Goal: Task Accomplishment & Management: Manage account settings

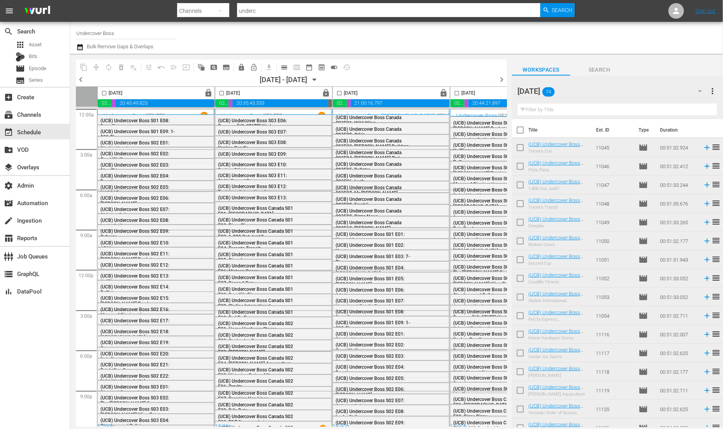
scroll to position [65, 0]
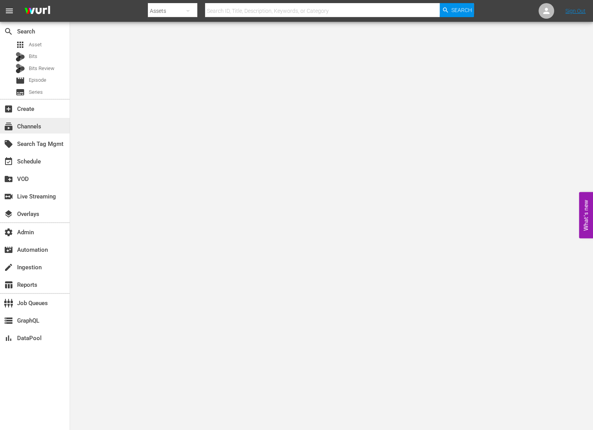
click at [50, 126] on div "subscriptions Channels" at bounding box center [35, 126] width 70 height 16
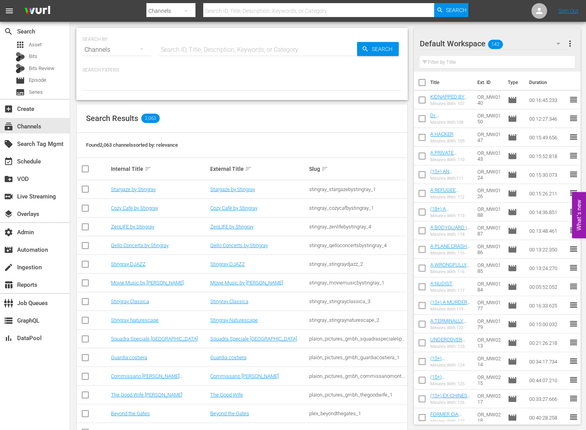
click at [189, 49] on input "text" at bounding box center [258, 49] width 198 height 19
type input "thrillers"
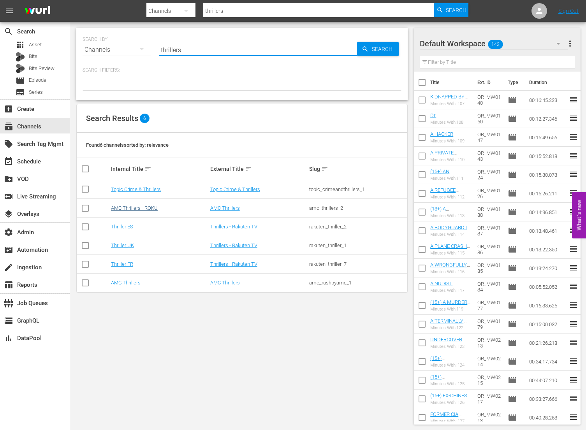
type input "thrillers"
click at [144, 207] on link "AMC Thrillers - ROKU" at bounding box center [134, 208] width 47 height 6
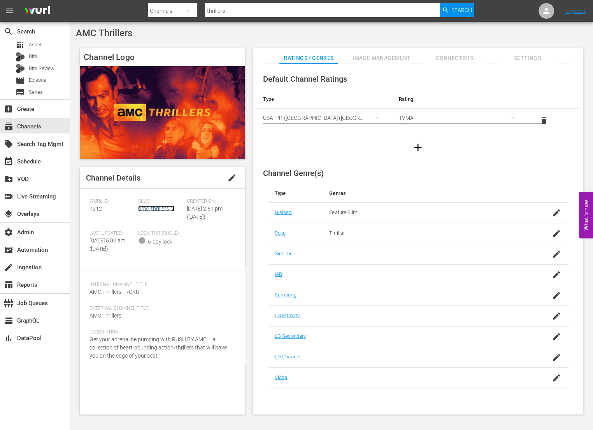
click at [159, 207] on link "amc_thrillers_2" at bounding box center [156, 208] width 36 height 6
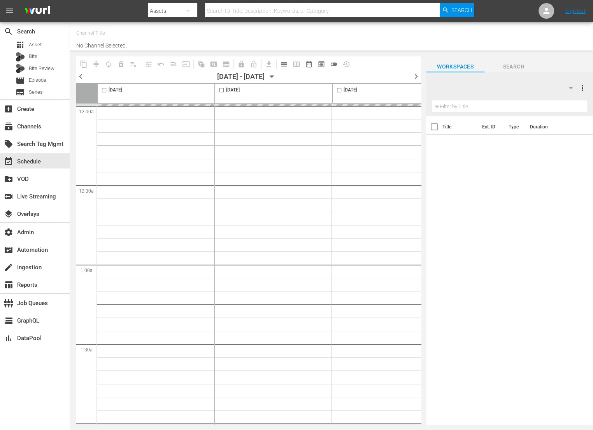
type input "AMC Thrillers - ROKU (1212)"
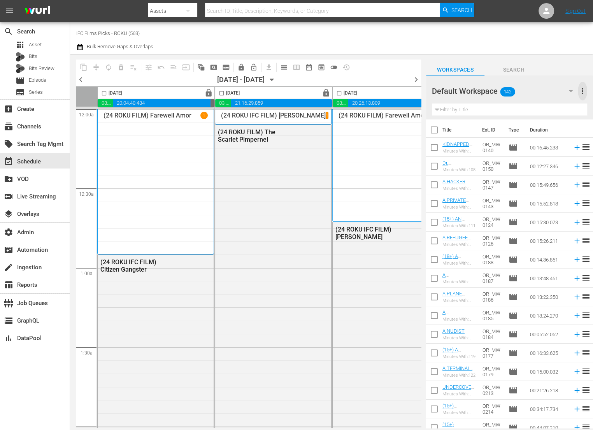
click at [585, 91] on span "more_vert" at bounding box center [582, 90] width 9 height 9
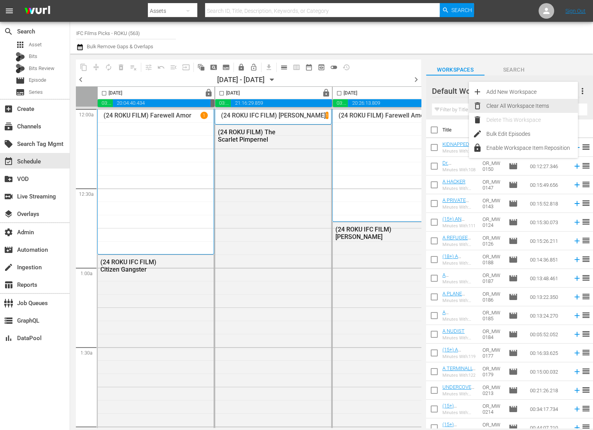
click at [554, 105] on div "Clear All Workspace Items" at bounding box center [531, 106] width 91 height 14
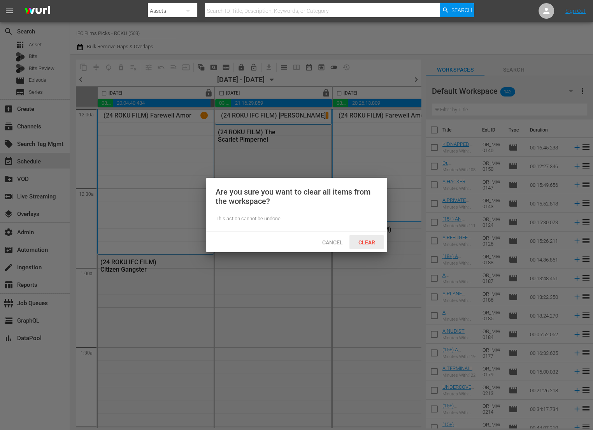
click at [374, 243] on span "Clear" at bounding box center [366, 242] width 29 height 6
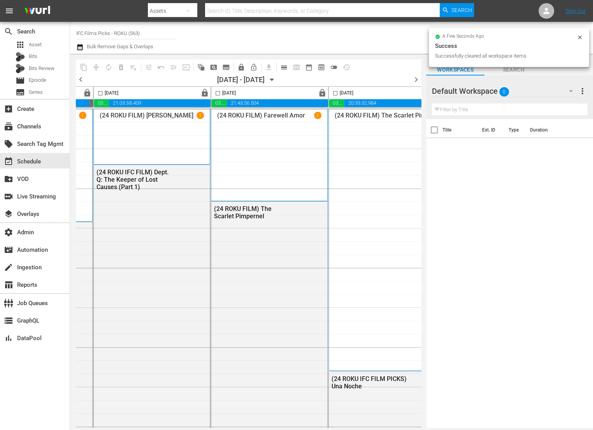
scroll to position [0, 501]
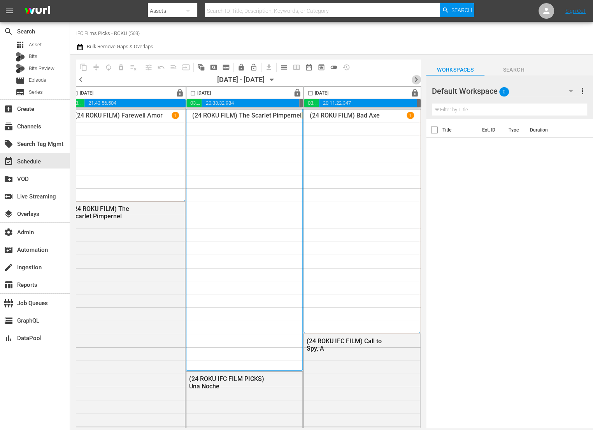
click at [416, 81] on span "chevron_right" at bounding box center [416, 80] width 10 height 10
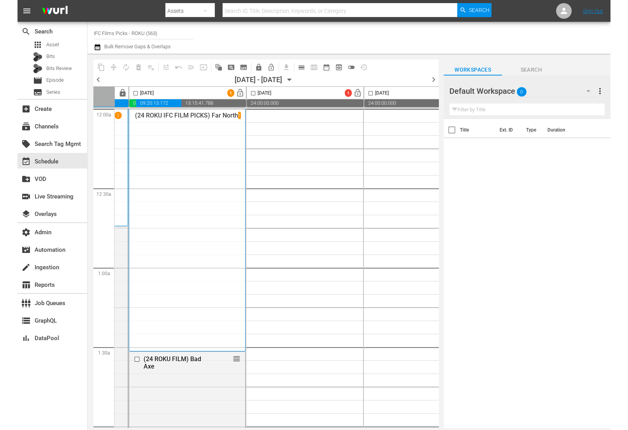
scroll to position [0, 52]
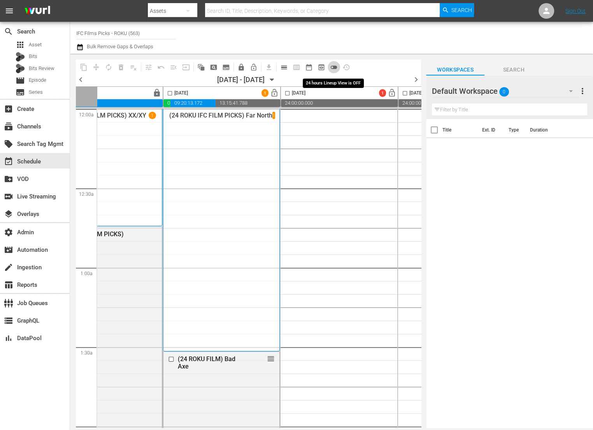
click at [336, 67] on span "toggle_off" at bounding box center [334, 67] width 8 height 8
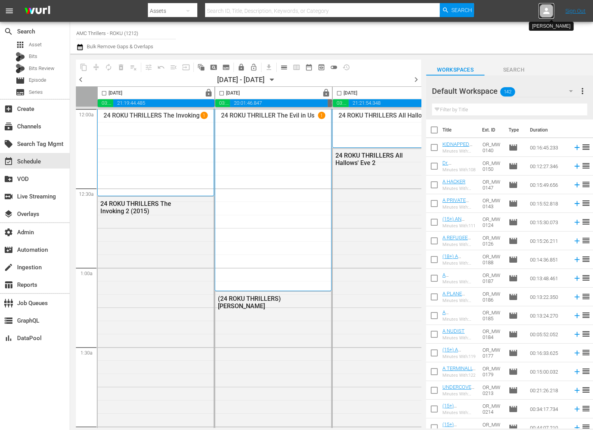
click at [474, 9] on icon at bounding box center [546, 10] width 9 height 9
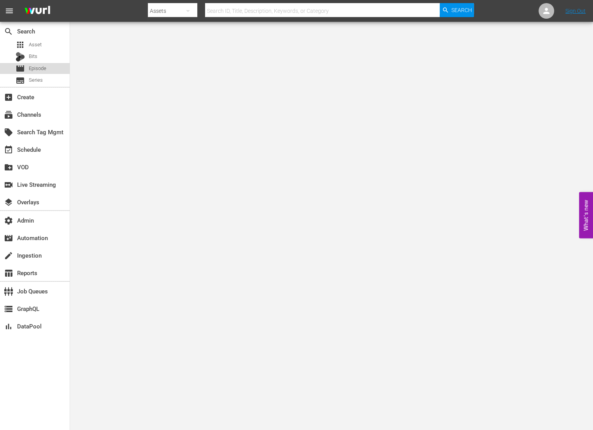
click at [45, 68] on span "Episode" at bounding box center [38, 69] width 18 height 8
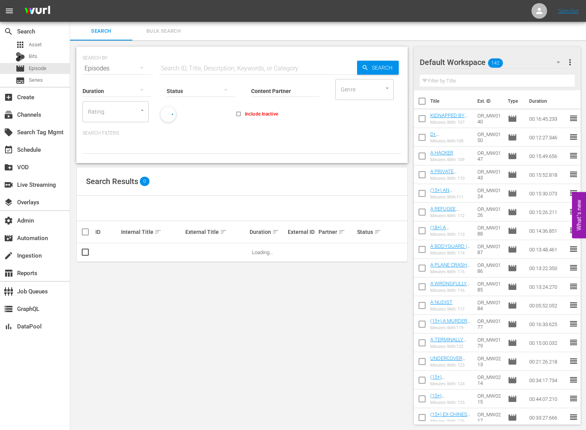
click at [163, 33] on span "Bulk Search" at bounding box center [163, 31] width 53 height 9
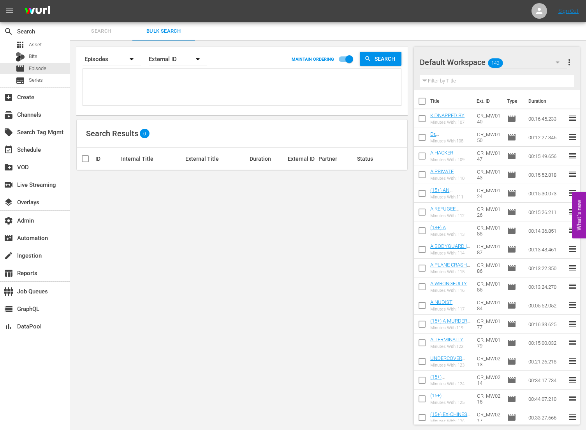
click at [540, 61] on div "Default Workspace 142" at bounding box center [492, 62] width 147 height 22
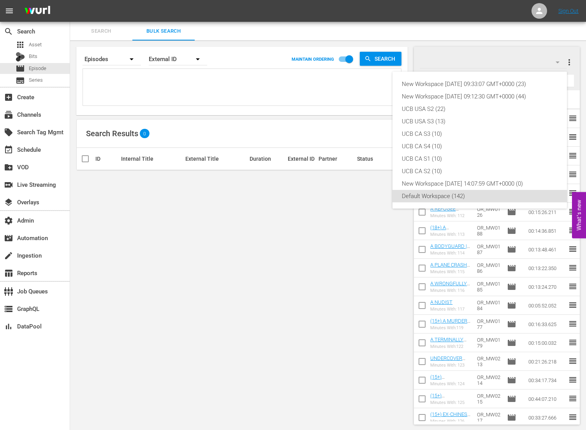
click at [540, 61] on div "New Workspace [DATE] 09:33:07 GMT+0000 (23) New Workspace [DATE] 09:12:30 GMT+0…" at bounding box center [293, 215] width 586 height 430
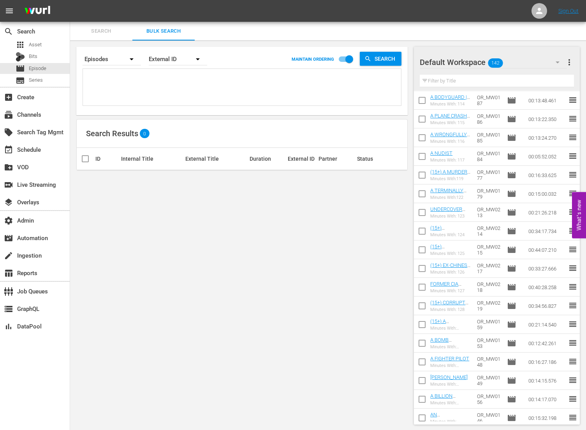
scroll to position [267, 0]
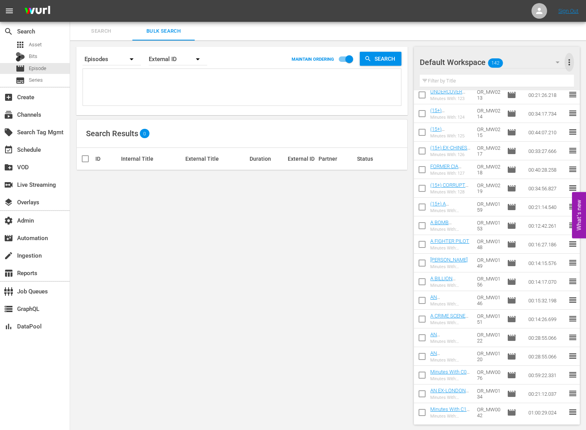
click at [568, 60] on span "more_vert" at bounding box center [568, 62] width 9 height 9
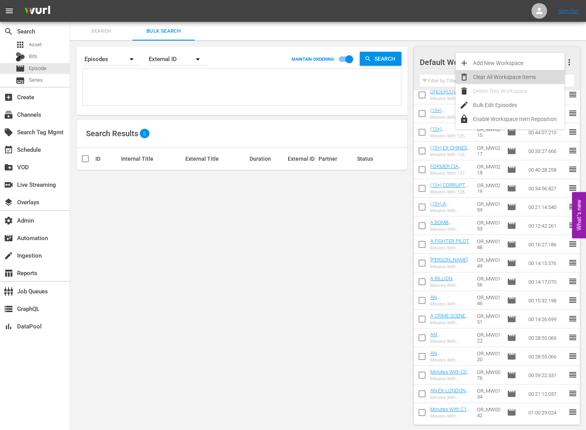
click at [535, 80] on div "Clear All Workspace Items" at bounding box center [518, 77] width 91 height 14
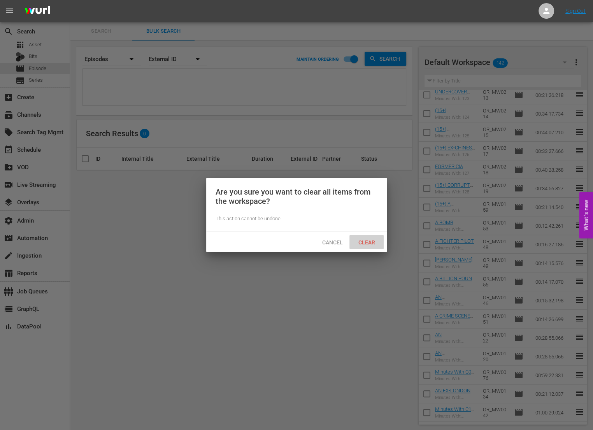
click at [357, 242] on span "Clear" at bounding box center [366, 242] width 29 height 6
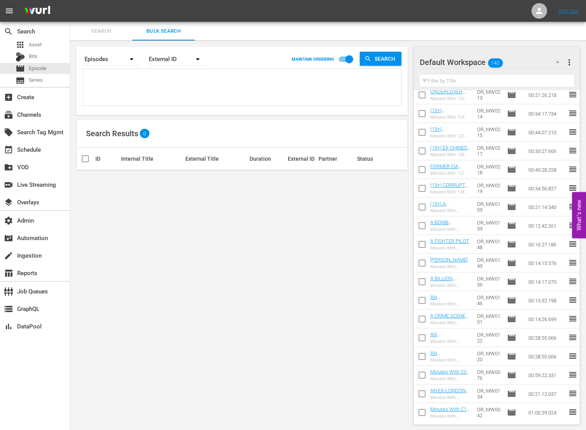
click at [518, 77] on input "text" at bounding box center [496, 81] width 154 height 12
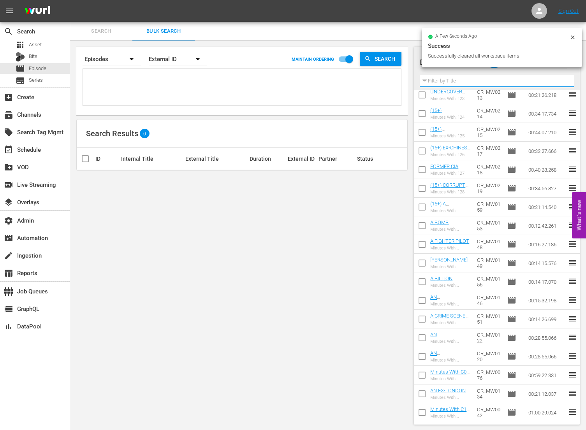
scroll to position [0, 0]
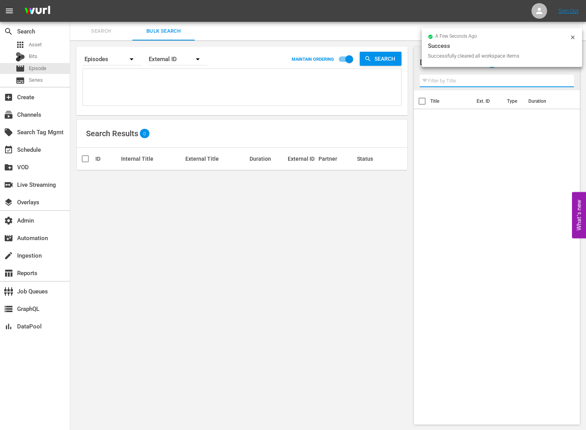
drag, startPoint x: 568, startPoint y: 171, endPoint x: 538, endPoint y: 118, distance: 61.2
click at [568, 171] on div "Title Ext. ID Type Duration" at bounding box center [497, 255] width 166 height 331
click at [501, 150] on div "Title Ext. ID Type Duration" at bounding box center [497, 255] width 166 height 331
click at [570, 37] on icon at bounding box center [572, 37] width 6 height 6
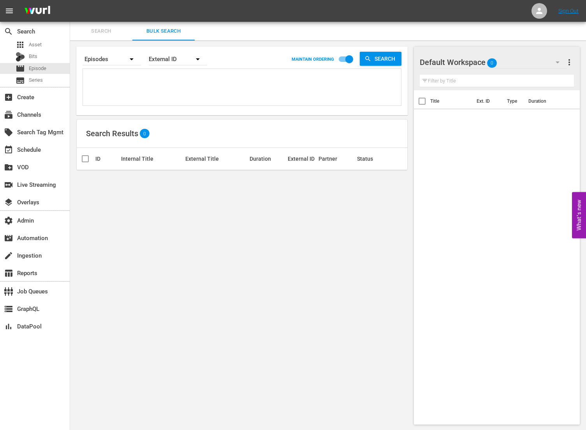
click at [524, 58] on div "Default Workspace 0" at bounding box center [492, 62] width 147 height 22
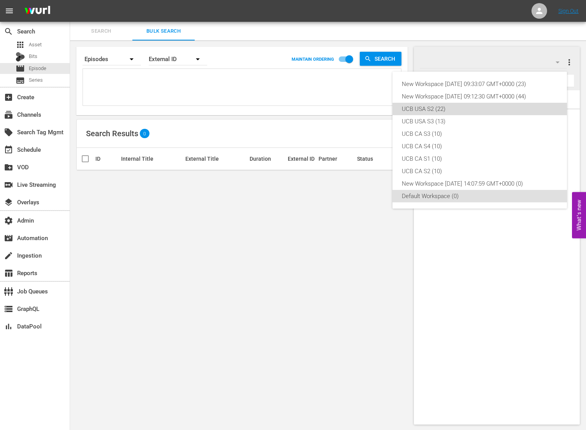
click at [529, 110] on div "UCB USA S2 (22)" at bounding box center [480, 109] width 156 height 12
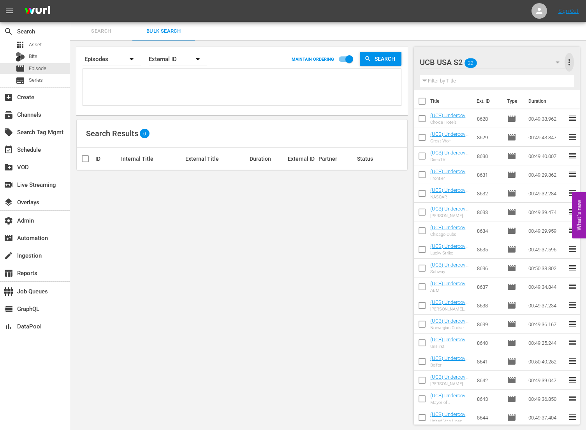
click at [572, 58] on span "more_vert" at bounding box center [568, 62] width 9 height 9
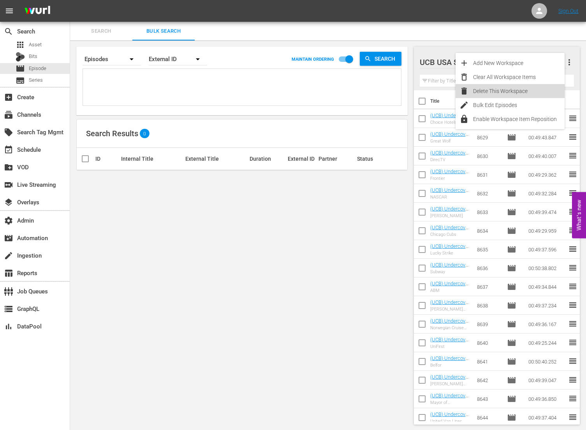
click at [525, 90] on div "Delete This Workspace" at bounding box center [518, 91] width 91 height 14
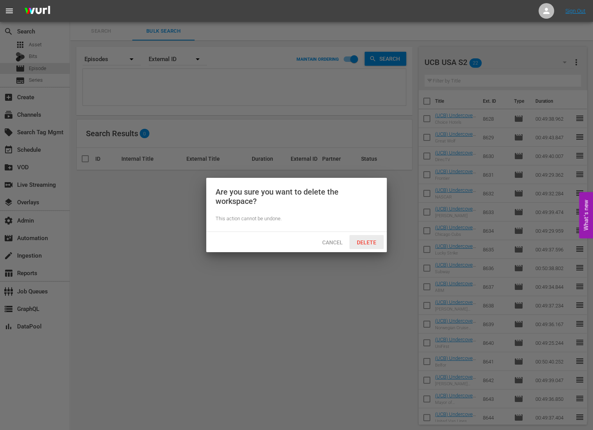
click at [370, 244] on span "Delete" at bounding box center [367, 242] width 32 height 6
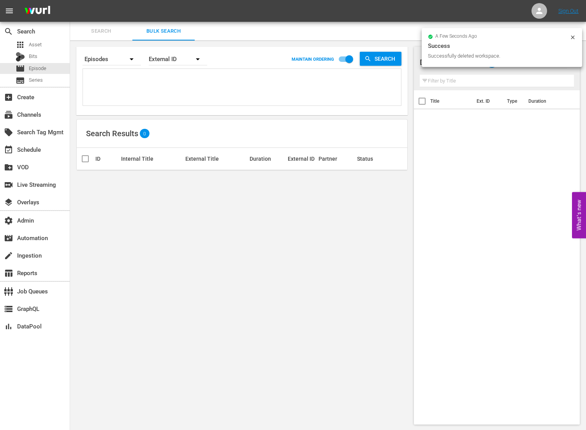
click at [569, 64] on div "a few seconds ago Success Successfully deleted workspace." at bounding box center [501, 47] width 160 height 39
click at [572, 38] on icon at bounding box center [572, 37] width 6 height 6
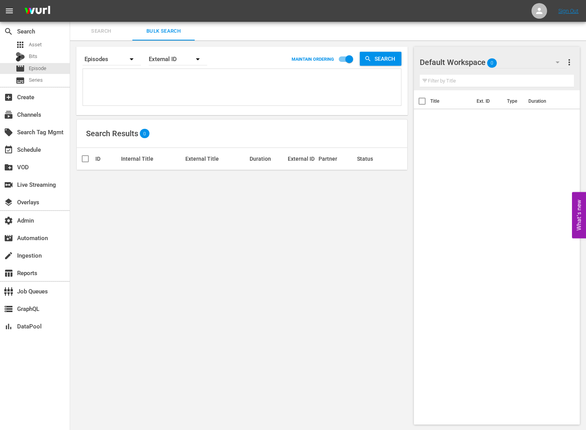
click at [570, 61] on span "more_vert" at bounding box center [568, 62] width 9 height 9
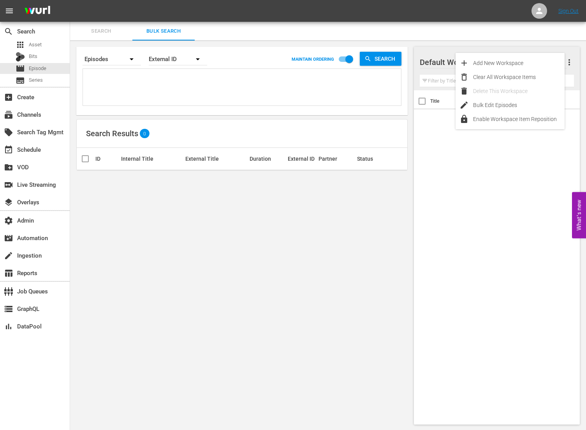
click at [487, 220] on div "Title Ext. ID Type Duration" at bounding box center [497, 255] width 166 height 331
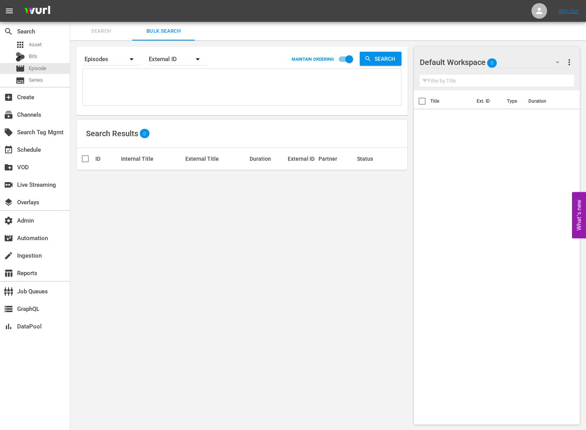
click at [105, 81] on textarea at bounding box center [243, 88] width 316 height 35
paste textarea "79225090 51311478 68151135 57078504 41964244 78153600 83531987 79225167 6434100…"
type textarea "79225090 51311478 68151135 57078504 41964244 78153600 83531987 79225167 6434100…"
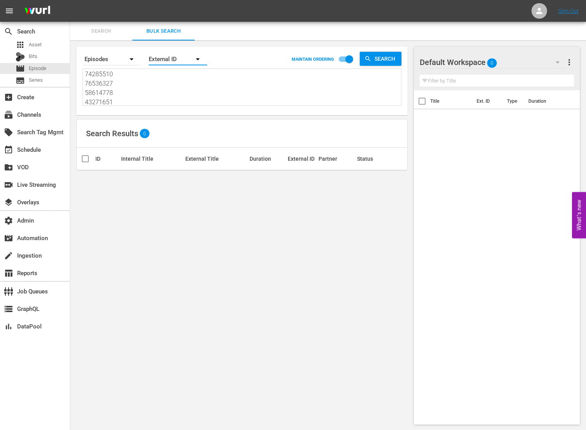
click at [190, 60] on button "button" at bounding box center [197, 59] width 19 height 19
click at [184, 93] on div "Wurl ID" at bounding box center [173, 93] width 31 height 12
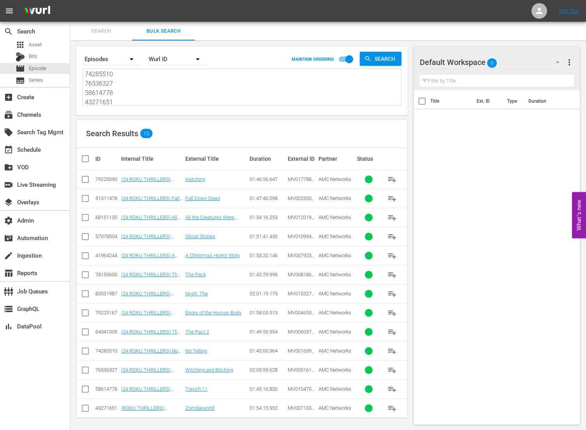
click at [87, 158] on input "checkbox" at bounding box center [89, 158] width 16 height 9
checkbox input "true"
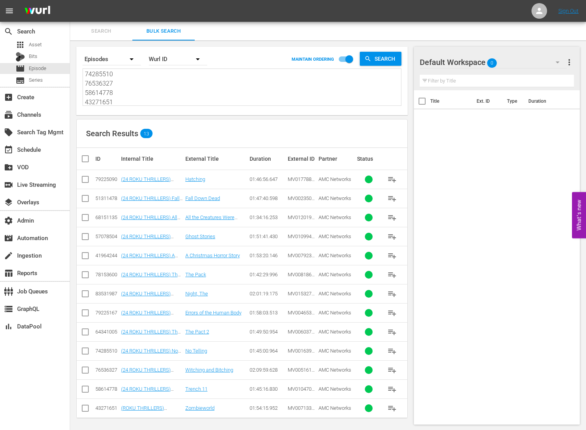
checkbox input "true"
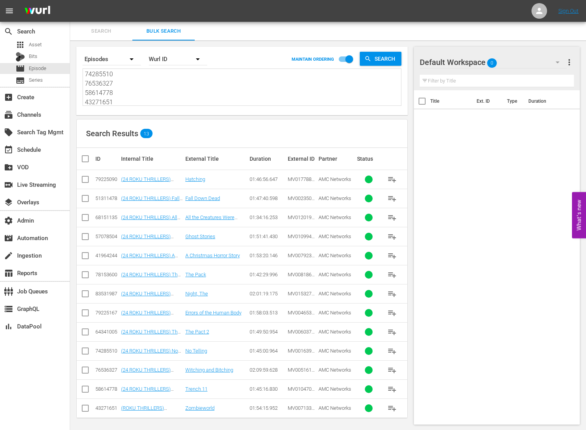
checkbox input "true"
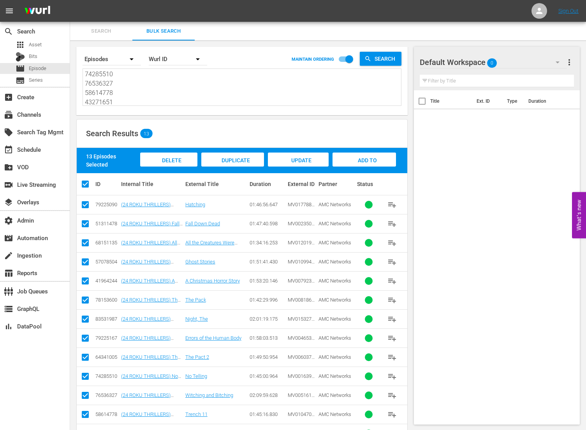
click at [370, 160] on span "Add to Workspace" at bounding box center [364, 167] width 38 height 21
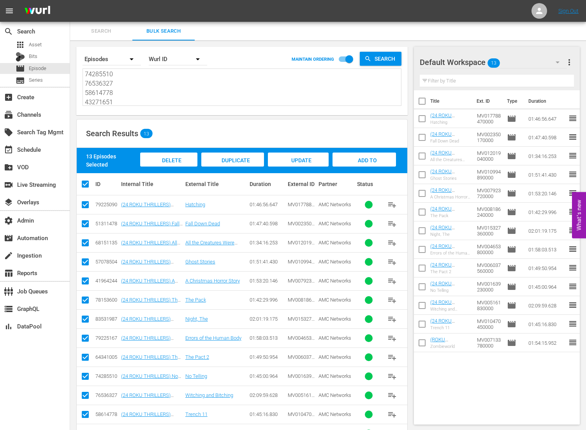
click at [193, 85] on textarea "79225090 51311478 68151135 57078504 41964244 78153600 83531987 79225167 6434100…" at bounding box center [243, 87] width 316 height 35
drag, startPoint x: 163, startPoint y: 101, endPoint x: 50, endPoint y: 34, distance: 130.9
click at [70, 0] on div "search Search apps Asset Bits movie Episode subtitles Series add_box Create sub…" at bounding box center [328, 0] width 516 height 0
paste textarea "6536331 72026460 76536333 83452534 74285511 85470087 83452533 72026461 90889007…"
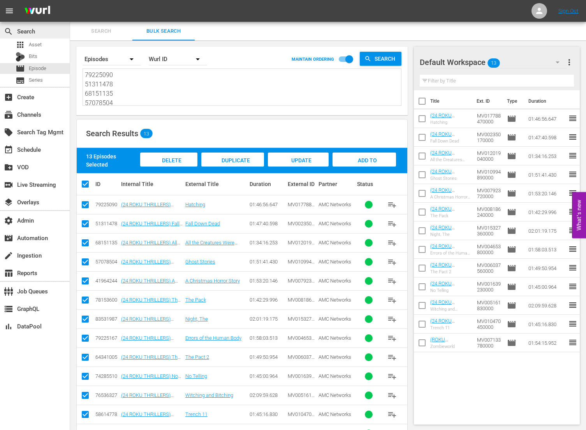
type textarea "76536331 72026460 76536333 83452534 74285511 85470087 83452533 72026461 9088900…"
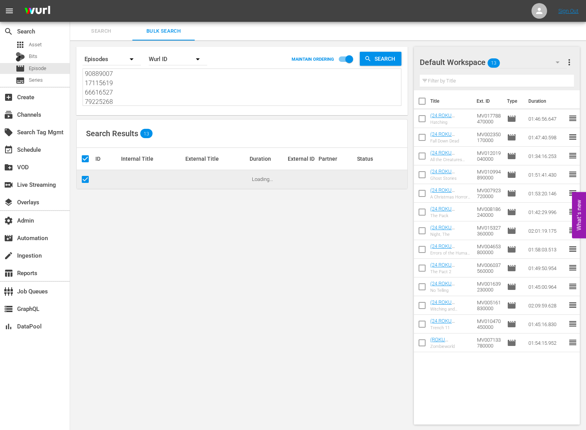
type textarea "76536331 72026460 76536333 83452534 74285511 85470087 83452533 72026461 9088900…"
click at [571, 59] on span "more_vert" at bounding box center [568, 62] width 9 height 9
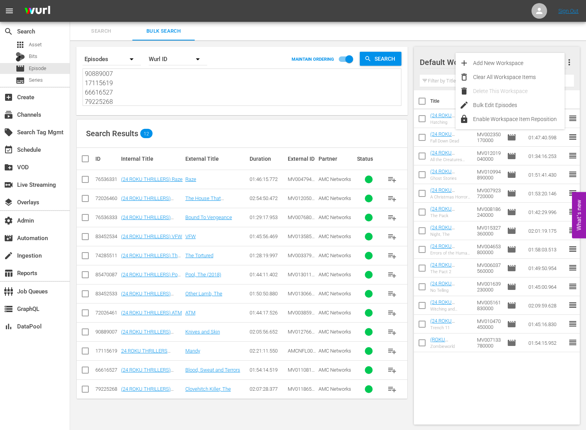
click at [535, 84] on div "Delete This Workspace" at bounding box center [518, 91] width 91 height 14
click at [537, 76] on div "Clear All Workspace Items" at bounding box center [518, 77] width 91 height 14
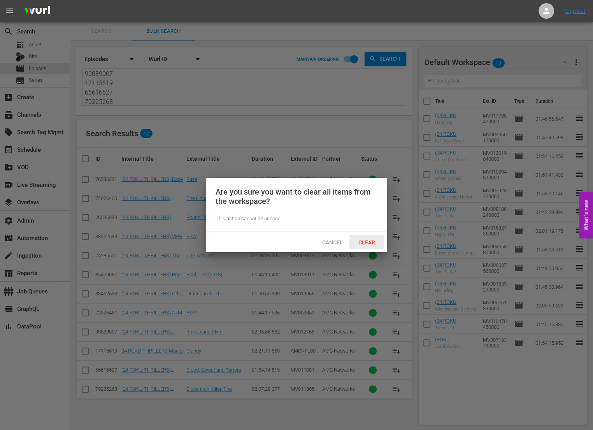
click at [373, 247] on div "Clear" at bounding box center [366, 242] width 34 height 14
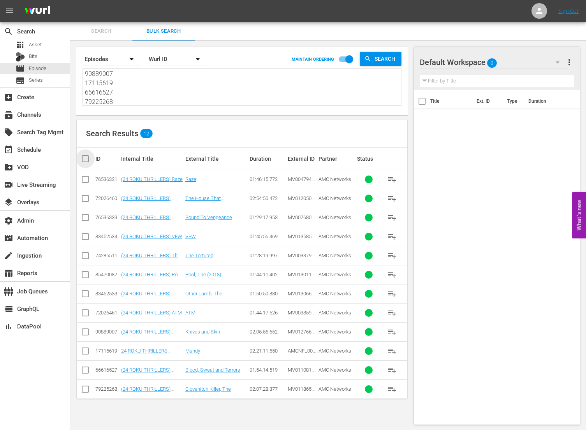
click at [85, 157] on input "checkbox" at bounding box center [89, 158] width 16 height 9
checkbox input "true"
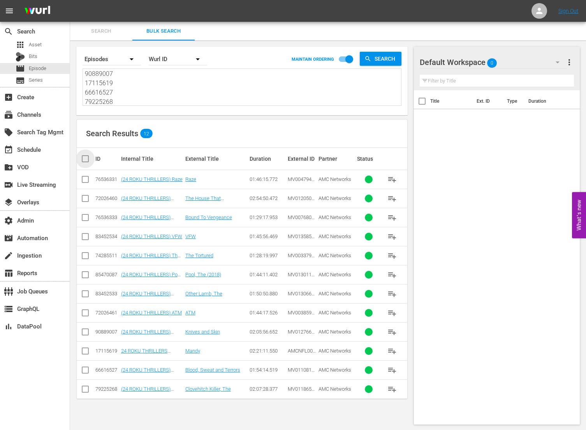
checkbox input "true"
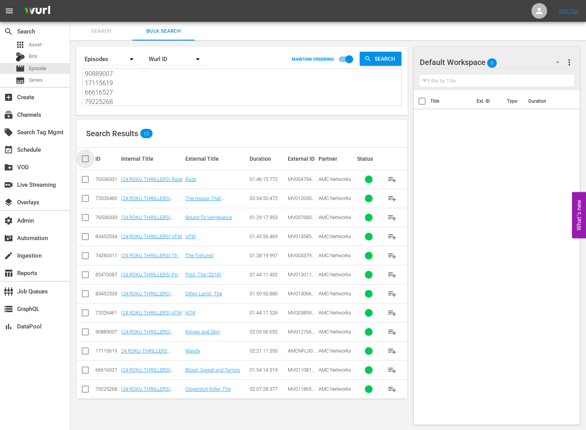
checkbox input "true"
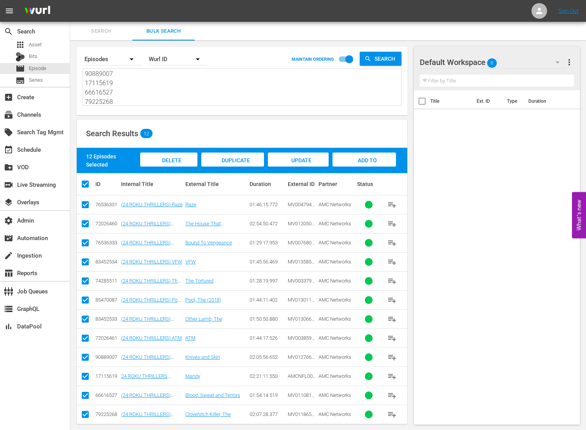
click at [388, 156] on div "Add to Workspace" at bounding box center [363, 167] width 63 height 29
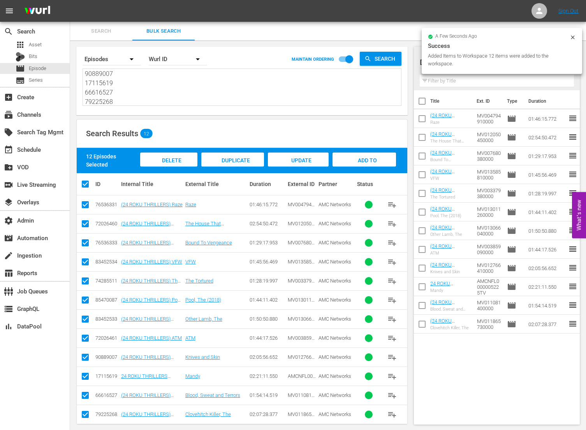
click at [450, 95] on th "Title" at bounding box center [451, 101] width 42 height 22
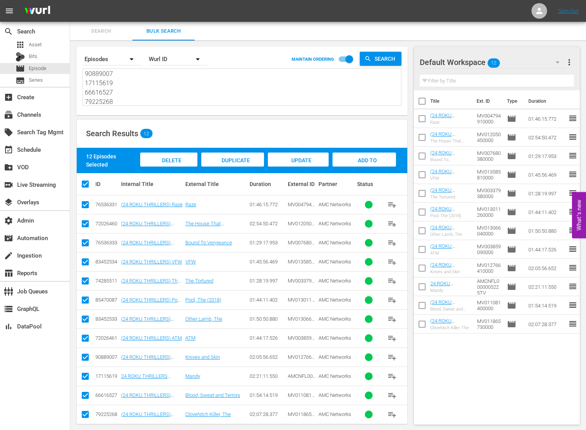
click at [418, 56] on div "Default Workspace 12 Default more_vert Filter by Title" at bounding box center [497, 69] width 166 height 44
click at [461, 63] on div at bounding box center [447, 62] width 56 height 19
click at [459, 58] on div at bounding box center [447, 62] width 56 height 19
click at [460, 63] on div at bounding box center [447, 62] width 56 height 19
click at [481, 62] on div "Default Workspace 12" at bounding box center [492, 62] width 147 height 22
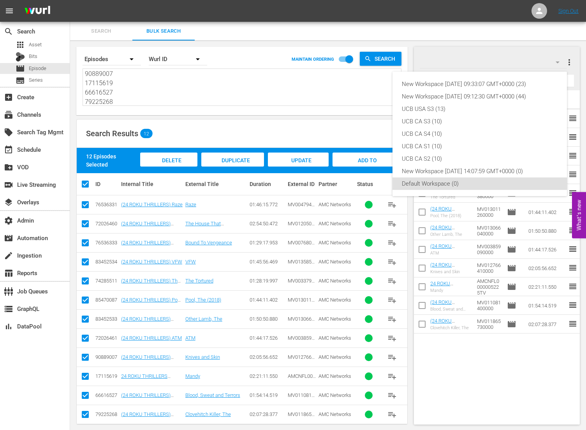
click at [476, 57] on div "New Workspace Fri Jul 25 2025 09:33:07 GMT+0000 (23) New Workspace Mon Jun 16 2…" at bounding box center [293, 215] width 586 height 430
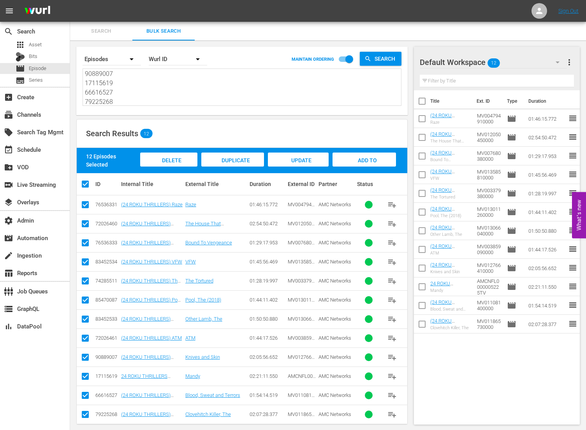
click at [463, 60] on div at bounding box center [447, 62] width 56 height 19
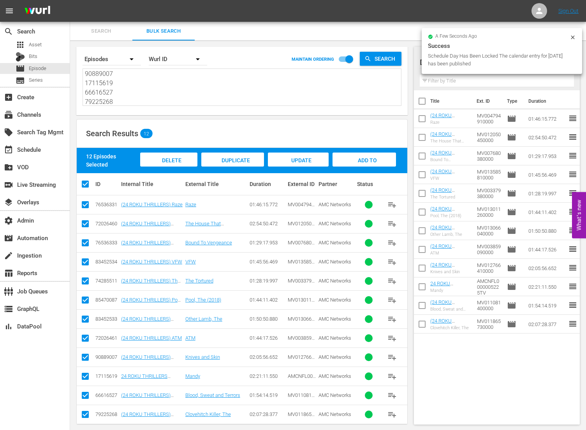
drag, startPoint x: 141, startPoint y: 111, endPoint x: 140, endPoint y: 104, distance: 7.0
click at [140, 111] on div "Search By Episodes Order By Wurl ID MAINTAIN ORDERING Search 76536331 72026460 …" at bounding box center [241, 81] width 331 height 68
drag, startPoint x: 140, startPoint y: 104, endPoint x: 59, endPoint y: 42, distance: 102.4
click at [70, 0] on div "search Search apps Asset Bits movie Episode subtitles Series add_box Create sub…" at bounding box center [328, 0] width 516 height 0
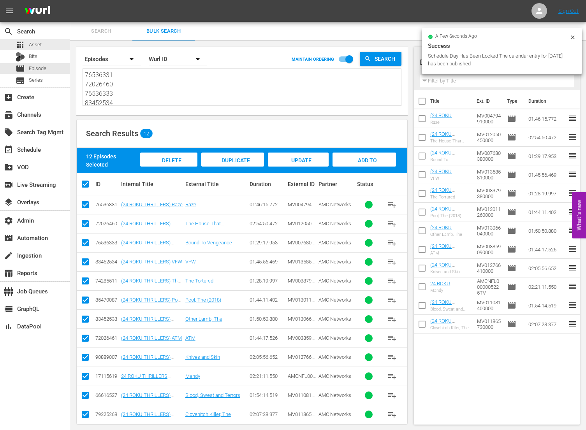
paste textarea "72026454 74285511 62828236 76536328 2677913 90889007 79225221 71922044 90889009…"
type textarea "72026454 74285511 62828236 76536328 2677913 90889007 79225221 71922044 90889009…"
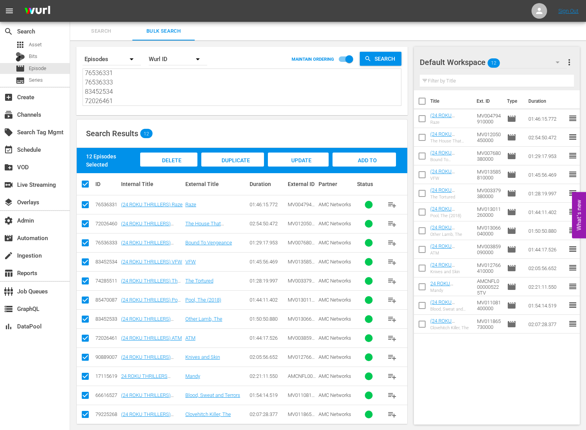
type textarea "72026454 74285511 62828236 76536328 2677913 90889007 79225221 71922044 90889009…"
click at [574, 62] on div "Default Workspace 12 Default more_vert Filter by Title" at bounding box center [497, 69] width 166 height 44
click at [570, 60] on span "more_vert" at bounding box center [568, 62] width 9 height 9
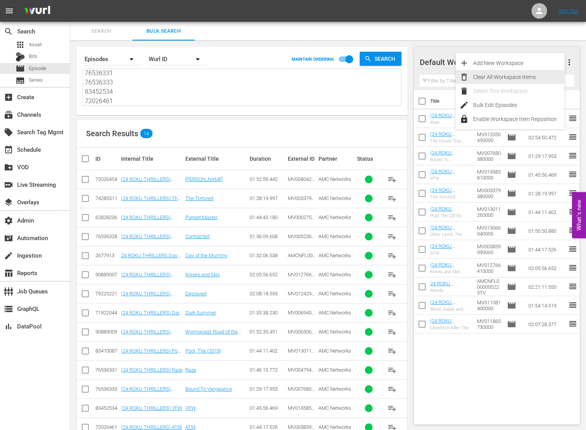
click at [537, 75] on div "Clear All Workspace Items" at bounding box center [518, 77] width 91 height 14
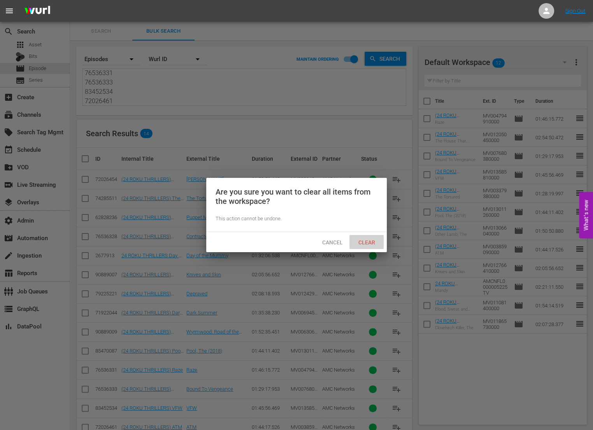
click at [369, 242] on span "Clear" at bounding box center [366, 242] width 29 height 6
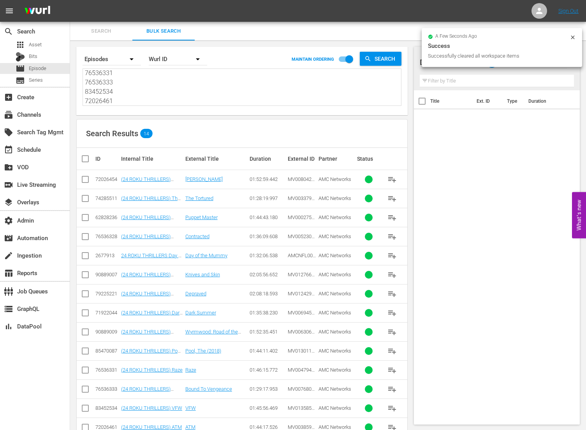
scroll to position [19, 0]
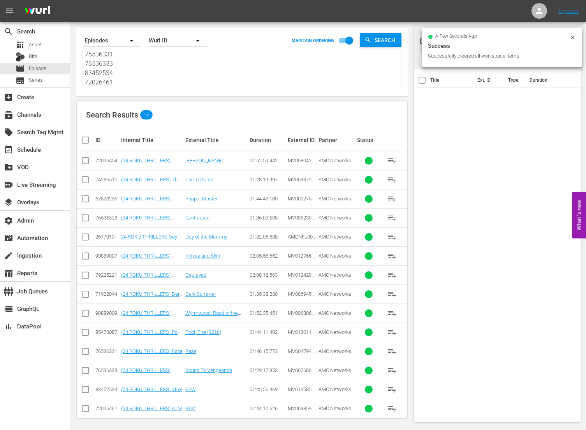
click at [83, 139] on input "checkbox" at bounding box center [89, 139] width 16 height 9
checkbox input "true"
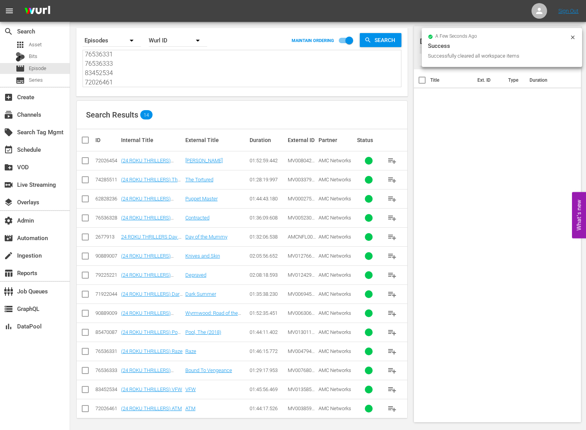
checkbox input "true"
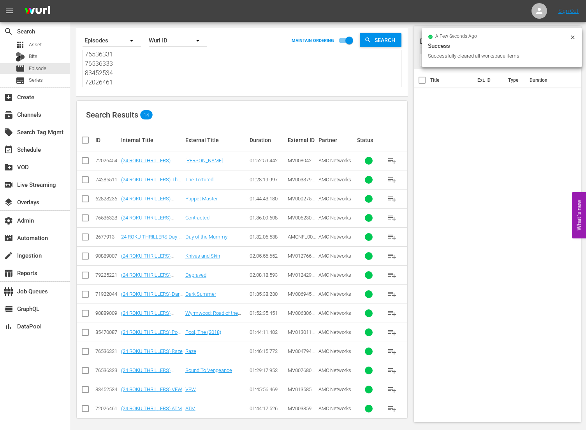
checkbox input "true"
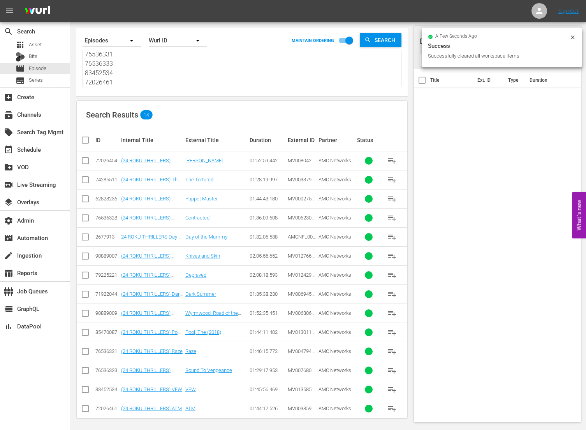
checkbox input "true"
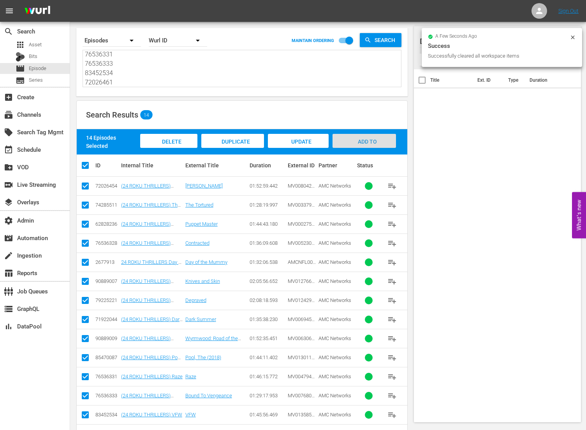
click at [357, 139] on span "Add to Workspace" at bounding box center [364, 149] width 38 height 21
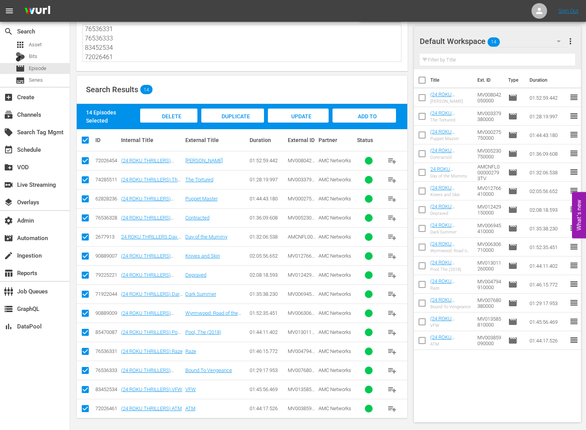
scroll to position [0, 0]
drag, startPoint x: 147, startPoint y: 54, endPoint x: 57, endPoint y: 3, distance: 104.1
click at [57, 4] on div "menu Sign Out search Search apps Asset Bits movie Episode subtitles Series add_…" at bounding box center [293, 194] width 586 height 477
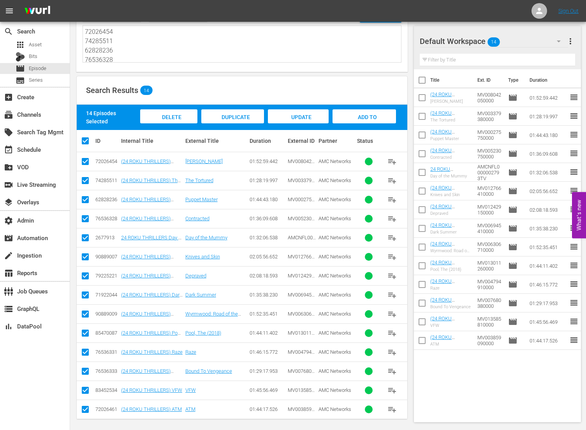
paste textarea "87999335 14540387 87999337 87999338 87999336 87999339 85530415 27269536 3245017…"
type textarea "87999335 14540387 87999337 87999338 87999336 87999339 85530415 27269536 3245017…"
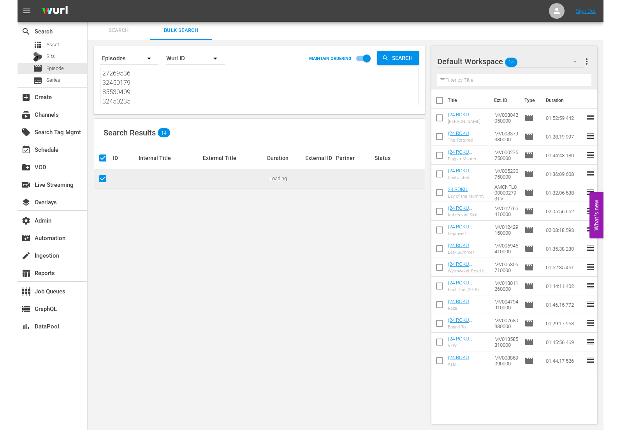
scroll to position [0, 0]
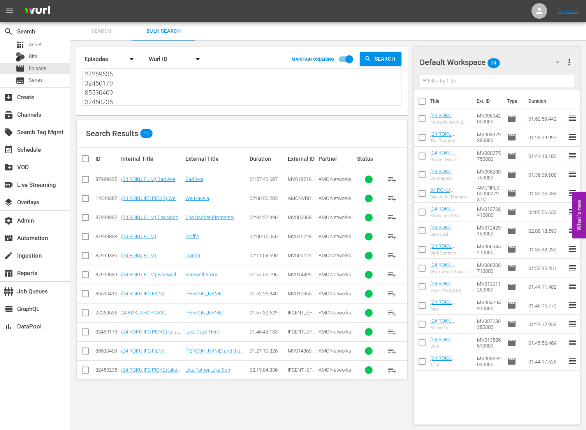
type textarea "87999335 14540387 87999337 87999338 87999336 87999339 85530415 27269536 3245017…"
click at [570, 62] on span "more_vert" at bounding box center [568, 62] width 9 height 9
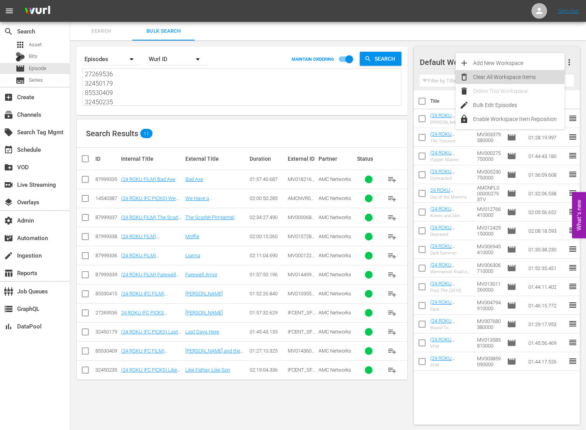
click at [535, 79] on div "Clear All Workspace Items" at bounding box center [518, 77] width 91 height 14
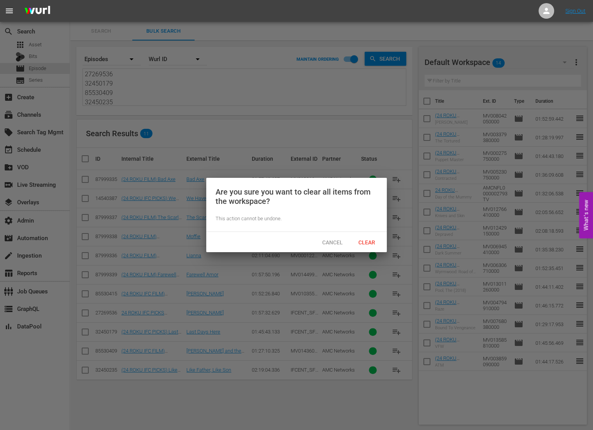
click at [363, 245] on div "Clear" at bounding box center [366, 242] width 34 height 14
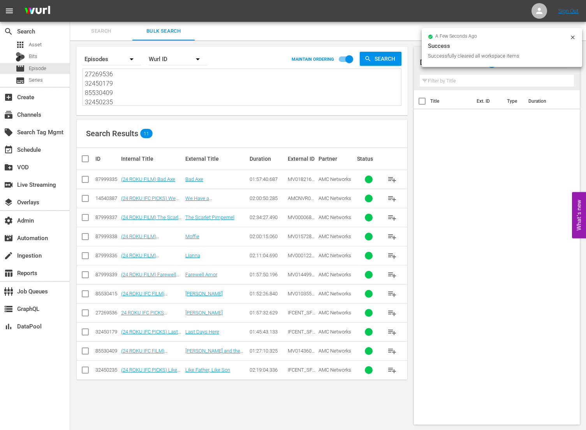
click at [87, 157] on input "checkbox" at bounding box center [89, 158] width 16 height 9
checkbox input "true"
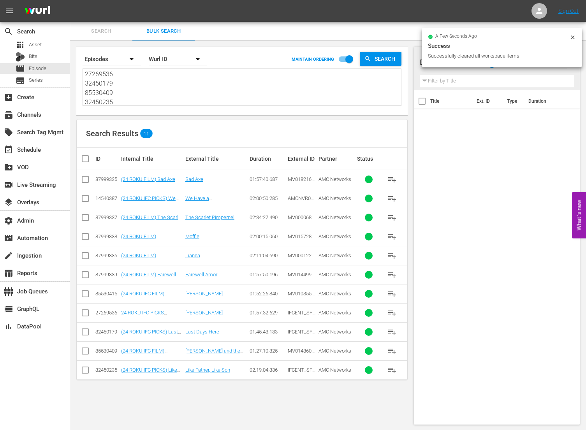
checkbox input "true"
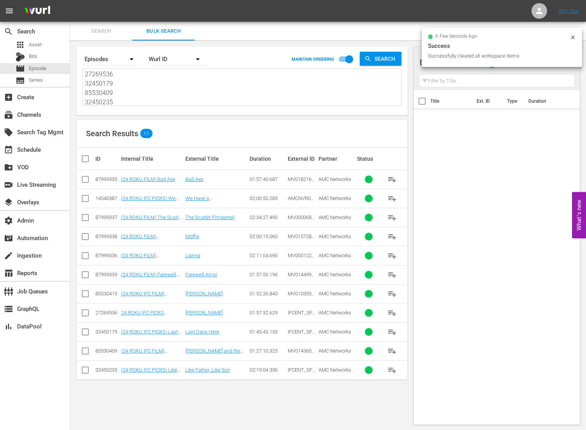
checkbox input "true"
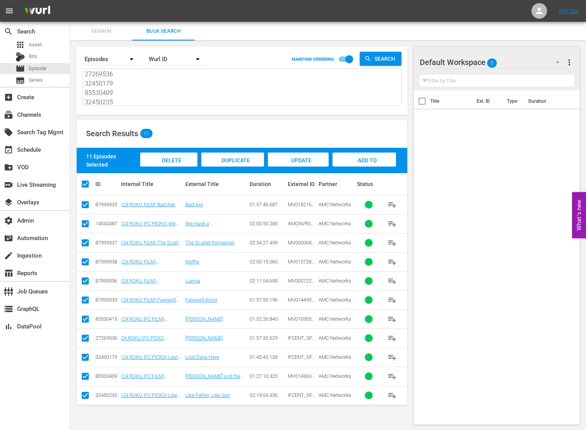
click at [364, 161] on span "Add to Workspace" at bounding box center [364, 167] width 38 height 21
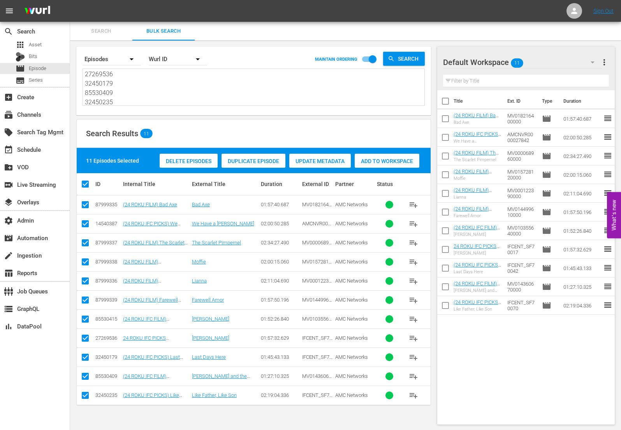
drag, startPoint x: 147, startPoint y: 91, endPoint x: 150, endPoint y: 97, distance: 6.6
click at [147, 91] on textarea "87999335 14540387 87999337 87999338 87999336 87999339 85530415 27269536 3245017…" at bounding box center [254, 87] width 339 height 35
drag, startPoint x: 151, startPoint y: 100, endPoint x: 62, endPoint y: 45, distance: 104.5
click at [70, 0] on div "search Search apps Asset Bits movie Episode subtitles Series add_box Create sub…" at bounding box center [345, 0] width 551 height 0
paste textarea "27321136 76273717 50914755 79211288 76273719 50914751 76273720 74905279 3570361…"
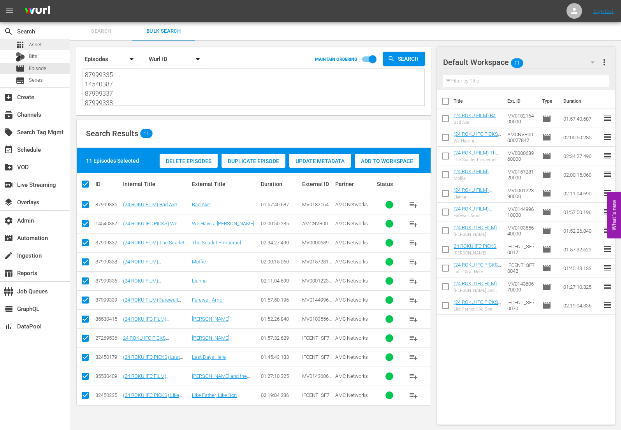
type textarea "27321136 76273717 50914755 79211288 76273719 50914751 76273720 74905279 3570361…"
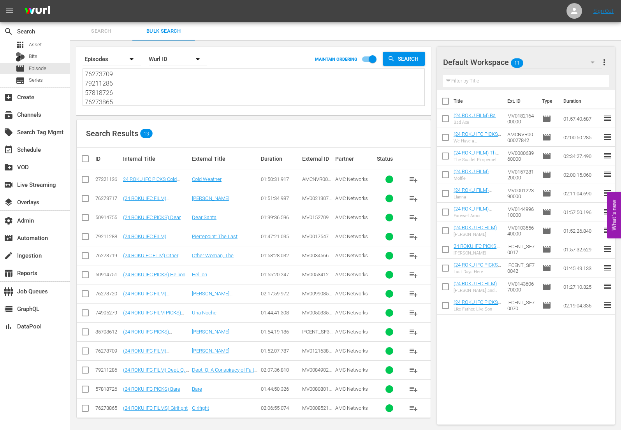
type textarea "27321136 76273717 50914755 79211288 76273719 50914751 76273720 74905279 3570361…"
click at [593, 62] on span "more_vert" at bounding box center [603, 62] width 9 height 9
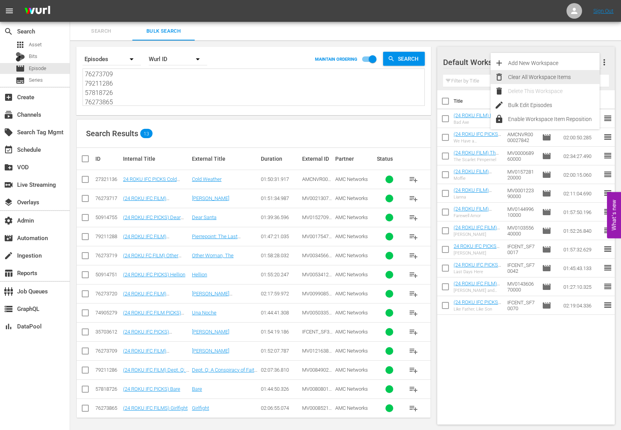
click at [569, 75] on div "Clear All Workspace Items" at bounding box center [553, 77] width 91 height 14
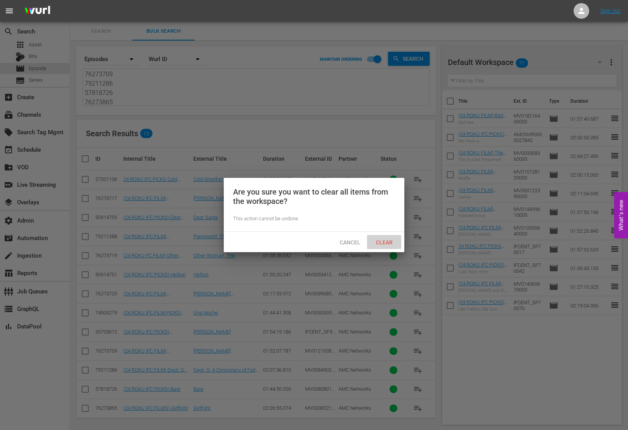
click at [390, 239] on span "Clear" at bounding box center [384, 242] width 29 height 6
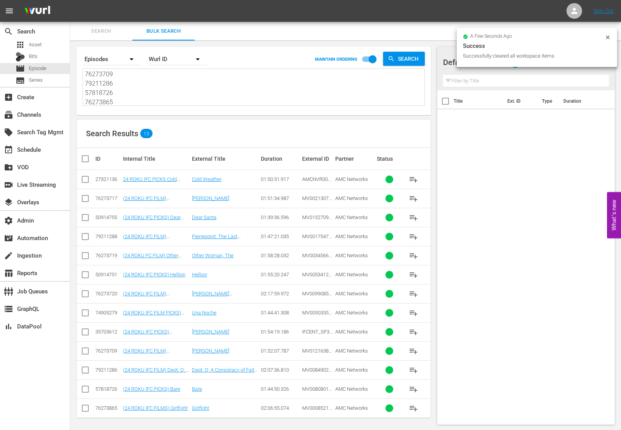
click at [77, 158] on th at bounding box center [86, 159] width 18 height 22
click at [83, 158] on input "checkbox" at bounding box center [89, 158] width 16 height 9
checkbox input "true"
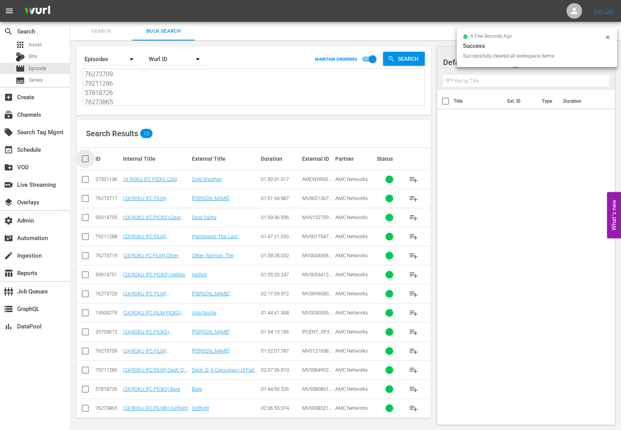
checkbox input "true"
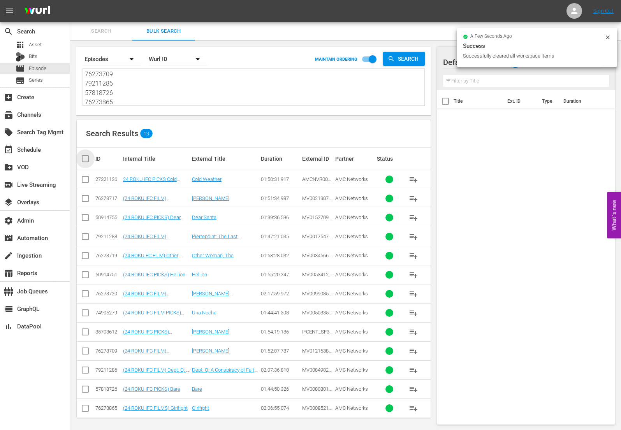
checkbox input "true"
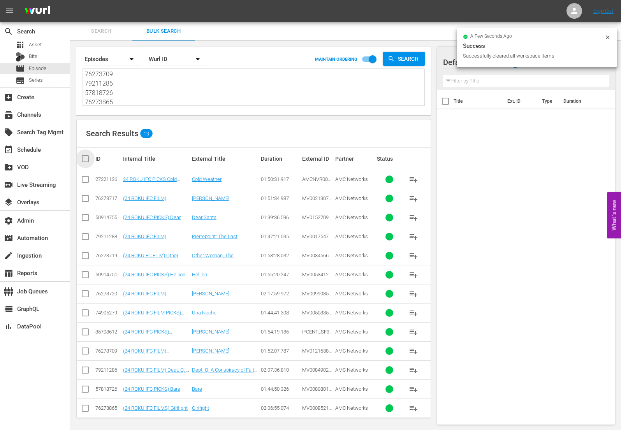
checkbox input "true"
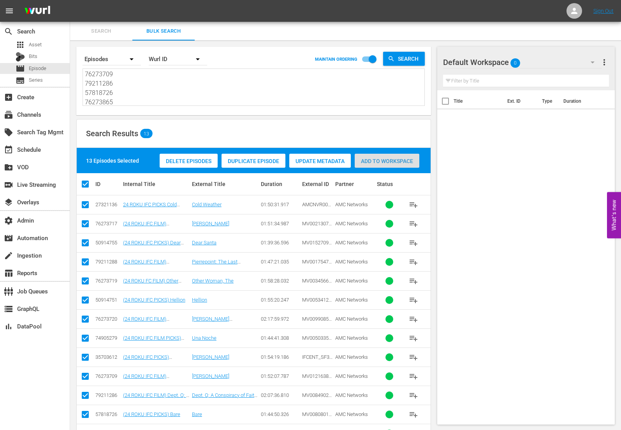
click at [406, 161] on span "Add to Workspace" at bounding box center [386, 161] width 65 height 6
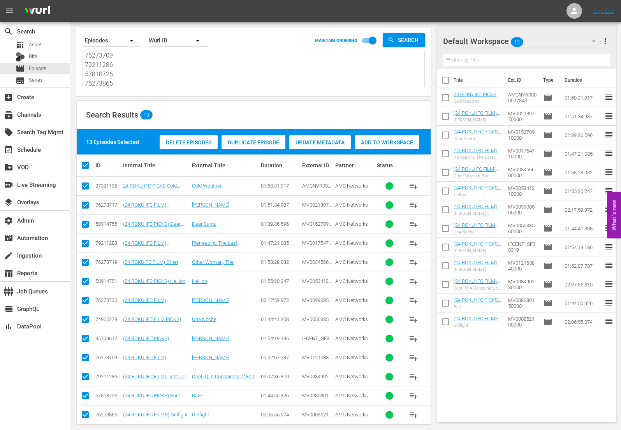
scroll to position [25, 0]
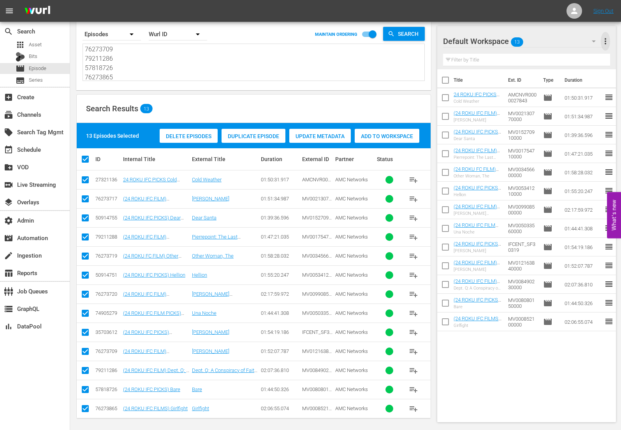
click at [593, 40] on span "more_vert" at bounding box center [604, 41] width 9 height 9
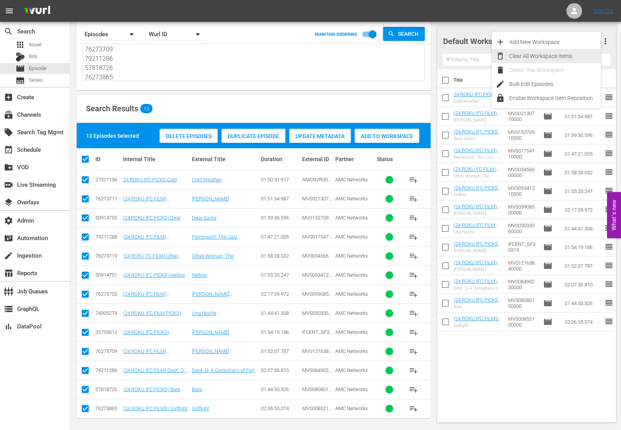
click at [568, 57] on div "Clear All Workspace Items" at bounding box center [554, 56] width 91 height 14
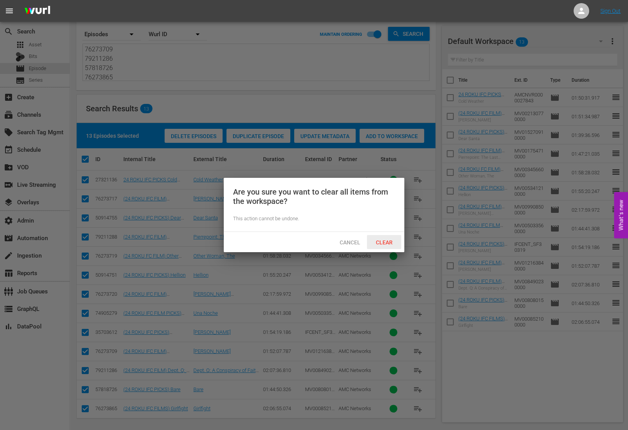
drag, startPoint x: 390, startPoint y: 242, endPoint x: 390, endPoint y: 239, distance: 3.9
click at [390, 242] on span "Clear" at bounding box center [384, 242] width 29 height 6
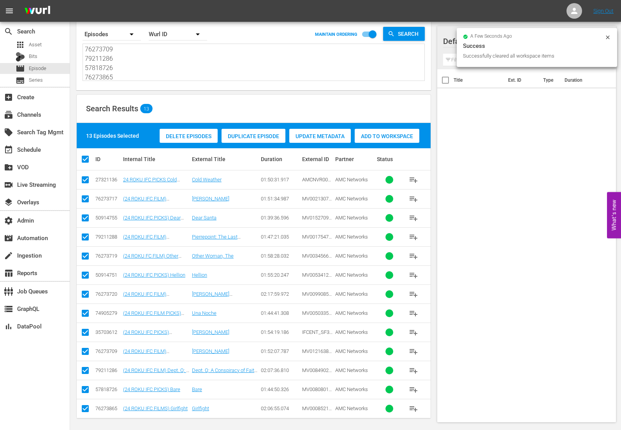
scroll to position [0, 0]
drag, startPoint x: 154, startPoint y: 75, endPoint x: 36, endPoint y: 4, distance: 137.7
click at [36, 5] on div "menu Sign Out search Search apps Asset Bits movie Episode subtitles Series add_…" at bounding box center [310, 204] width 621 height 458
paste textarea "82074048 82074046 82074047 82027107 82027106 82027104 82027103 82027102 8202710…"
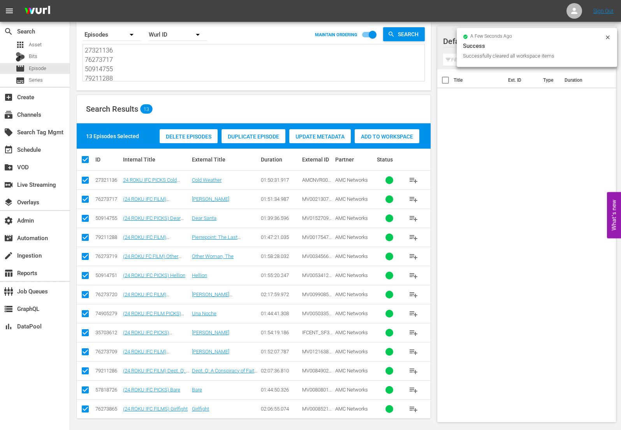
type textarea "82074048 82074046 82074047 82027107 82027106 82027104 82027103 82027102 8202710…"
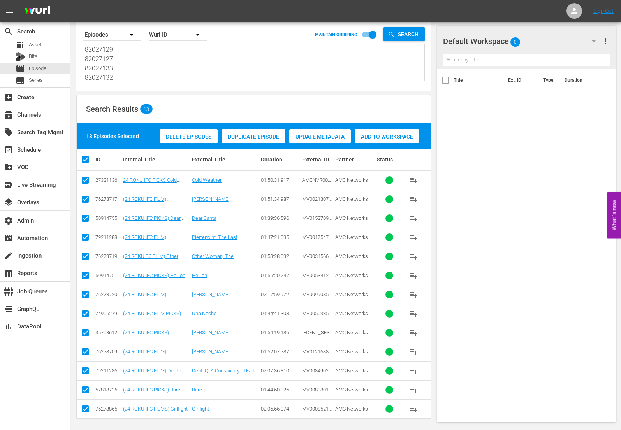
scroll to position [0, 0]
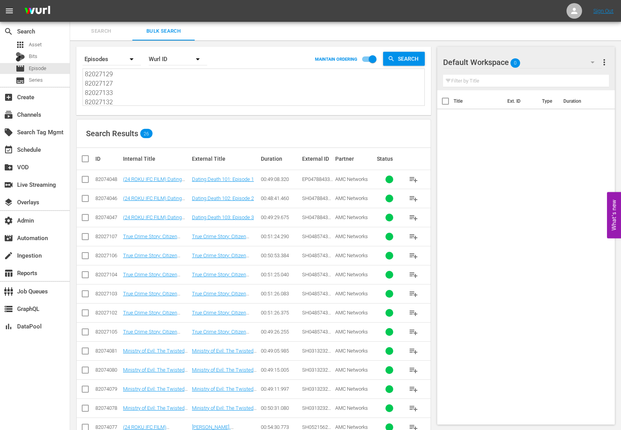
type textarea "82074048 82074046 82074047 82027107 82027106 82027104 82027103 82027102 8202710…"
click at [83, 159] on input "checkbox" at bounding box center [89, 158] width 16 height 9
checkbox input "true"
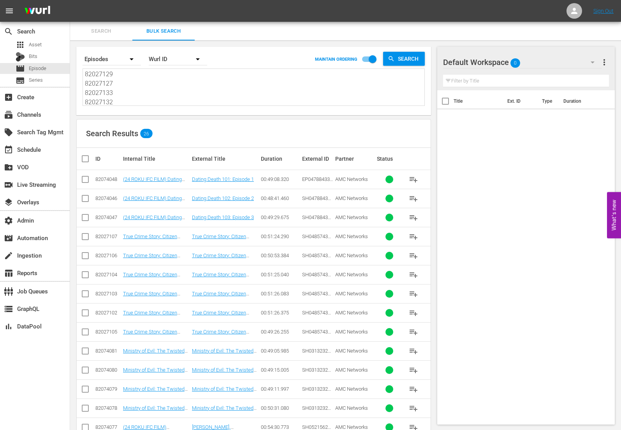
checkbox input "true"
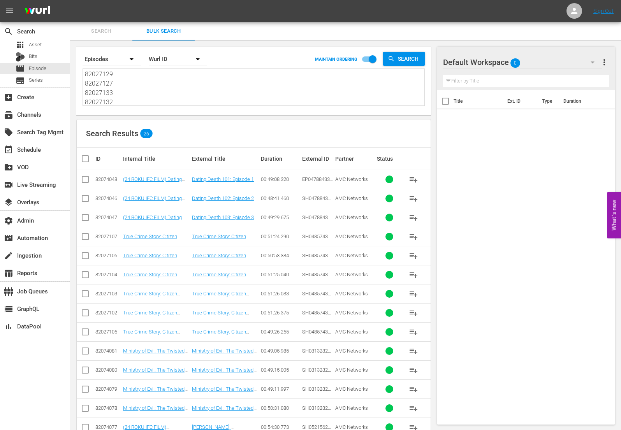
checkbox input "true"
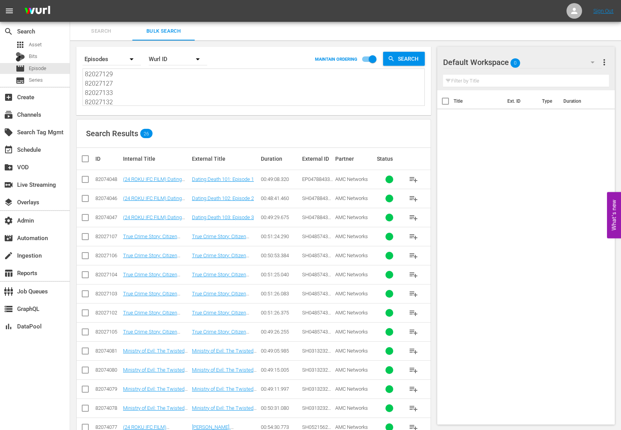
checkbox input "true"
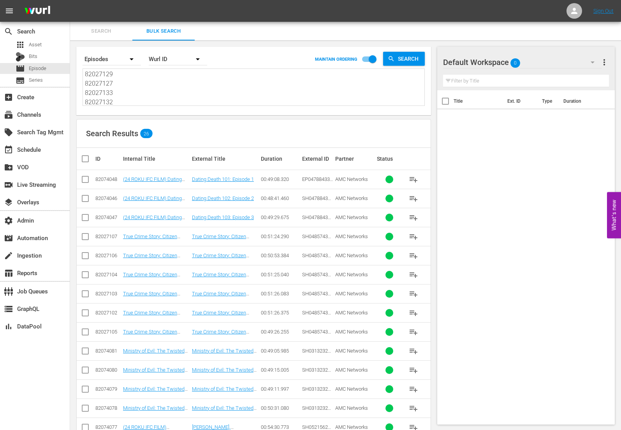
checkbox input "true"
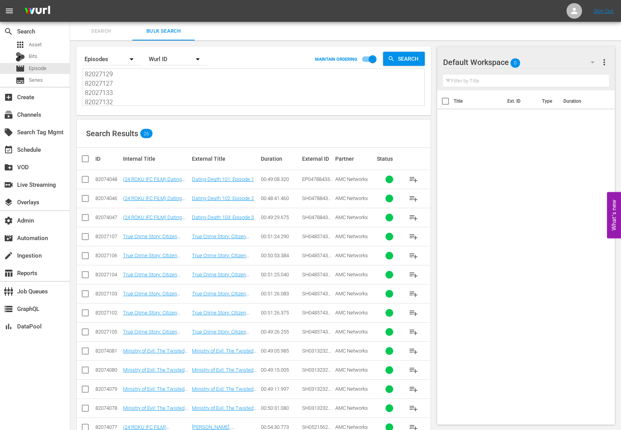
checkbox input "true"
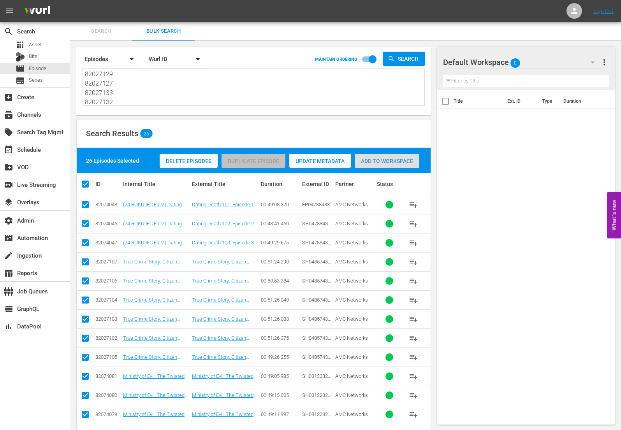
click at [379, 160] on span "Add to Workspace" at bounding box center [386, 161] width 65 height 6
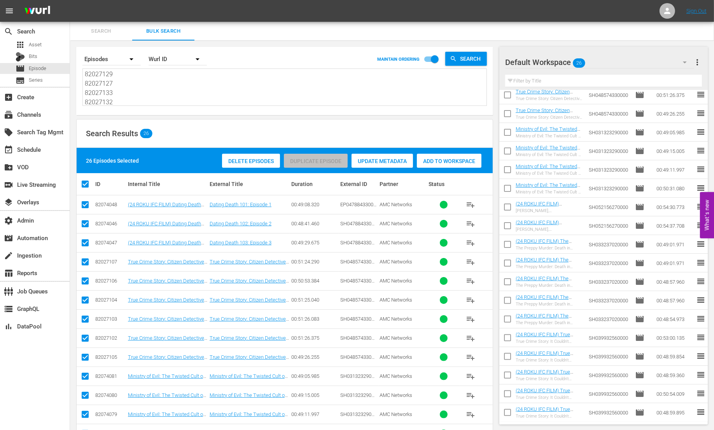
click at [465, 159] on span "Add to Workspace" at bounding box center [449, 161] width 65 height 6
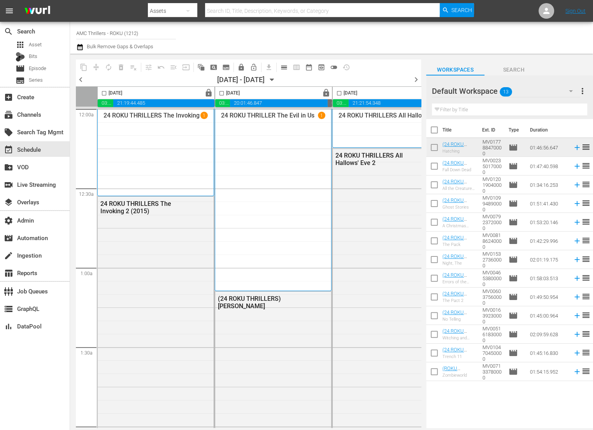
click at [274, 79] on icon "button" at bounding box center [272, 80] width 4 height 2
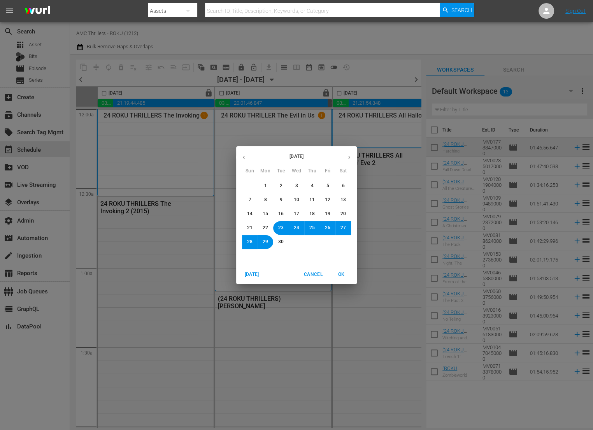
click at [352, 156] on icon "button" at bounding box center [349, 157] width 6 height 6
click at [243, 156] on icon "button" at bounding box center [244, 157] width 2 height 3
drag, startPoint x: 274, startPoint y: 242, endPoint x: 281, endPoint y: 240, distance: 6.8
click at [274, 242] on button "30" at bounding box center [281, 242] width 14 height 14
click at [344, 275] on span "OK" at bounding box center [341, 274] width 19 height 8
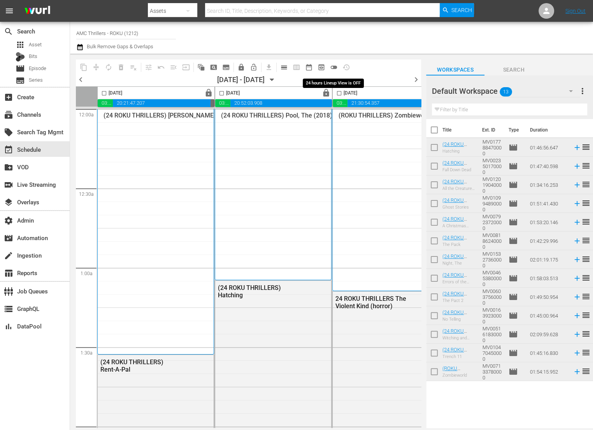
click at [334, 66] on span "toggle_off" at bounding box center [334, 67] width 8 height 8
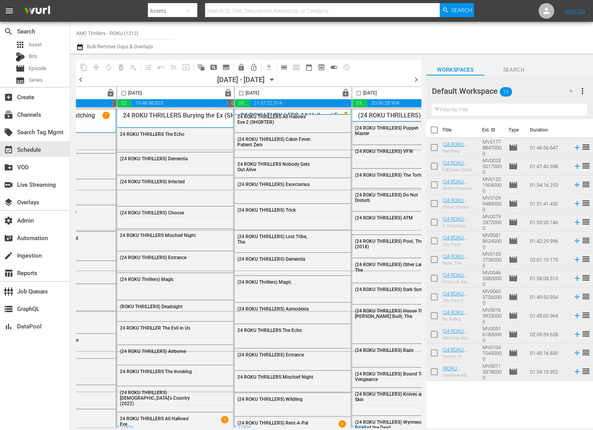
scroll to position [0, 501]
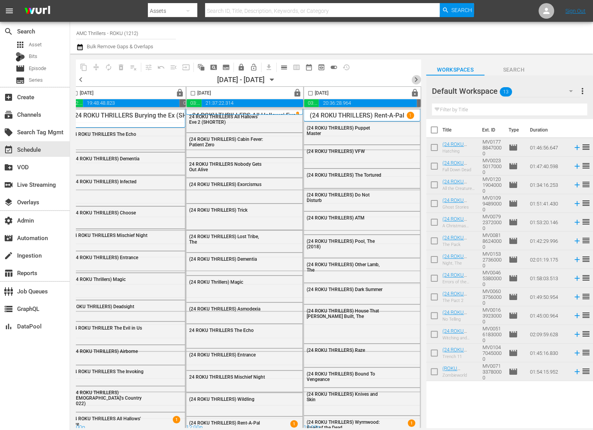
click at [416, 79] on span "chevron_right" at bounding box center [416, 80] width 10 height 10
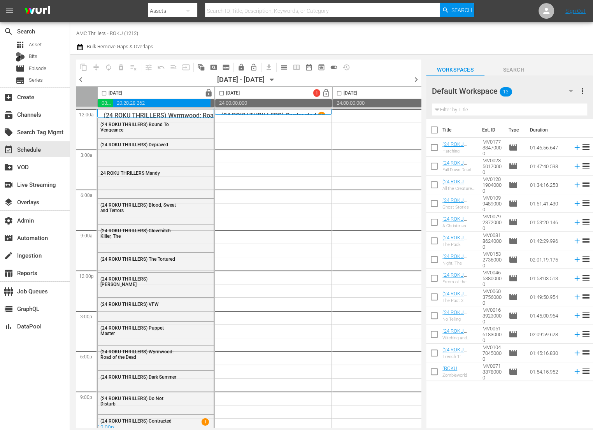
click at [224, 95] on input "checkbox" at bounding box center [221, 94] width 9 height 9
checkbox input "true"
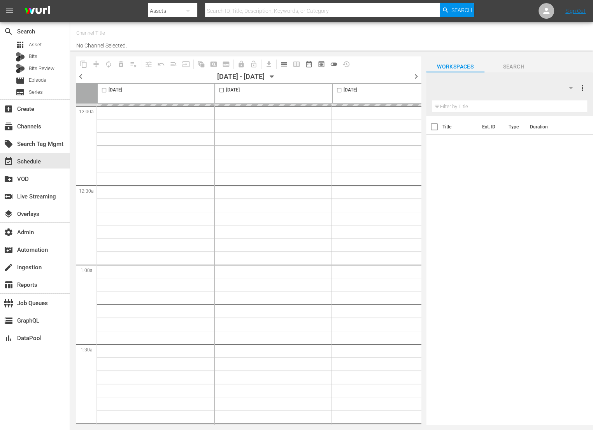
type input "AMC Thrillers - ROKU (1212)"
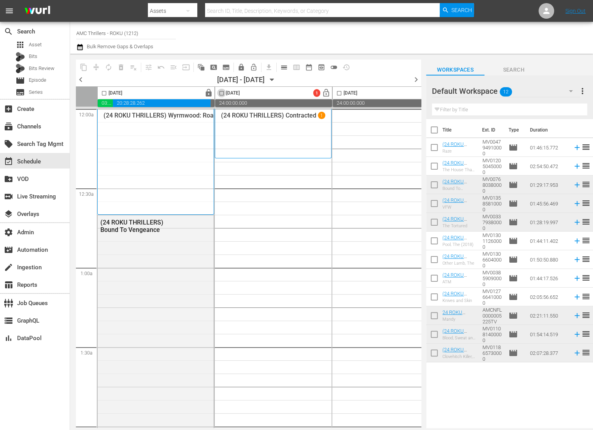
drag, startPoint x: 223, startPoint y: 92, endPoint x: 333, endPoint y: 97, distance: 109.8
click at [223, 92] on input "checkbox" at bounding box center [221, 94] width 9 height 9
checkbox input "true"
click at [436, 127] on input "checkbox" at bounding box center [434, 131] width 16 height 16
checkbox input "true"
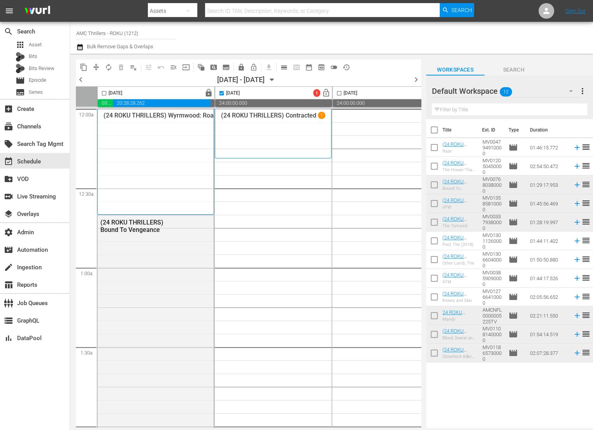
checkbox input "true"
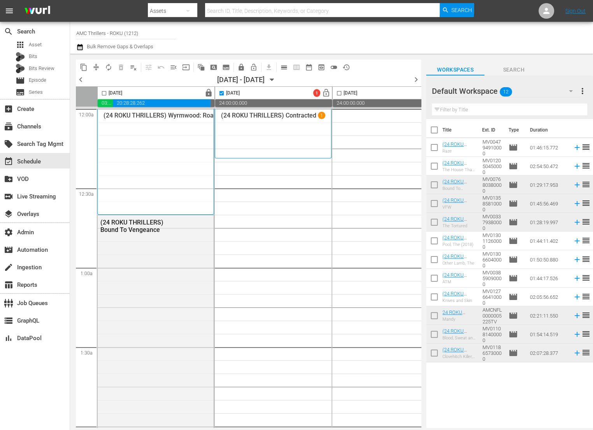
checkbox input "true"
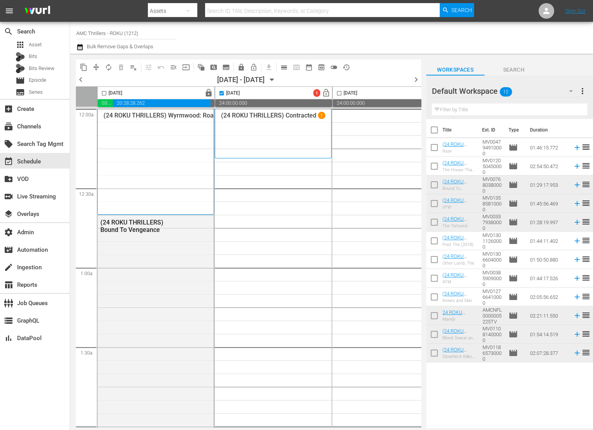
checkbox input "true"
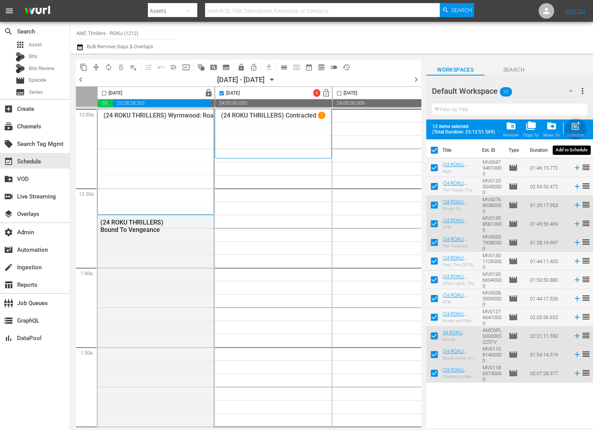
click at [572, 126] on span "post_add" at bounding box center [575, 126] width 11 height 11
checkbox input "false"
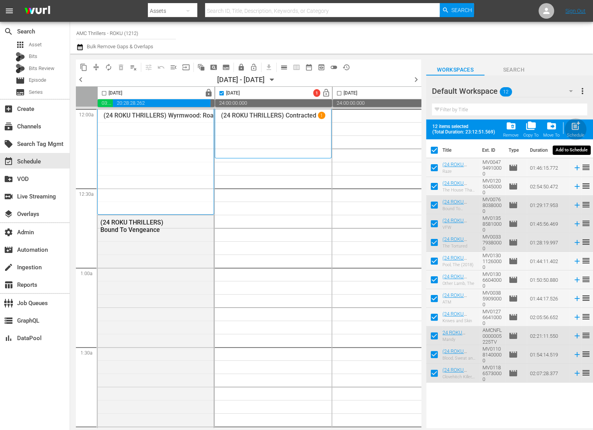
checkbox input "false"
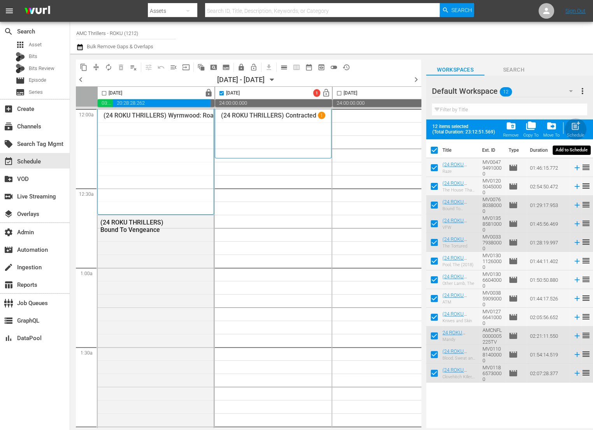
checkbox input "false"
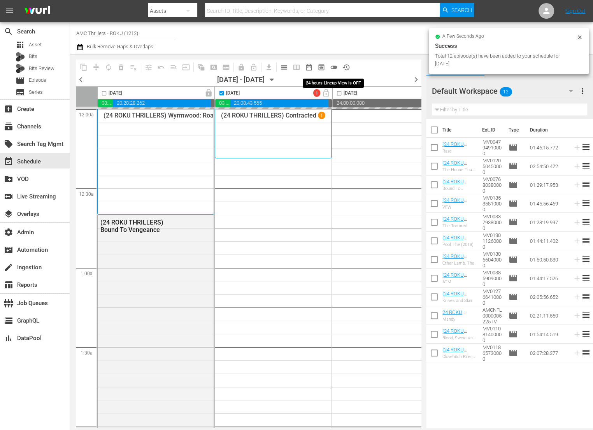
click at [333, 67] on span "toggle_off" at bounding box center [334, 67] width 8 height 8
checkbox input "false"
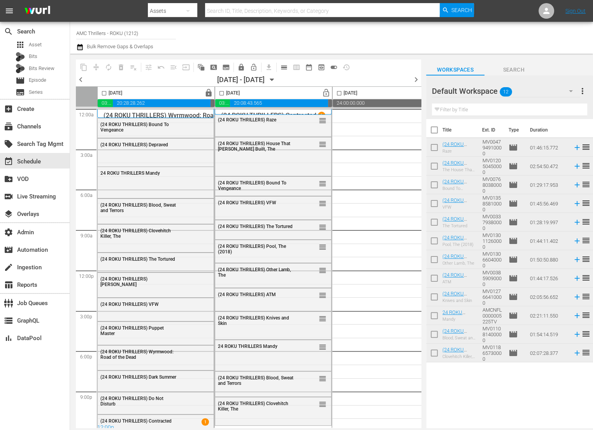
click at [325, 93] on span "lock_open" at bounding box center [326, 93] width 9 height 9
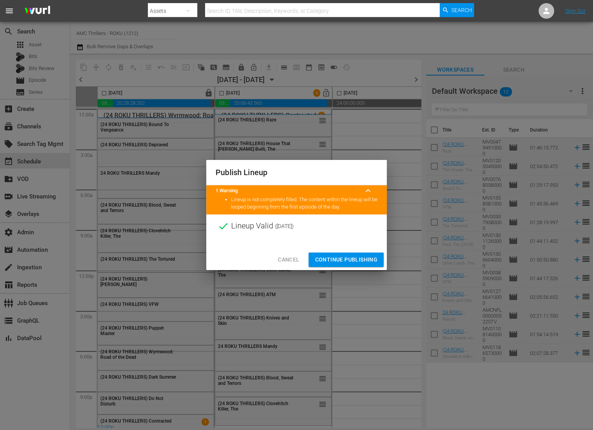
click at [353, 257] on span "Continue Publishing" at bounding box center [346, 260] width 63 height 10
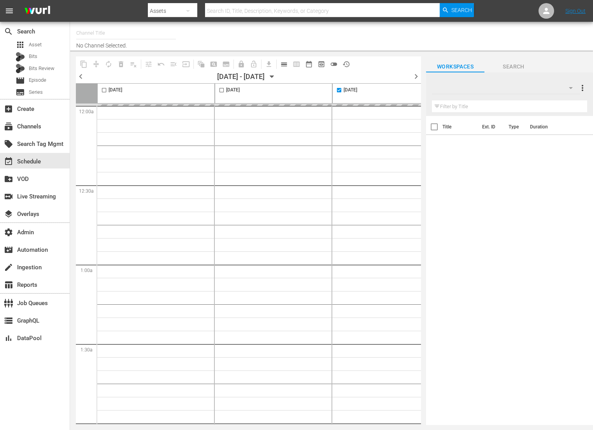
type input "AMC Thrillers - ROKU (1212)"
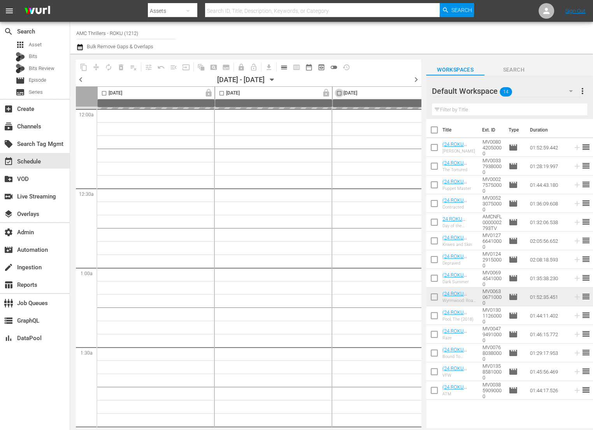
click at [339, 93] on input "checkbox" at bounding box center [339, 94] width 9 height 9
checkbox input "true"
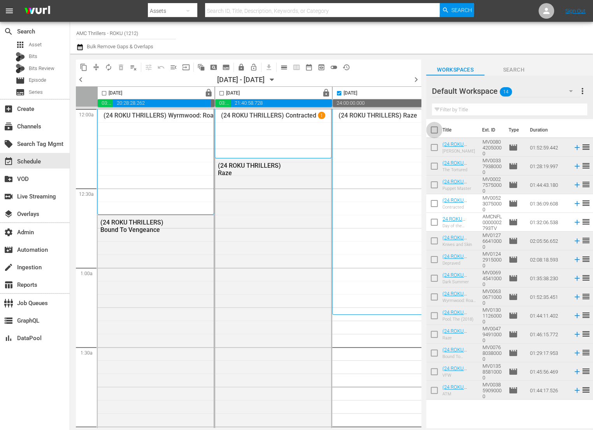
click at [435, 128] on input "checkbox" at bounding box center [434, 131] width 16 height 16
checkbox input "true"
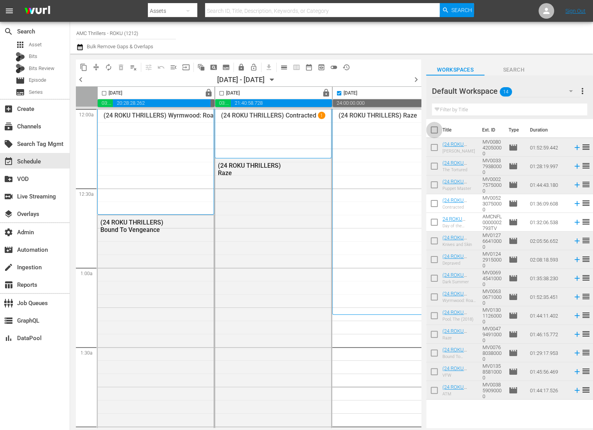
checkbox input "true"
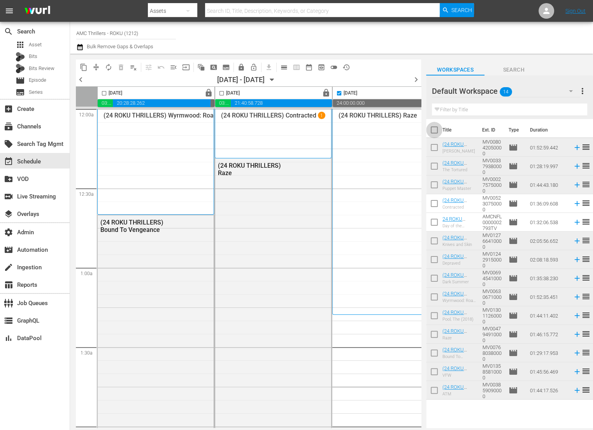
checkbox input "true"
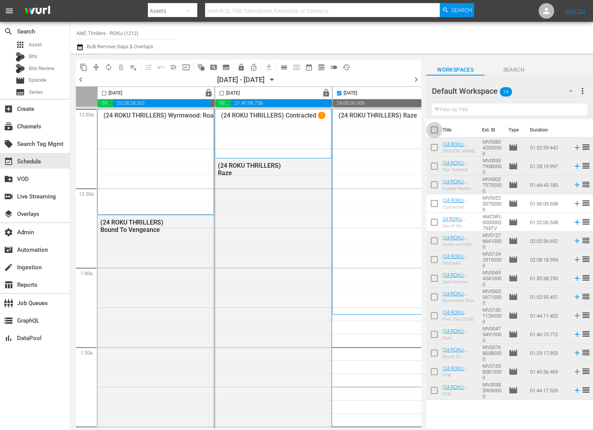
checkbox input "true"
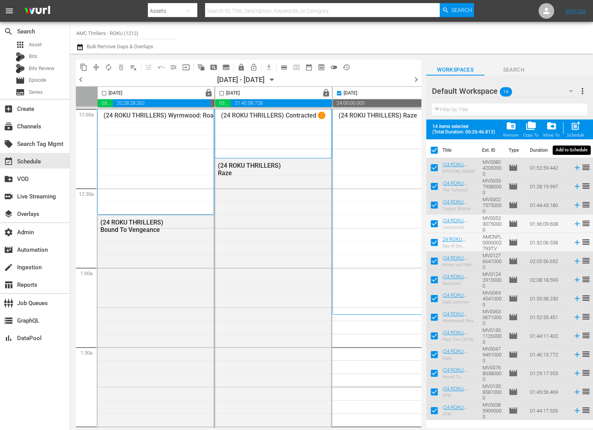
drag, startPoint x: 581, startPoint y: 123, endPoint x: 576, endPoint y: 123, distance: 4.7
click at [581, 123] on div "post_add Schedule" at bounding box center [576, 129] width 18 height 17
checkbox input "false"
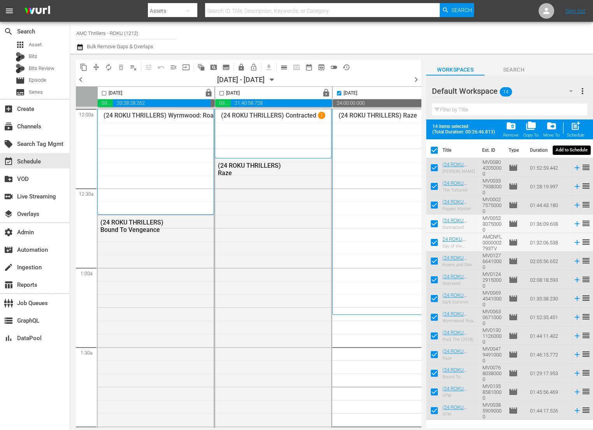
checkbox input "false"
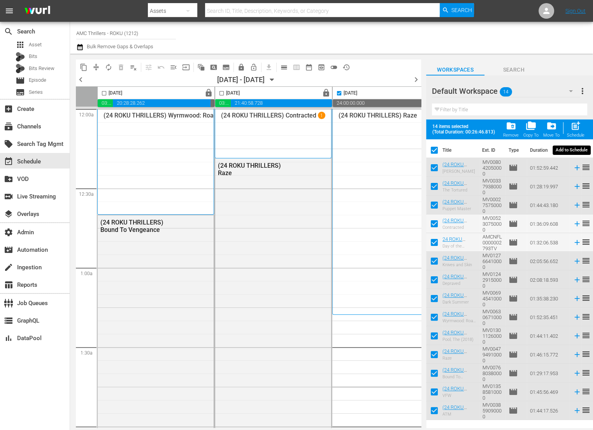
checkbox input "false"
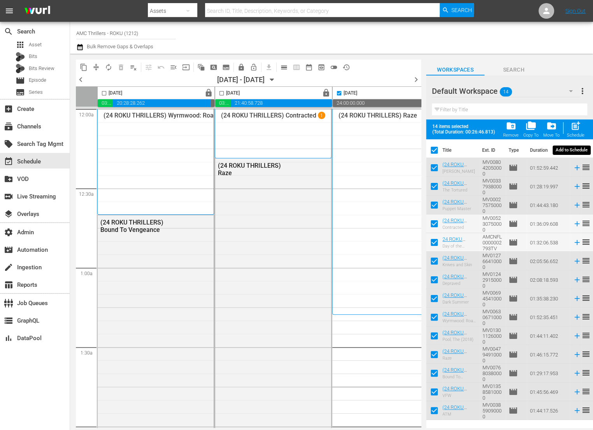
checkbox input "false"
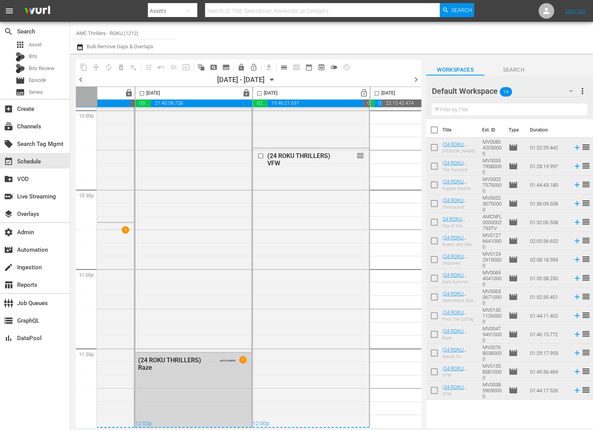
scroll to position [3329, 80]
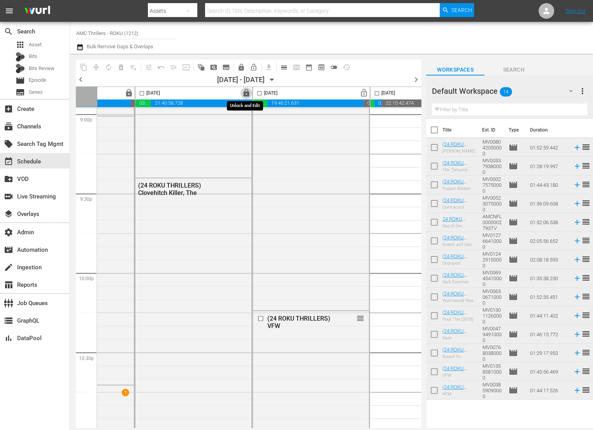
click at [247, 92] on span "lock" at bounding box center [246, 93] width 9 height 9
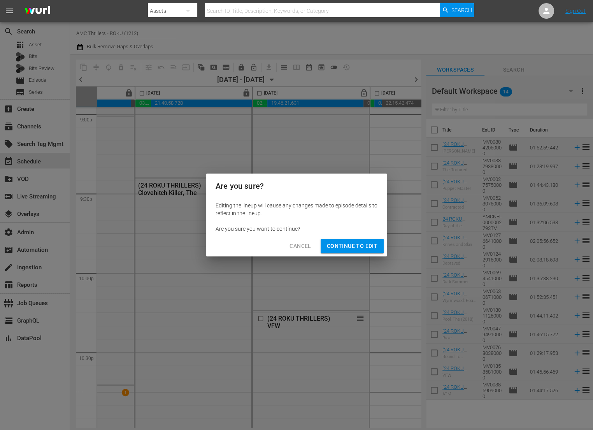
click at [346, 238] on div "Cancel Continue to Edit" at bounding box center [296, 246] width 181 height 21
click at [354, 246] on span "Continue to Edit" at bounding box center [352, 246] width 51 height 10
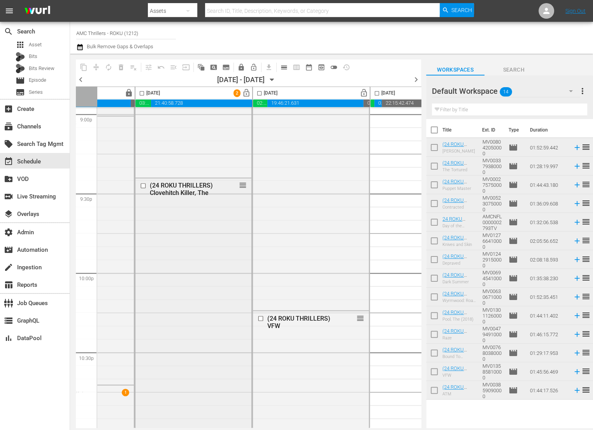
scroll to position [3494, 80]
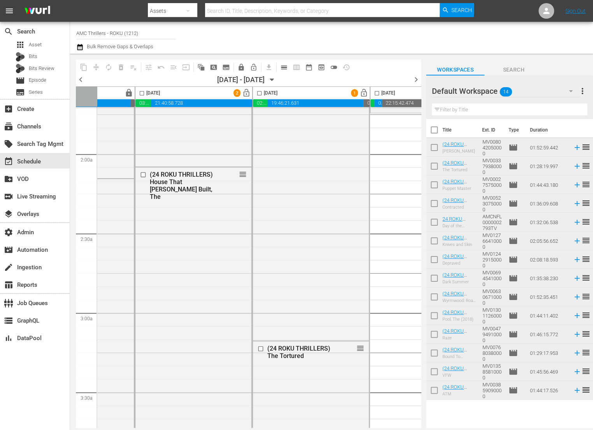
scroll to position [0, 80]
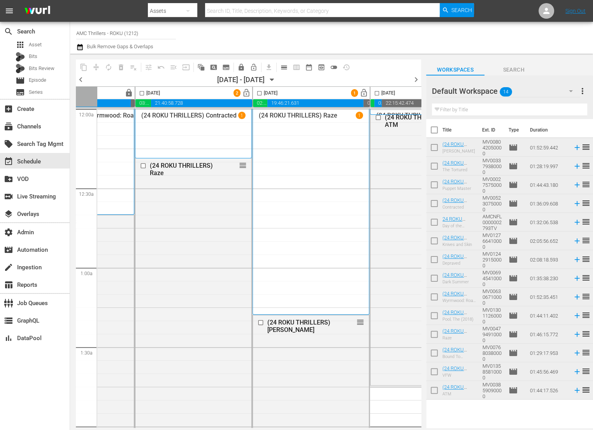
click at [195, 139] on div "(24 ROKU THRILLERS) Contracted 1" at bounding box center [193, 134] width 104 height 44
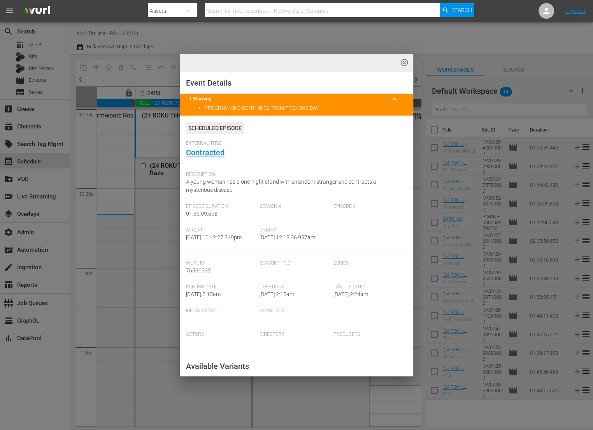
click at [157, 246] on div "highlight_off_icon Event Details 1 Warning keyboard_arrow_up PROGRAMMING CONTIN…" at bounding box center [296, 215] width 593 height 430
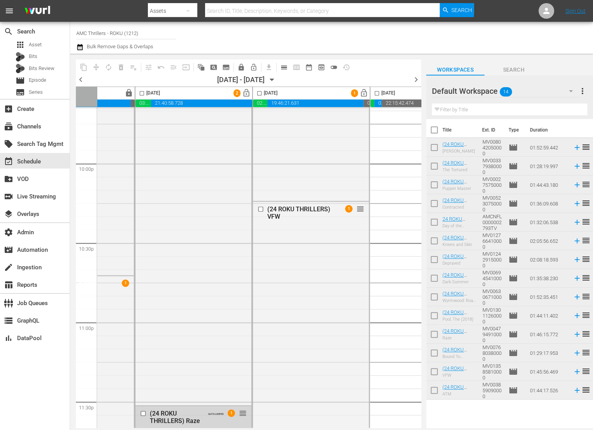
scroll to position [3494, 80]
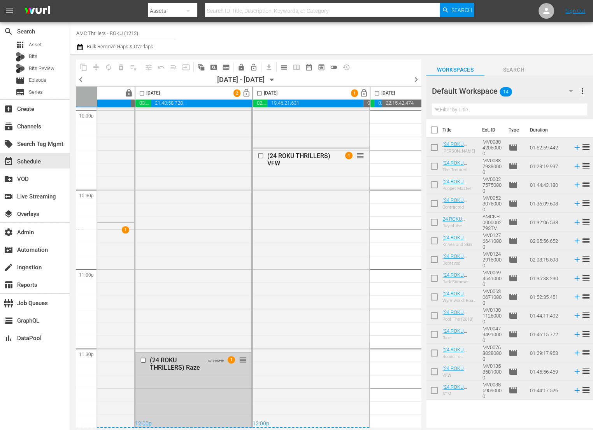
click at [221, 311] on div "(24 ROKU THRILLERS) Clovehitch Killer, The reorder" at bounding box center [193, 183] width 116 height 335
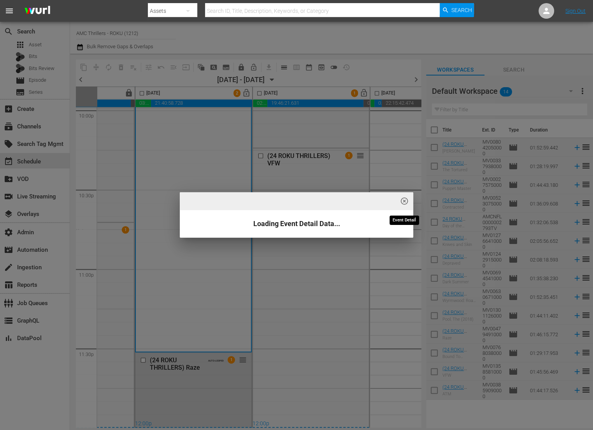
click at [402, 202] on span "highlight_off_icon" at bounding box center [404, 201] width 9 height 9
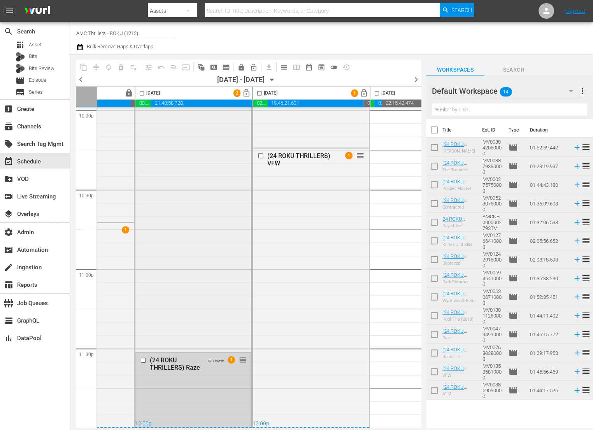
click at [207, 248] on div "(24 ROKU THRILLERS) Clovehitch Killer, The reorder" at bounding box center [193, 183] width 116 height 335
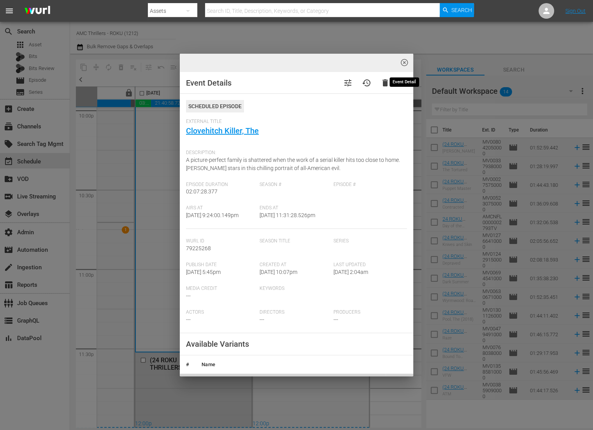
click at [404, 63] on span "highlight_off_icon" at bounding box center [404, 62] width 9 height 9
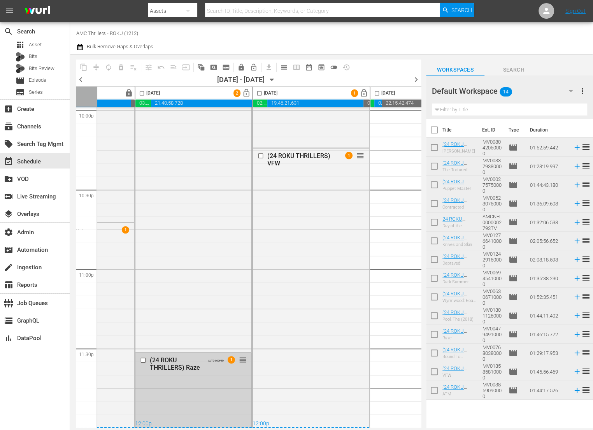
click at [194, 362] on div "(24 ROKU THRILLERS) Raze" at bounding box center [177, 363] width 54 height 15
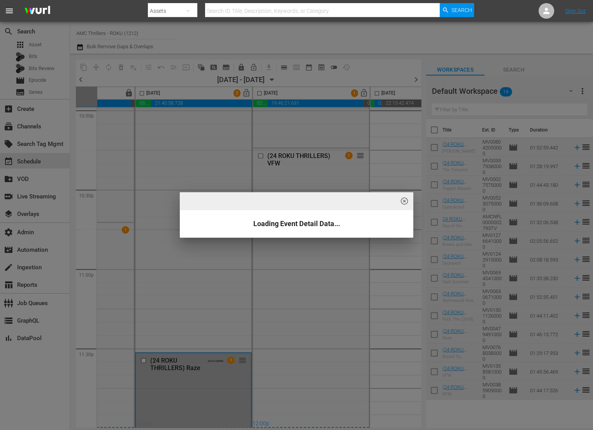
click at [194, 379] on div "highlight_off_icon Loading Event Detail Data..." at bounding box center [296, 215] width 593 height 430
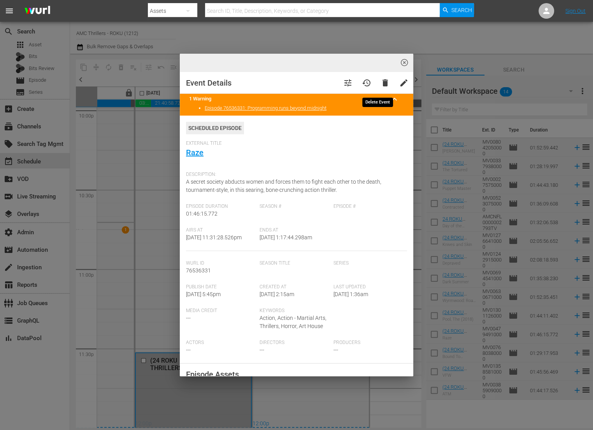
click at [381, 81] on span "delete" at bounding box center [385, 82] width 9 height 9
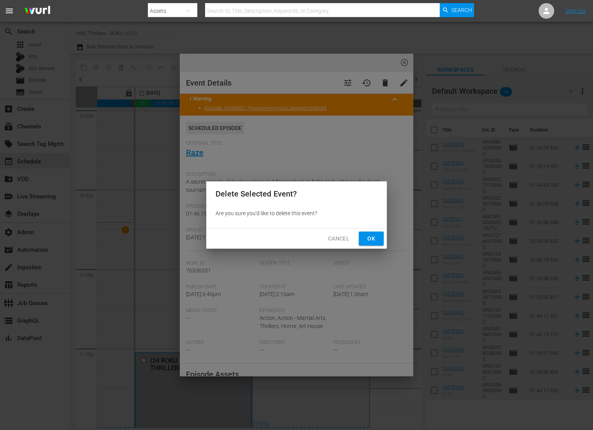
click at [384, 244] on div "Cancel Ok" at bounding box center [296, 238] width 181 height 21
click at [375, 238] on span "Ok" at bounding box center [371, 239] width 12 height 10
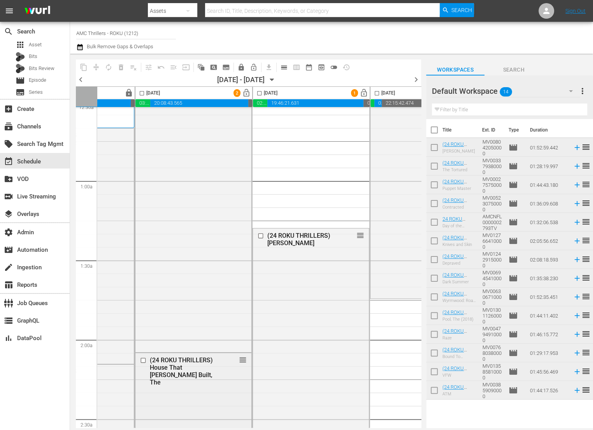
scroll to position [0, 80]
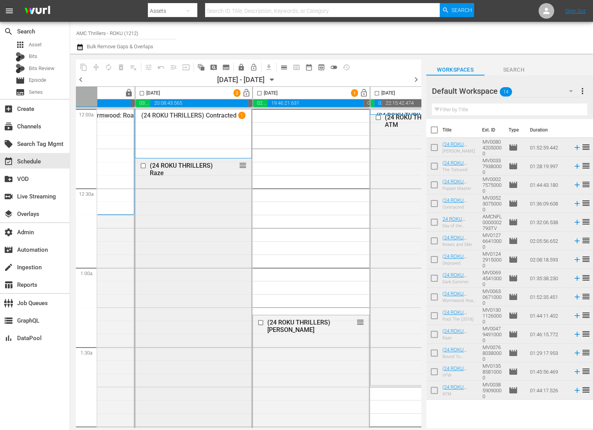
click at [226, 205] on div "(24 ROKU THRILLERS) Raze reorder" at bounding box center [193, 297] width 116 height 279
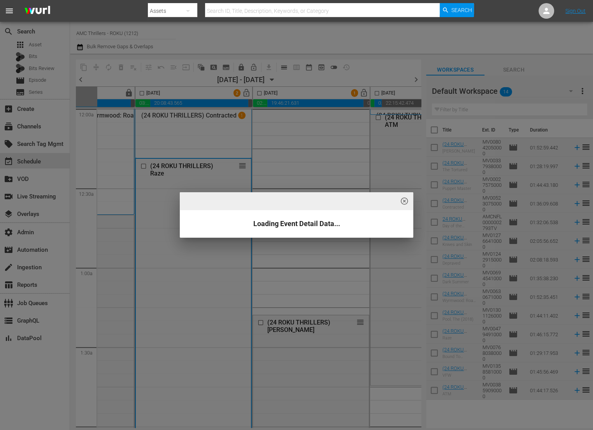
click at [212, 234] on div "Loading Event Detail Data..." at bounding box center [296, 223] width 233 height 27
click at [214, 266] on div "highlight_off_icon Loading Event Detail Data..." at bounding box center [296, 215] width 593 height 430
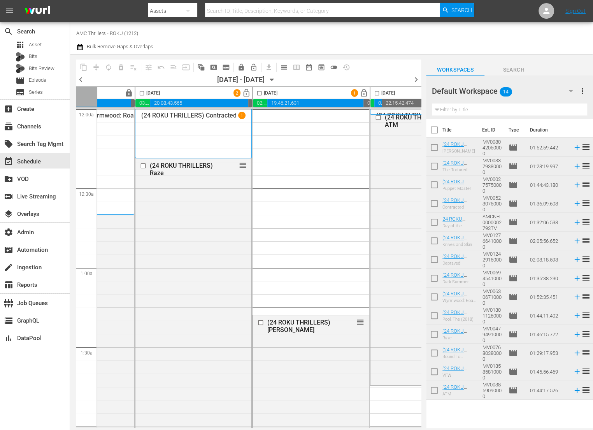
click at [215, 266] on div "highlight_off_icon Loading Event Detail Data..." at bounding box center [296, 215] width 593 height 430
click at [226, 267] on div "(24 ROKU THRILLERS) Raze reorder" at bounding box center [193, 297] width 116 height 279
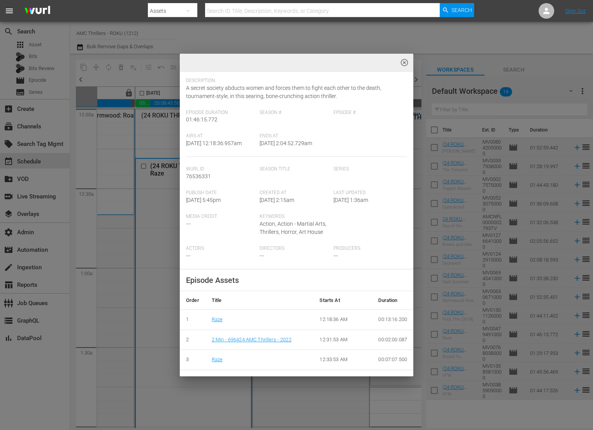
scroll to position [180, 0]
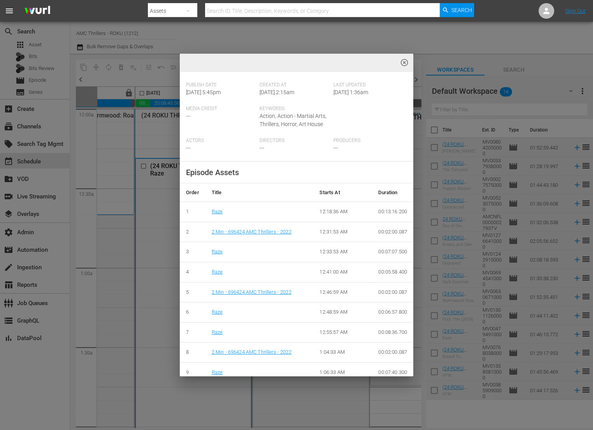
click at [168, 323] on div "highlight_off_icon Event Details tune history delete edit Scheduled Episode Ext…" at bounding box center [296, 215] width 593 height 430
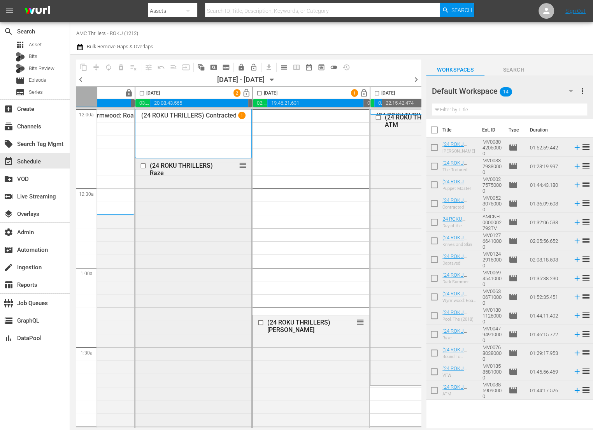
scroll to position [207, 80]
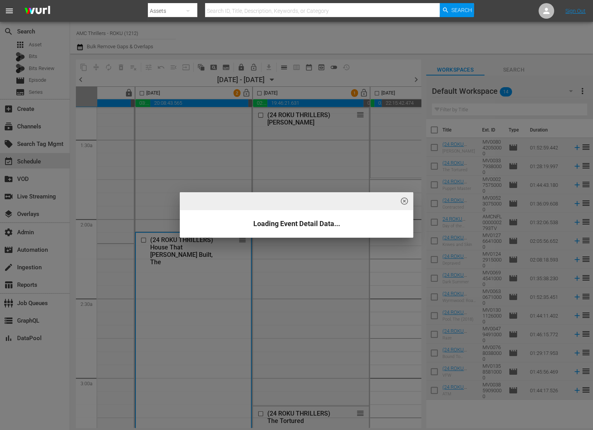
click at [209, 291] on div "highlight_off_icon Loading Event Detail Data..." at bounding box center [296, 215] width 593 height 430
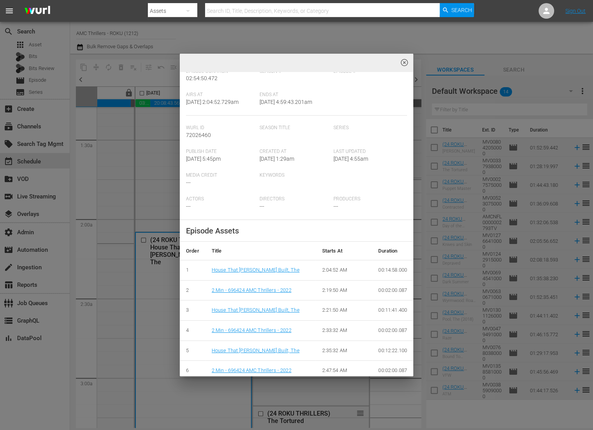
scroll to position [167, 0]
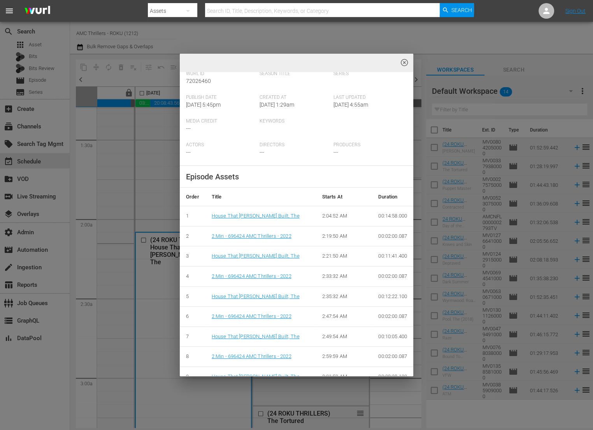
click at [170, 297] on div "highlight_off_icon Event Details tune history delete edit Scheduled Episode Ext…" at bounding box center [296, 215] width 593 height 430
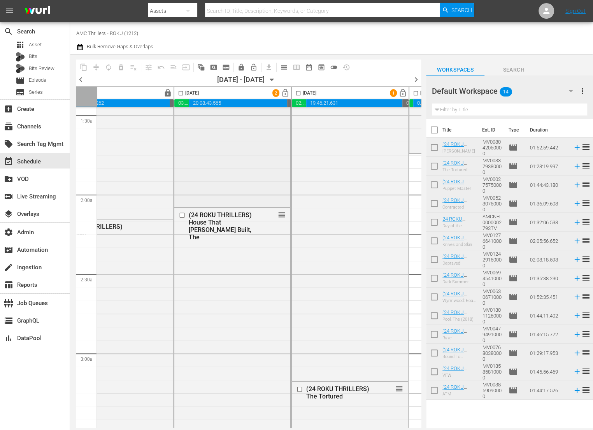
scroll to position [0, 41]
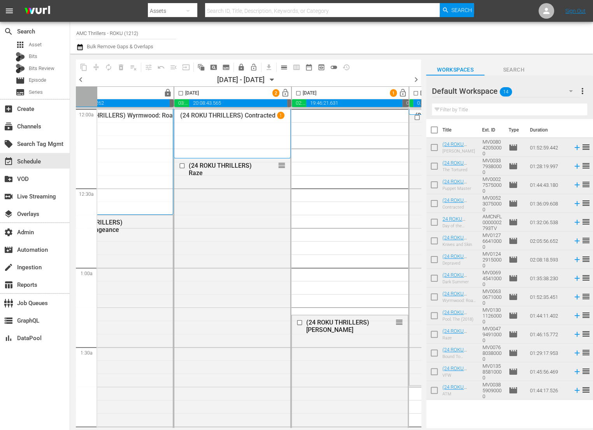
click at [296, 92] on input "checkbox" at bounding box center [298, 94] width 9 height 9
checkbox input "true"
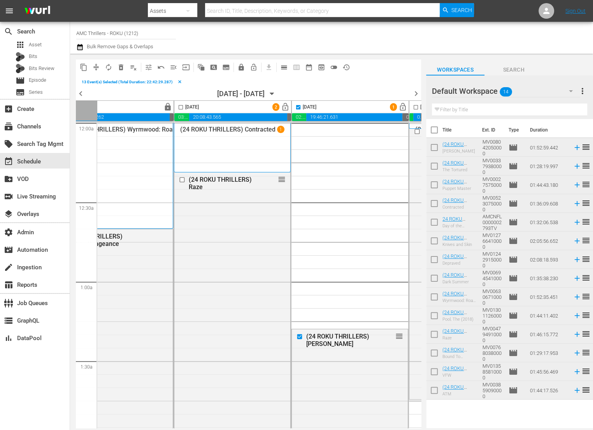
click at [181, 108] on input "checkbox" at bounding box center [180, 108] width 9 height 9
click at [182, 107] on input "checkbox" at bounding box center [180, 108] width 9 height 9
checkbox input "false"
click at [296, 107] on input "checkbox" at bounding box center [298, 108] width 9 height 9
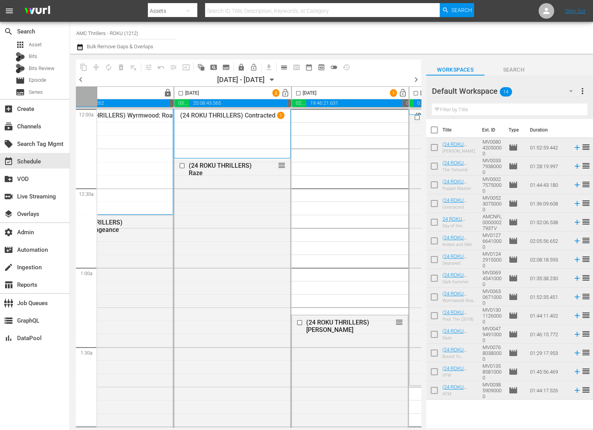
click at [300, 91] on input "checkbox" at bounding box center [298, 94] width 9 height 9
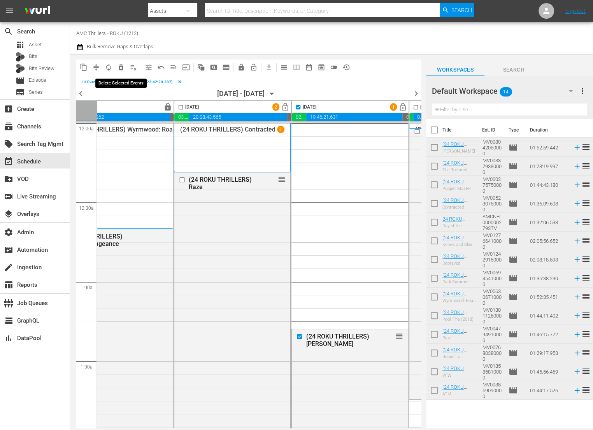
click at [122, 66] on span "delete_forever_outlined" at bounding box center [121, 67] width 8 height 8
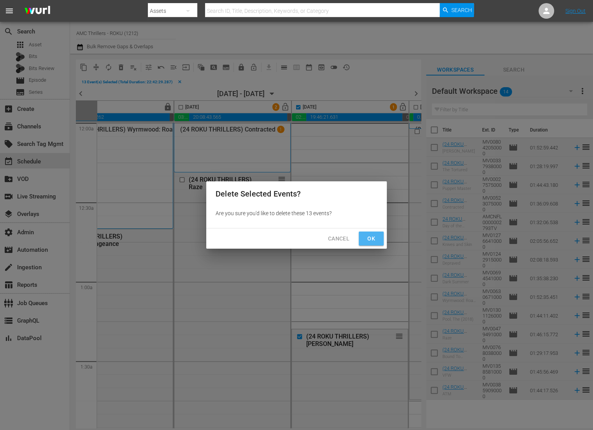
click at [371, 236] on span "Ok" at bounding box center [371, 239] width 12 height 10
checkbox input "false"
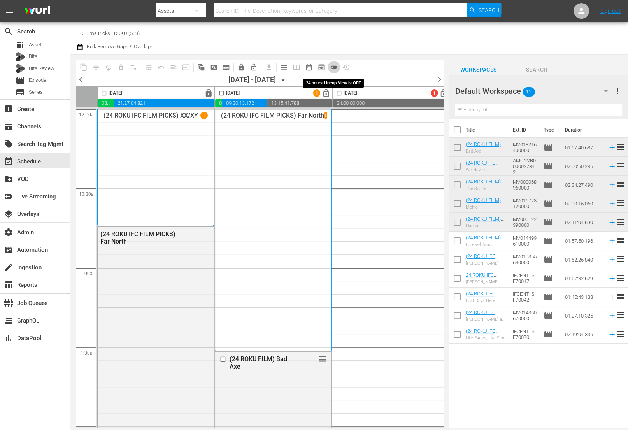
click at [333, 68] on span "toggle_off" at bounding box center [334, 67] width 8 height 8
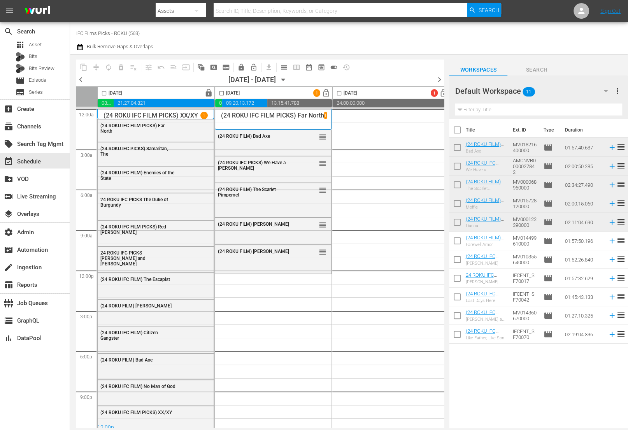
click at [456, 129] on input "checkbox" at bounding box center [457, 131] width 16 height 16
checkbox input "true"
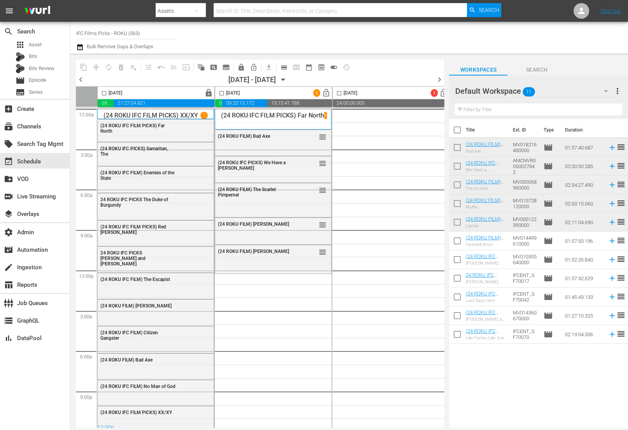
checkbox input "true"
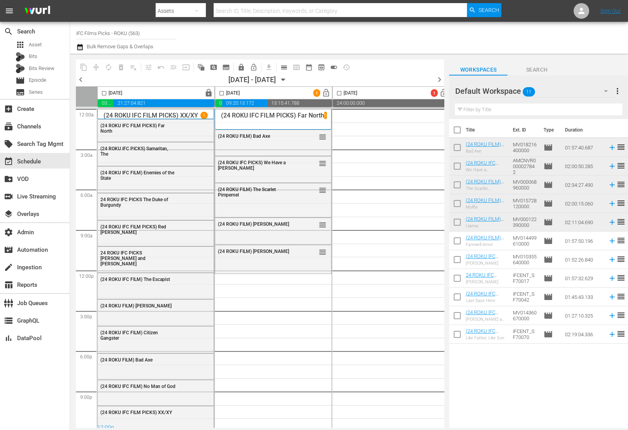
checkbox input "true"
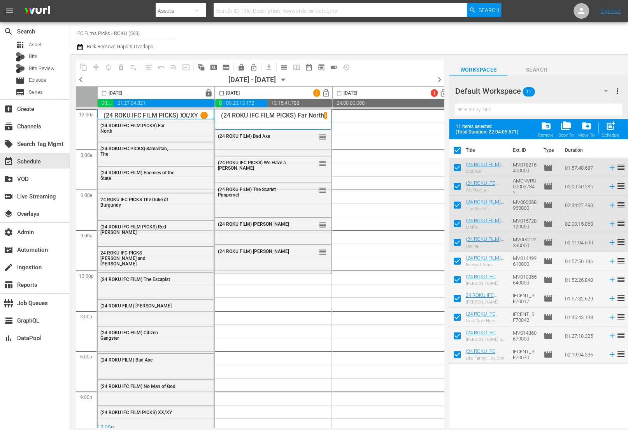
click at [460, 167] on input "checkbox" at bounding box center [457, 169] width 16 height 16
checkbox input "false"
click at [458, 185] on input "checkbox" at bounding box center [457, 188] width 16 height 16
checkbox input "false"
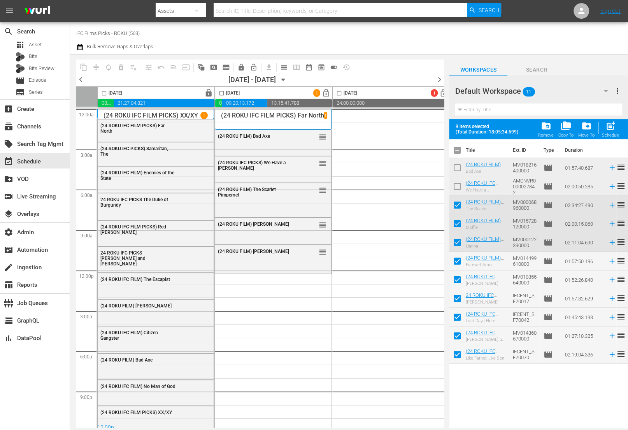
click at [456, 208] on input "checkbox" at bounding box center [457, 206] width 16 height 16
checkbox input "false"
click at [459, 219] on input "checkbox" at bounding box center [457, 225] width 16 height 16
checkbox input "false"
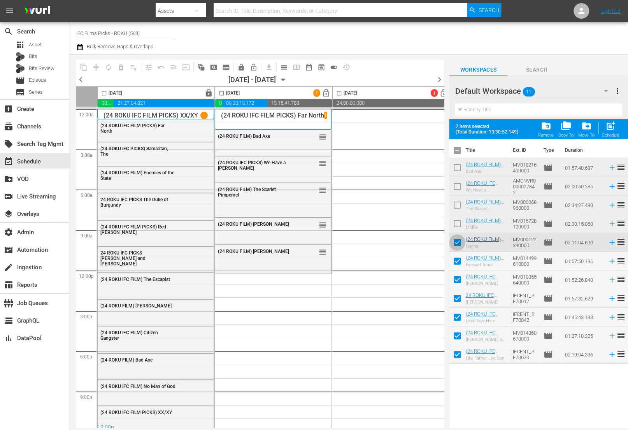
drag, startPoint x: 458, startPoint y: 237, endPoint x: 467, endPoint y: 242, distance: 9.8
click at [458, 237] on input "checkbox" at bounding box center [457, 244] width 16 height 16
checkbox input "false"
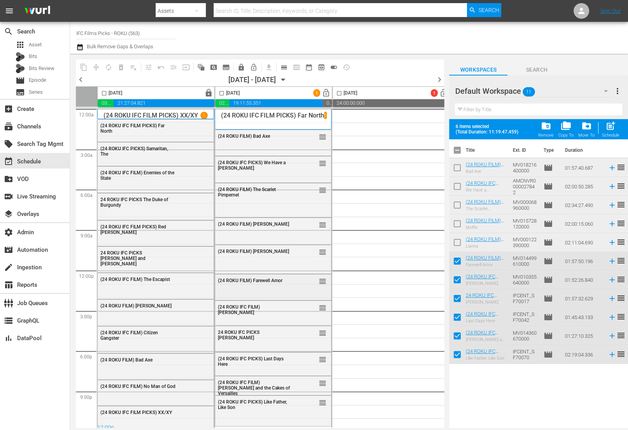
scroll to position [7, 0]
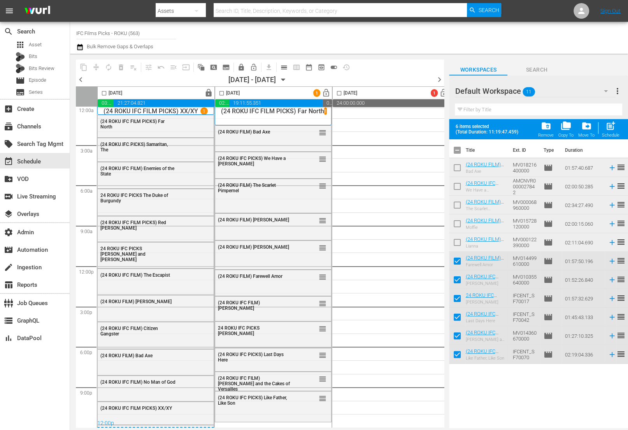
click at [459, 149] on input "checkbox" at bounding box center [457, 152] width 16 height 16
checkbox input "true"
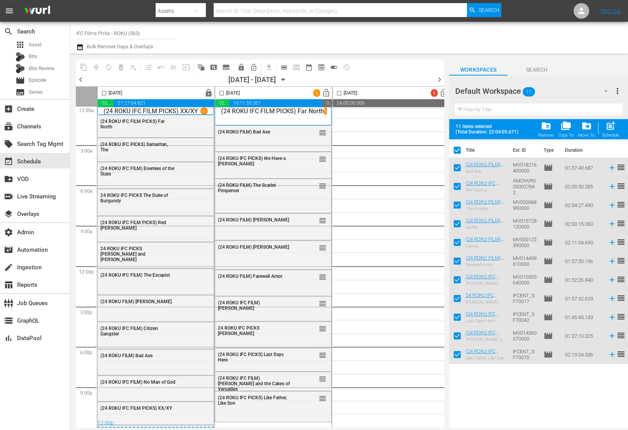
checkbox input "true"
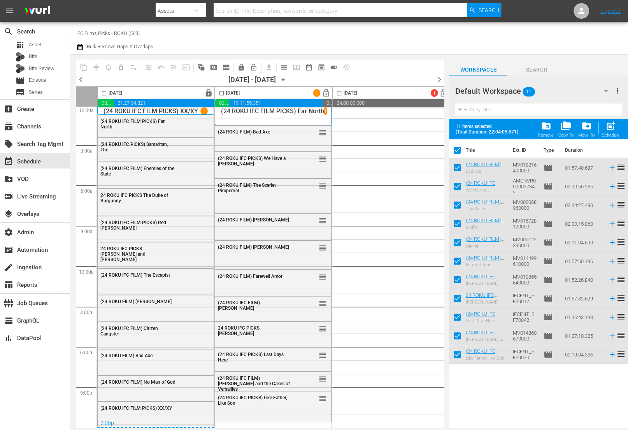
click at [458, 149] on input "checkbox" at bounding box center [457, 152] width 16 height 16
checkbox input "false"
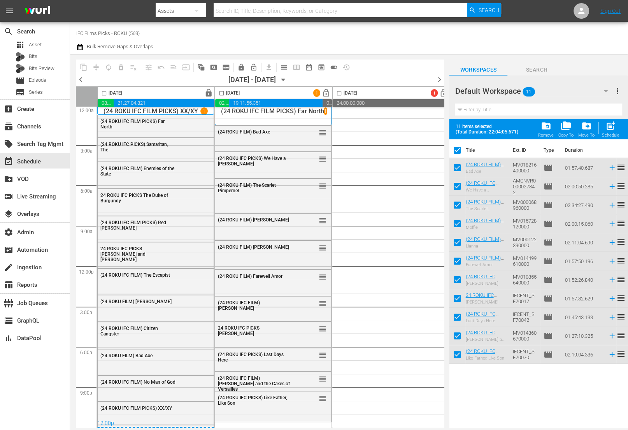
checkbox input "false"
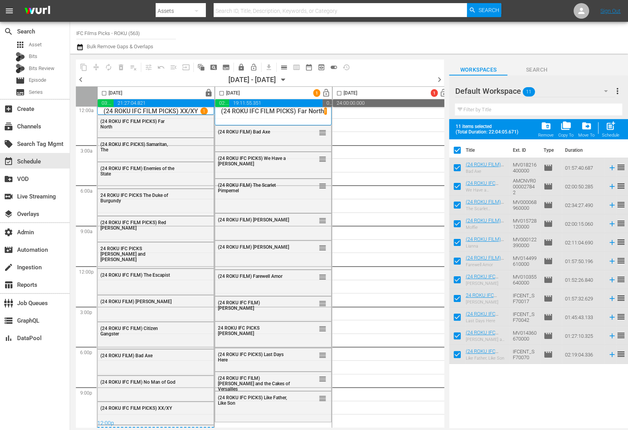
checkbox input "false"
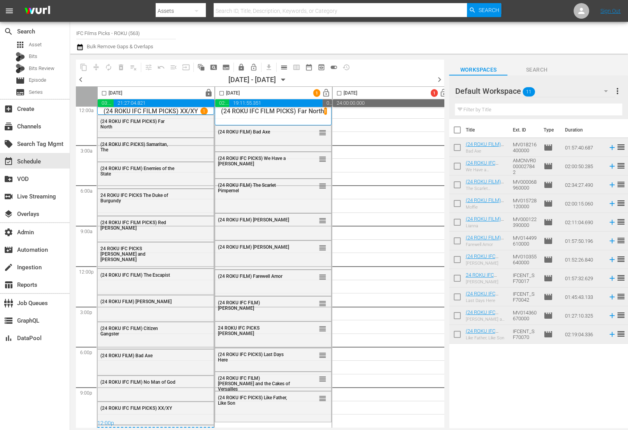
click at [619, 93] on span "more_vert" at bounding box center [617, 90] width 9 height 9
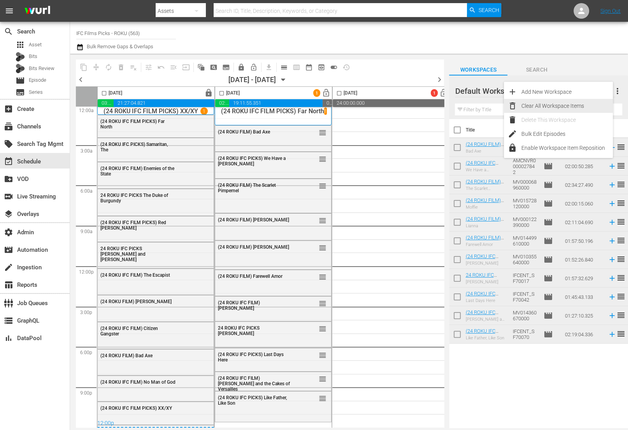
click at [586, 107] on div "Clear All Workspace Items" at bounding box center [566, 106] width 91 height 14
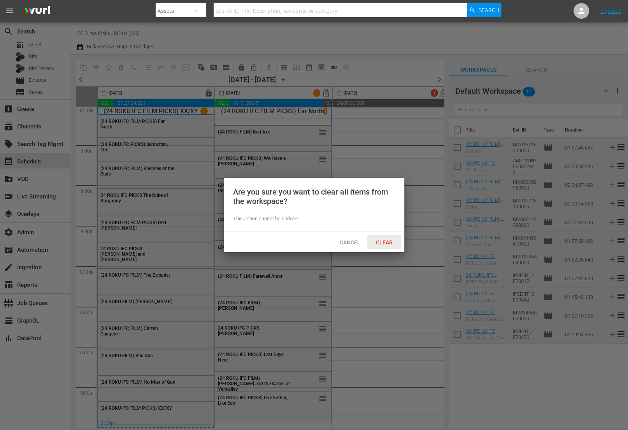
click at [391, 242] on span "Clear" at bounding box center [384, 242] width 29 height 6
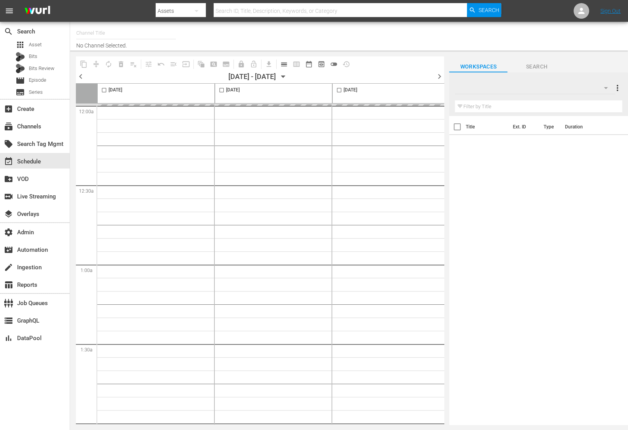
type input "IFC Films Picks - ROKU (563)"
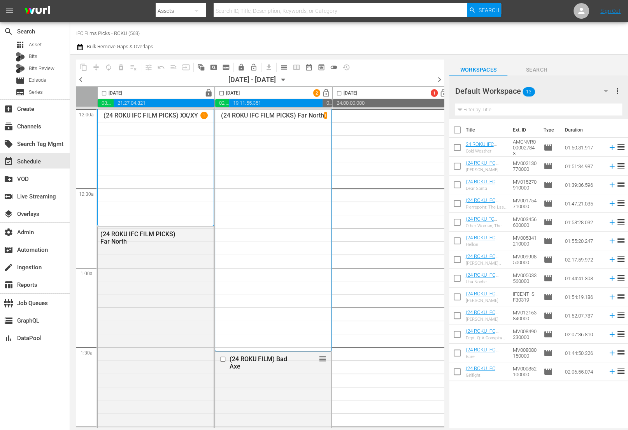
click at [336, 92] on input "checkbox" at bounding box center [339, 94] width 9 height 9
checkbox input "true"
click at [458, 130] on input "checkbox" at bounding box center [457, 131] width 16 height 16
checkbox input "true"
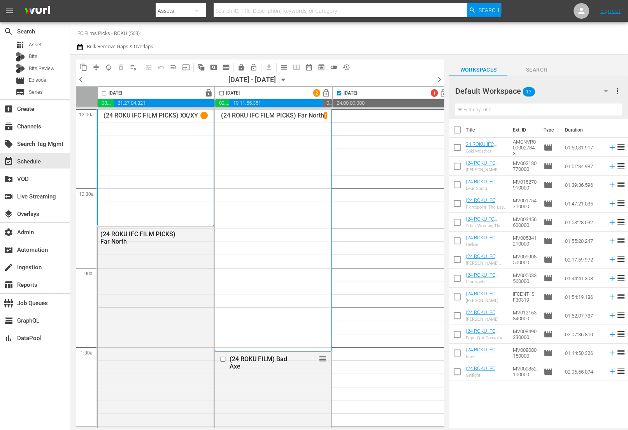
checkbox input "true"
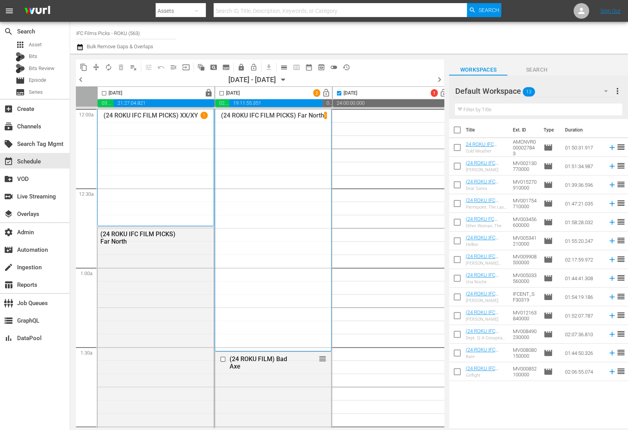
checkbox input "true"
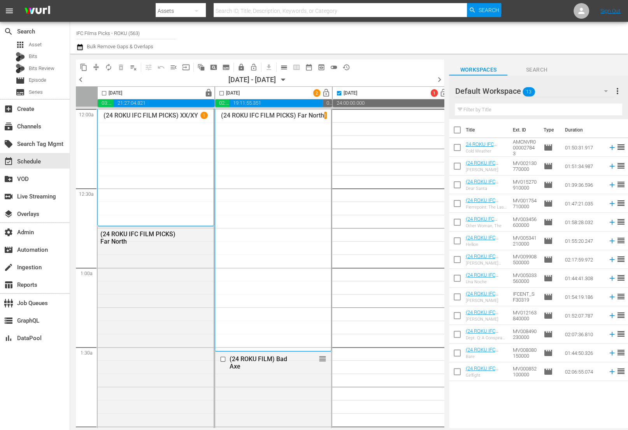
checkbox input "true"
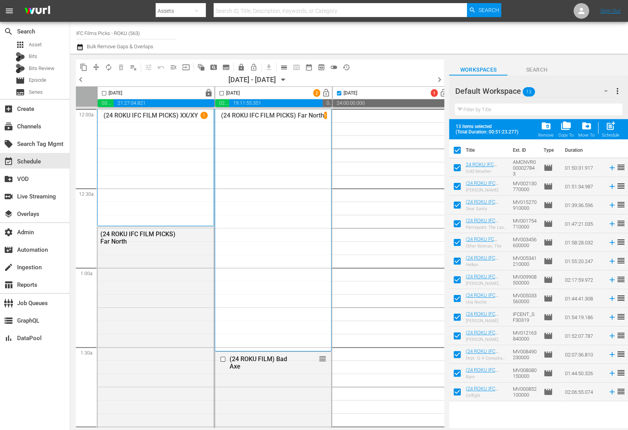
click at [611, 129] on span "post_add" at bounding box center [610, 126] width 11 height 11
checkbox input "false"
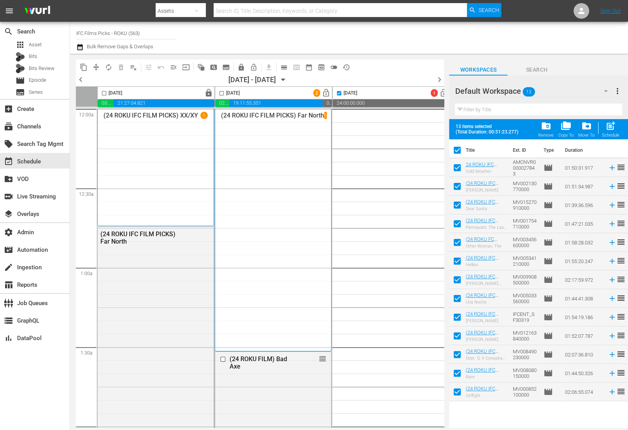
checkbox input "false"
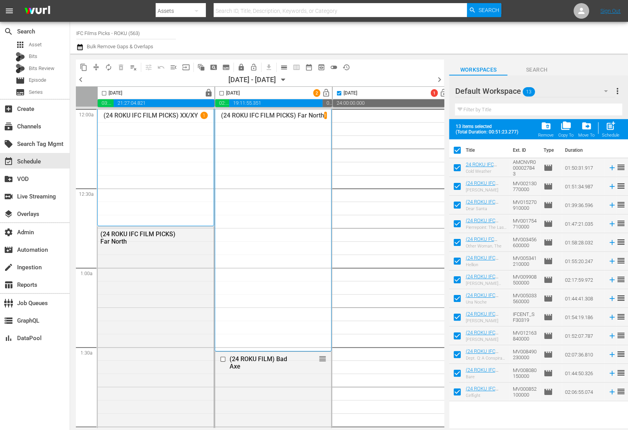
checkbox input "false"
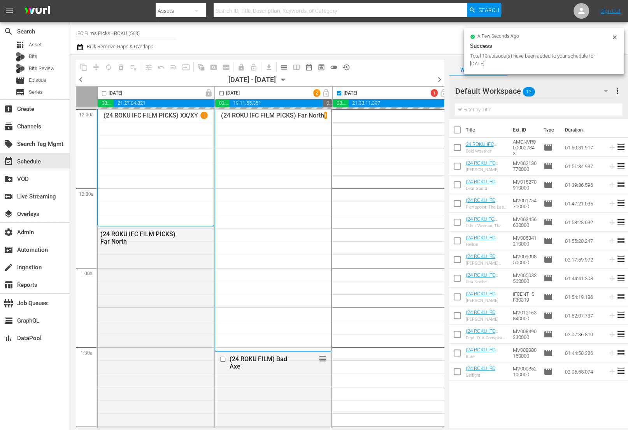
checkbox input "false"
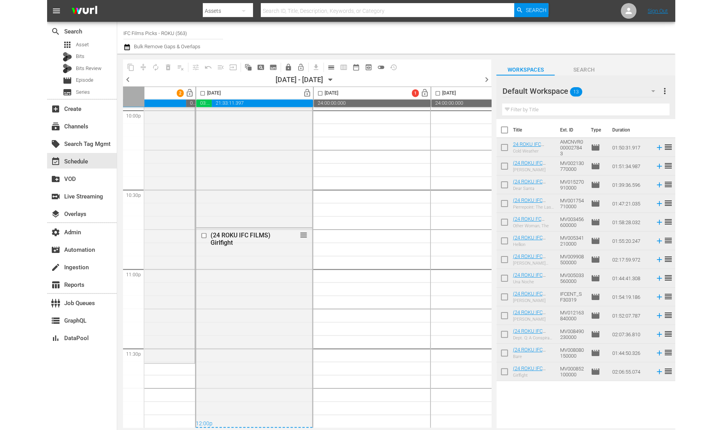
scroll to position [3494, 207]
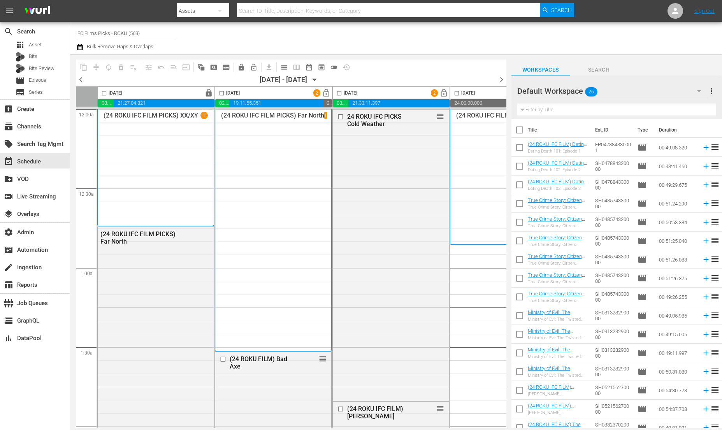
click at [456, 91] on input "checkbox" at bounding box center [456, 94] width 9 height 9
checkbox input "true"
click at [519, 131] on input "checkbox" at bounding box center [519, 131] width 16 height 16
checkbox input "true"
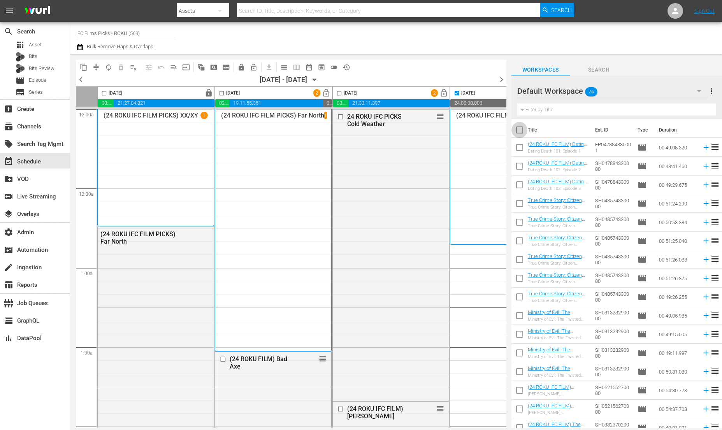
checkbox input "true"
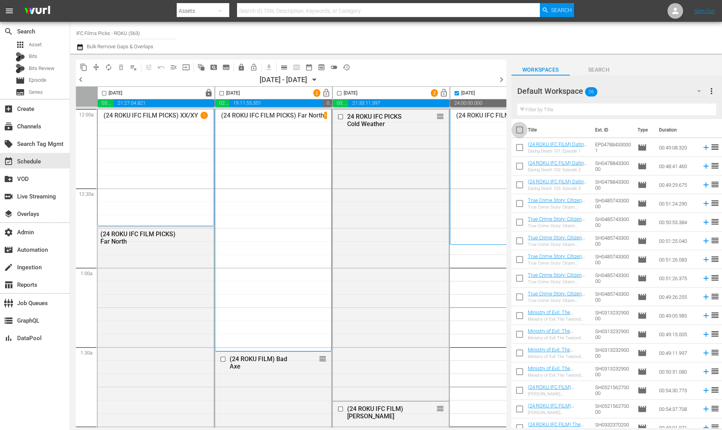
checkbox input "true"
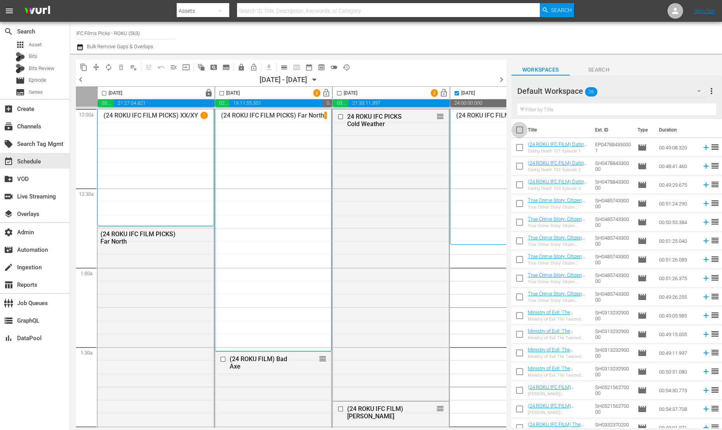
checkbox input "true"
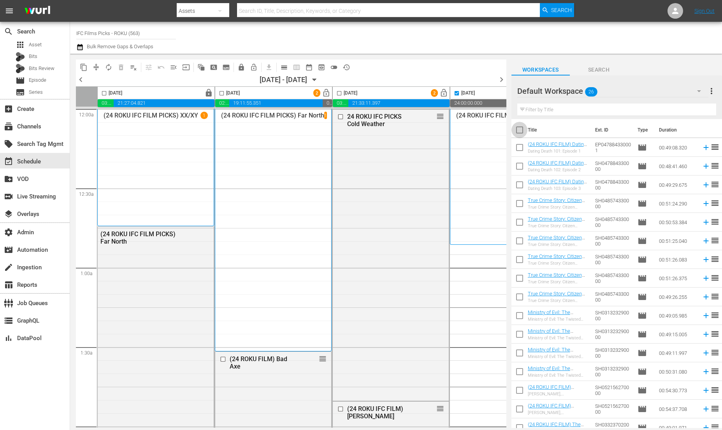
checkbox input "true"
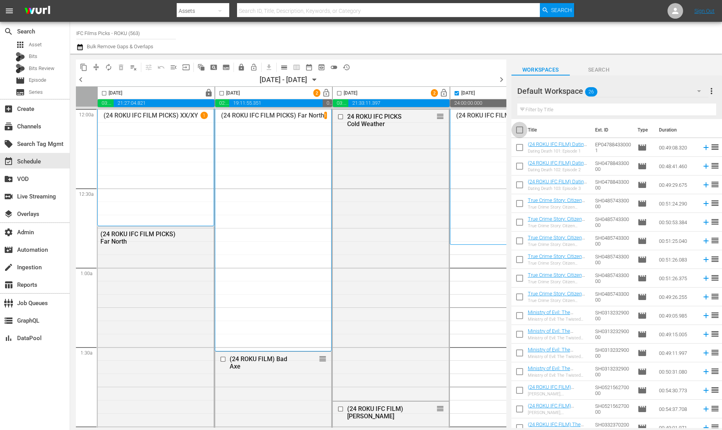
checkbox input "true"
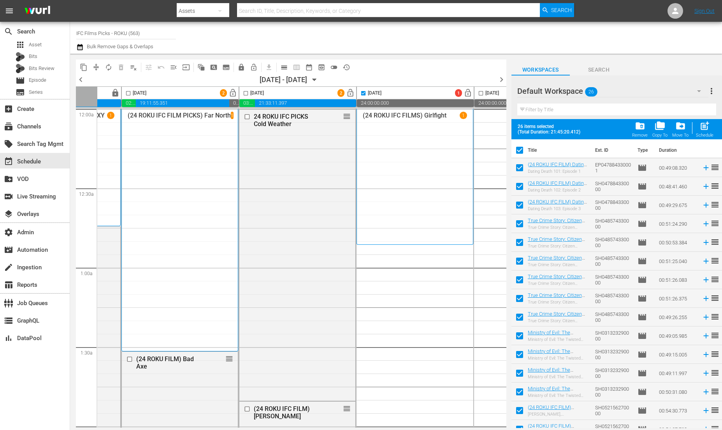
scroll to position [0, 152]
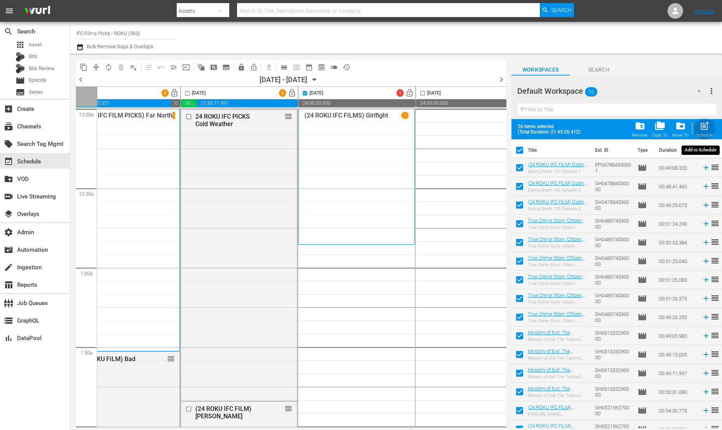
click at [705, 127] on span "post_add" at bounding box center [704, 126] width 11 height 11
checkbox input "false"
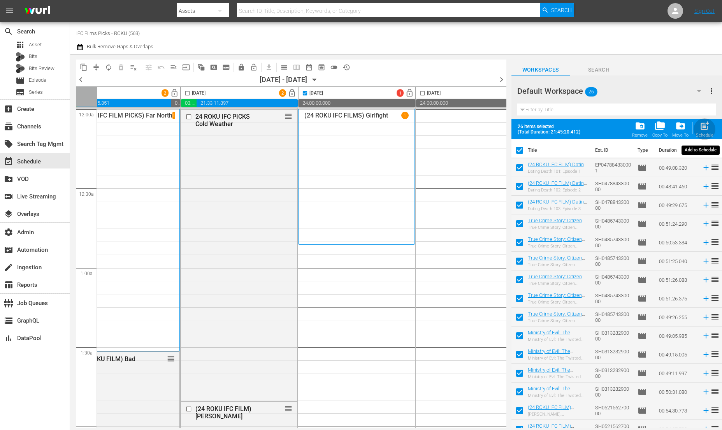
checkbox input "false"
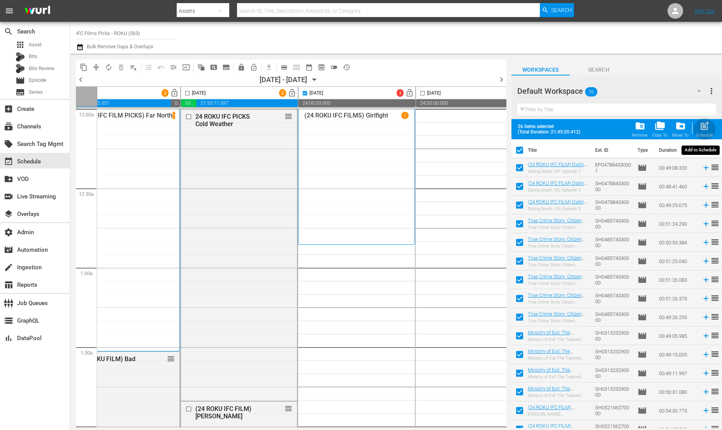
checkbox input "false"
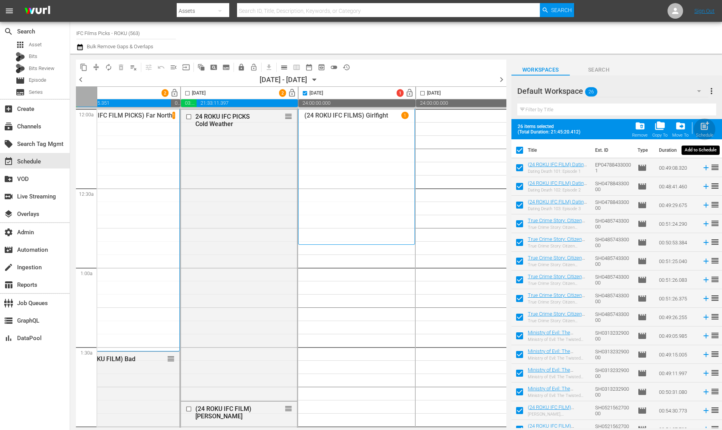
checkbox input "false"
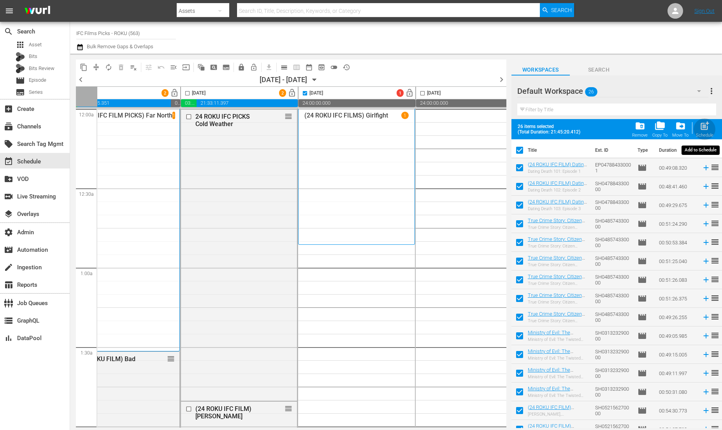
checkbox input "false"
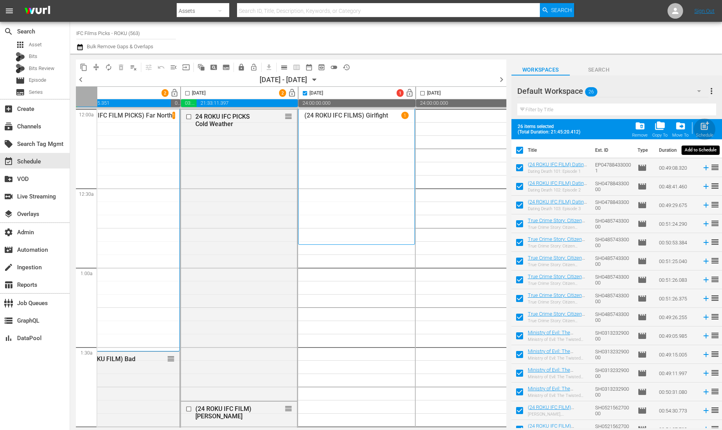
checkbox input "false"
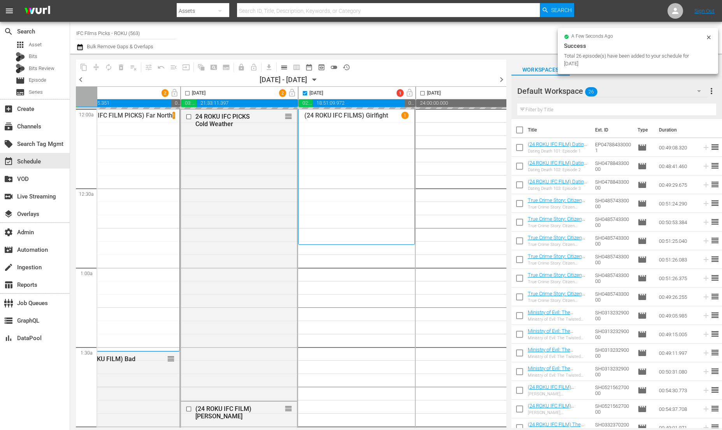
checkbox input "false"
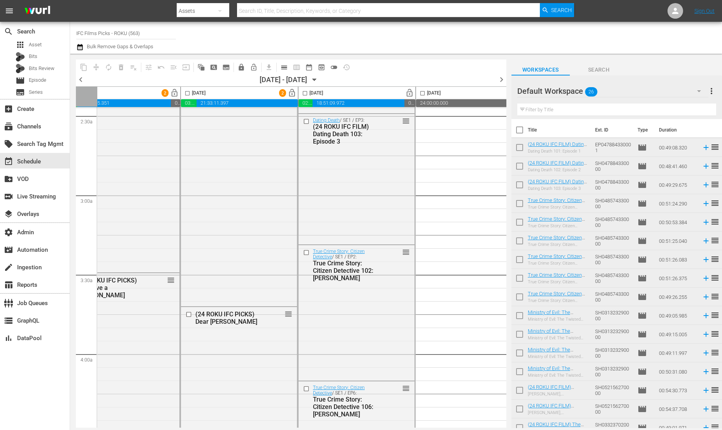
scroll to position [396, 152]
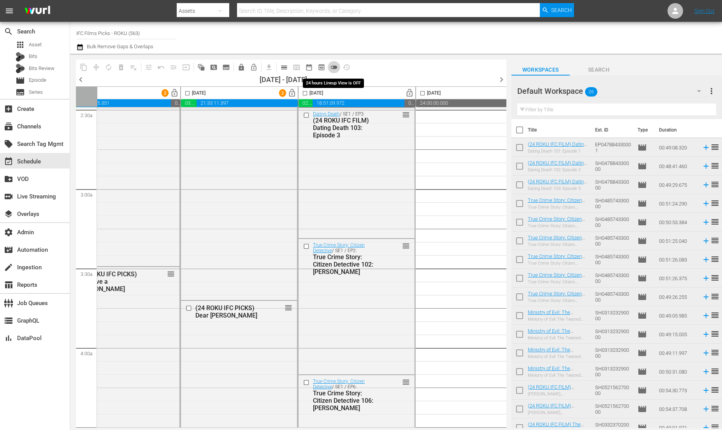
click at [334, 66] on span "toggle_off" at bounding box center [334, 67] width 8 height 8
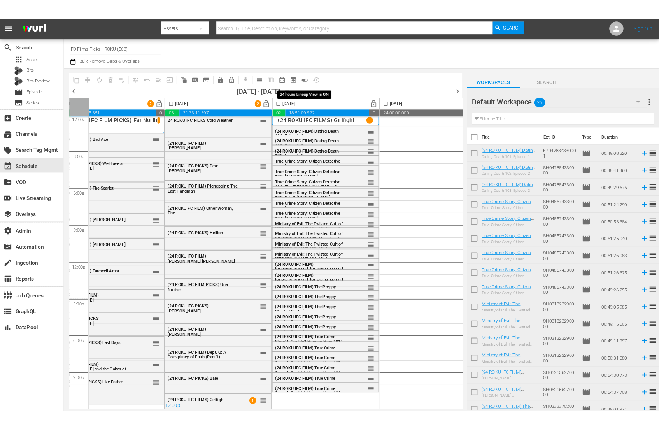
scroll to position [7, 152]
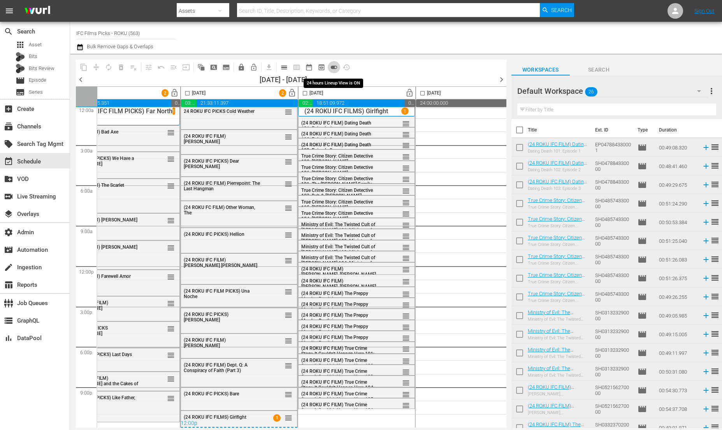
click at [333, 67] on span "toggle_on" at bounding box center [334, 67] width 8 height 8
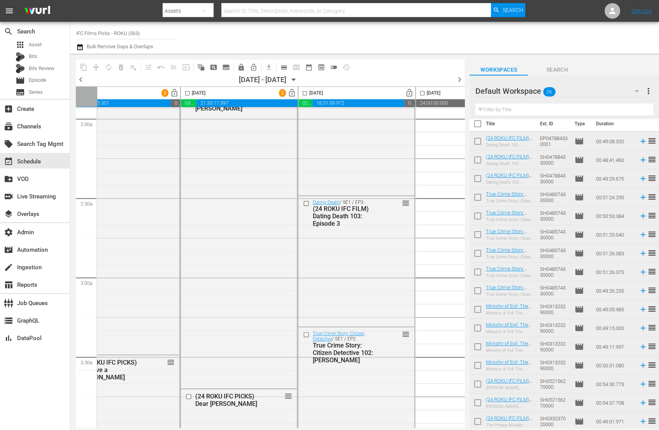
scroll to position [349, 152]
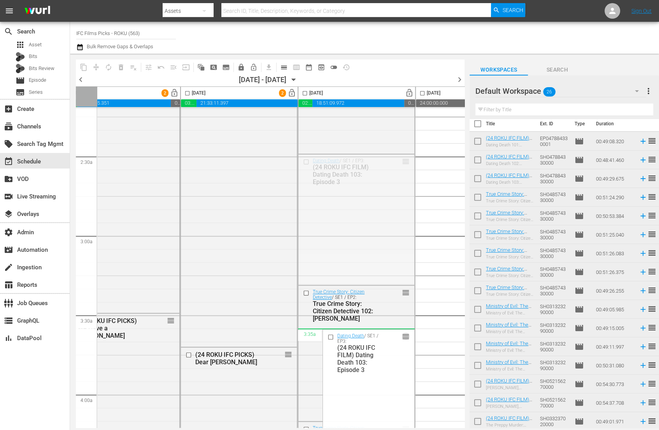
drag, startPoint x: 406, startPoint y: 162, endPoint x: 374, endPoint y: 339, distance: 179.9
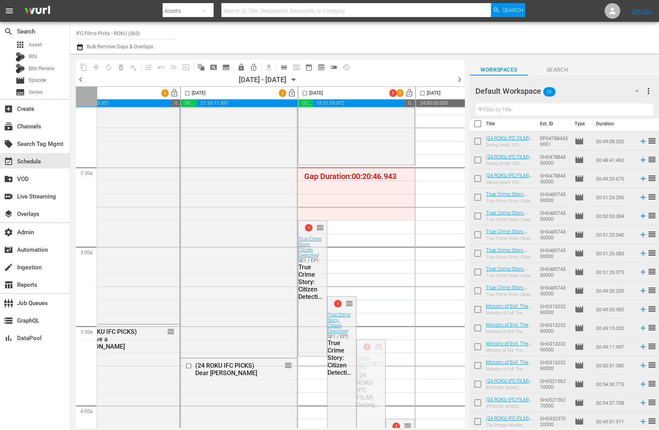
scroll to position [284, 152]
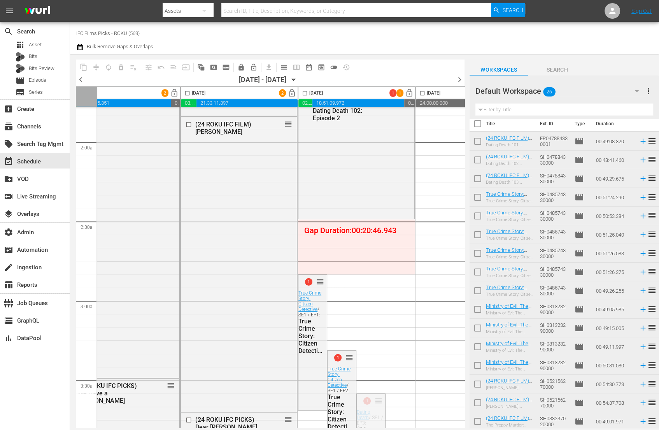
drag, startPoint x: 379, startPoint y: 245, endPoint x: 367, endPoint y: 224, distance: 24.6
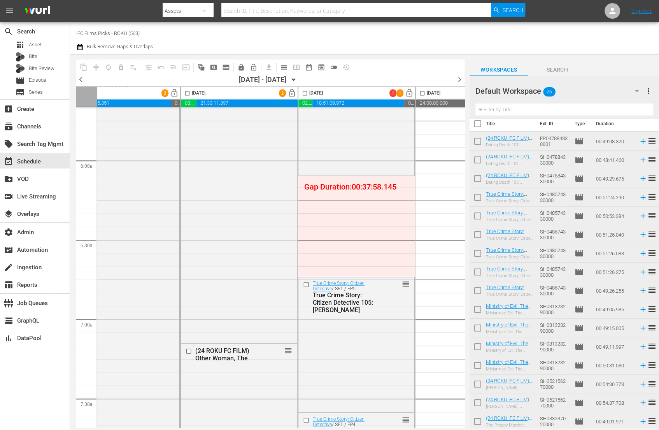
scroll to position [955, 152]
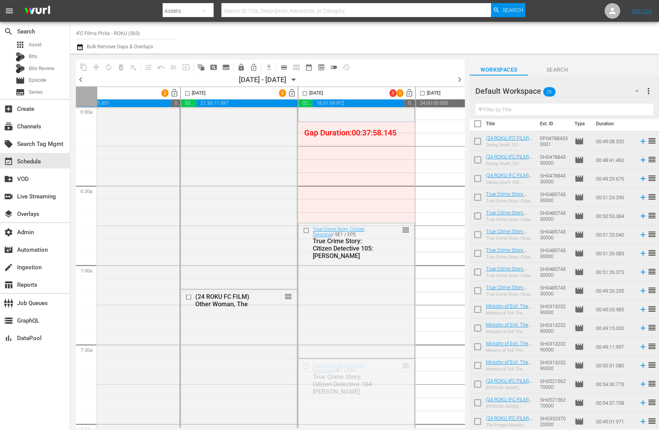
drag, startPoint x: 404, startPoint y: 365, endPoint x: 370, endPoint y: 181, distance: 187.1
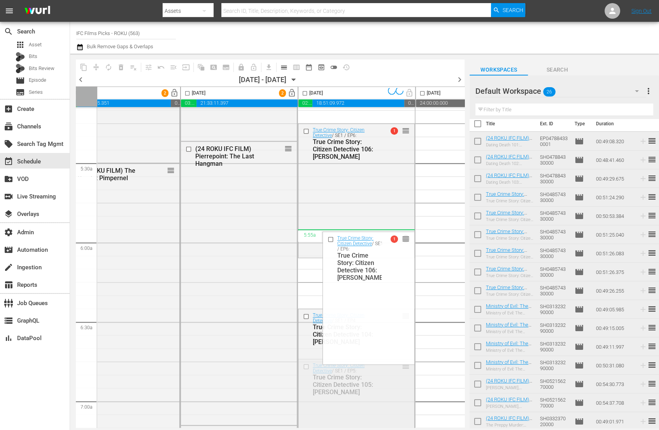
scroll to position [901, 152]
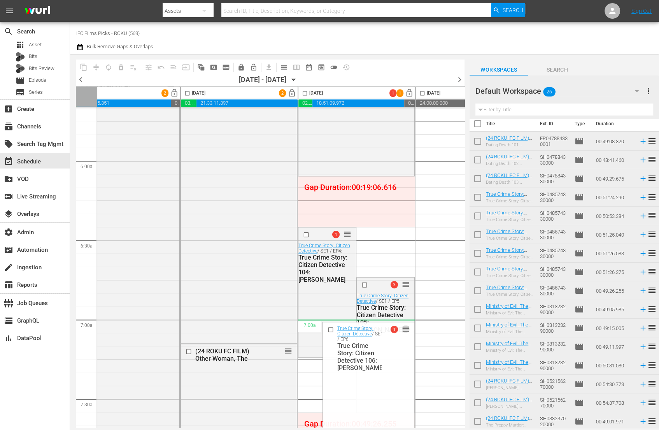
drag, startPoint x: 405, startPoint y: 130, endPoint x: 377, endPoint y: 331, distance: 202.8
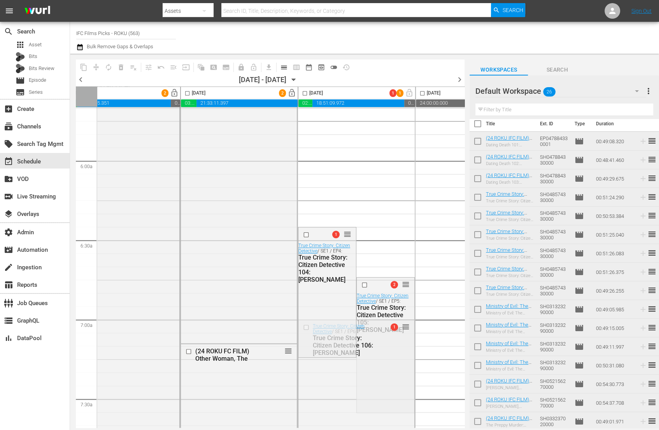
scroll to position [992, 152]
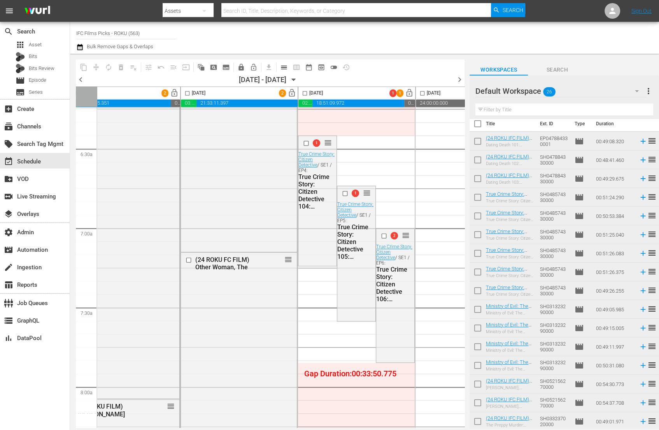
drag, startPoint x: 404, startPoint y: 190, endPoint x: 397, endPoint y: 147, distance: 43.4
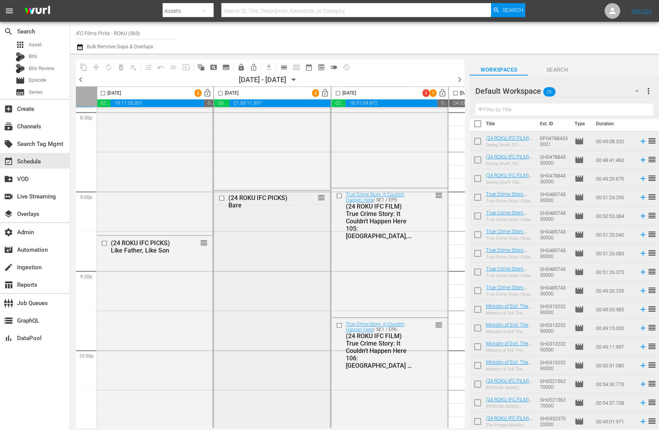
scroll to position [3252, 93]
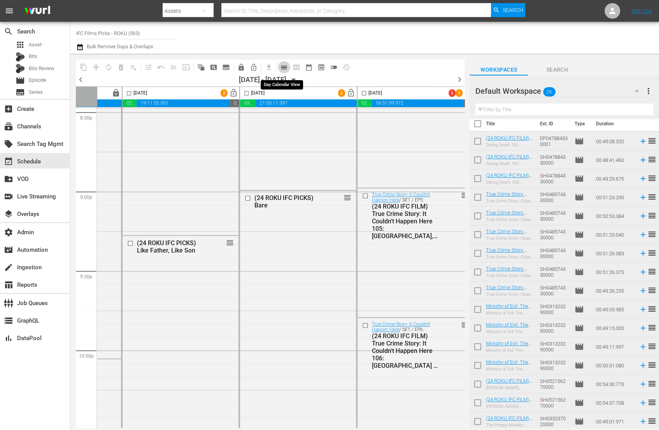
click at [284, 68] on span "calendar_view_day_outlined" at bounding box center [284, 67] width 8 height 8
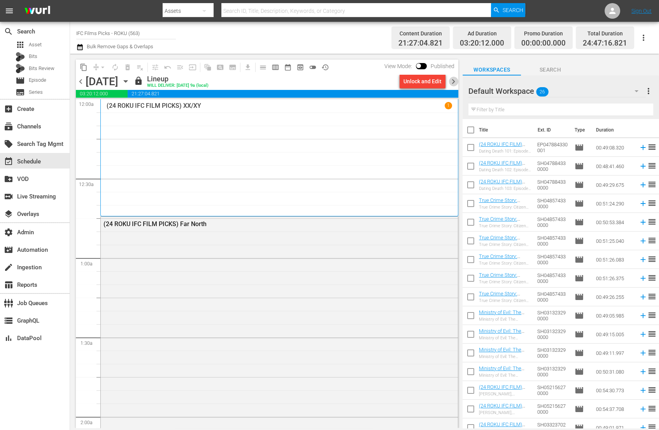
click at [453, 81] on span "chevron_right" at bounding box center [454, 82] width 10 height 10
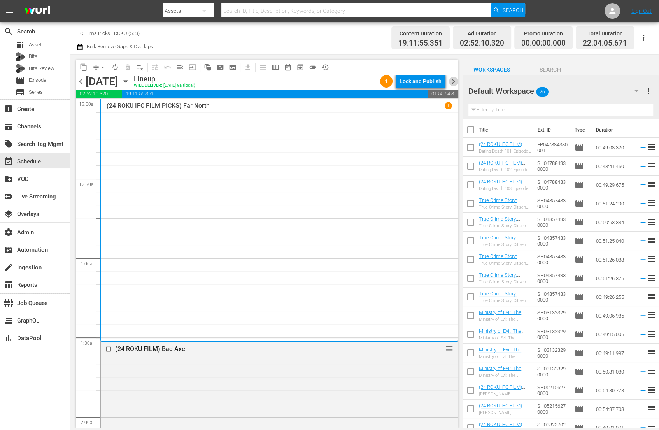
click at [453, 82] on span "chevron_right" at bounding box center [454, 82] width 10 height 10
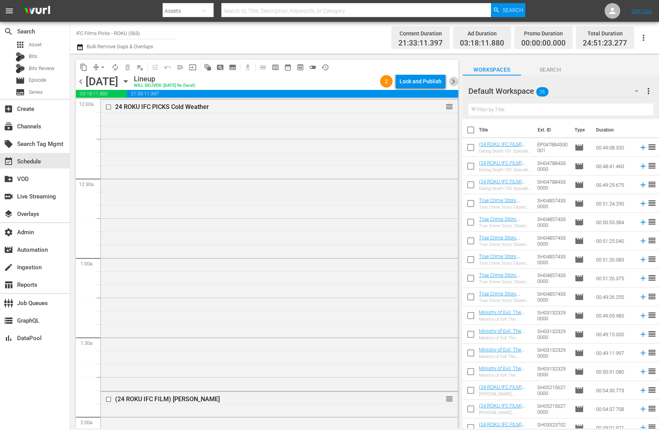
click at [453, 82] on span "chevron_right" at bounding box center [454, 82] width 10 height 10
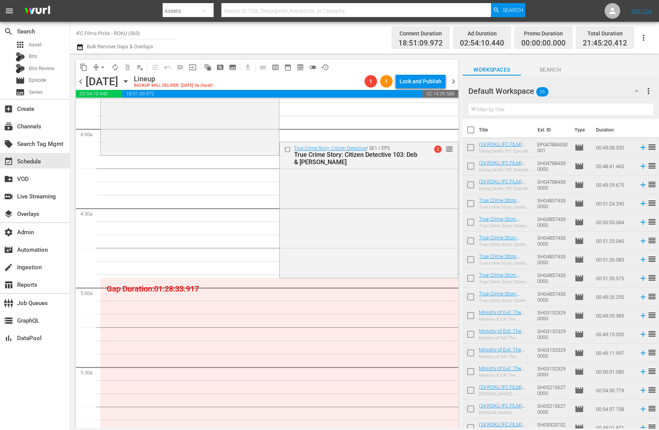
scroll to position [606, 0]
click at [95, 67] on span "compress" at bounding box center [96, 67] width 8 height 8
click at [102, 69] on span "arrow_drop_down" at bounding box center [103, 67] width 8 height 8
click at [122, 107] on li "Align to End of Previous Day" at bounding box center [103, 108] width 82 height 13
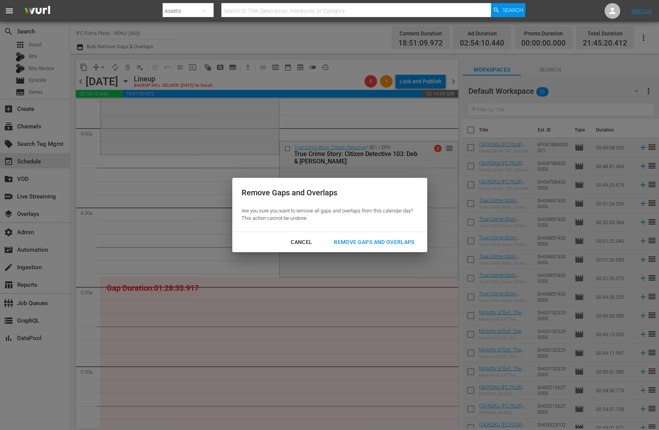
click at [403, 244] on div "Remove Gaps and Overlaps" at bounding box center [374, 242] width 93 height 10
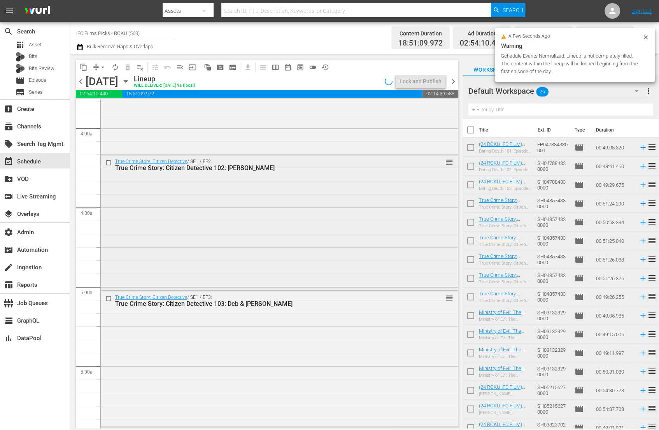
scroll to position [619, 0]
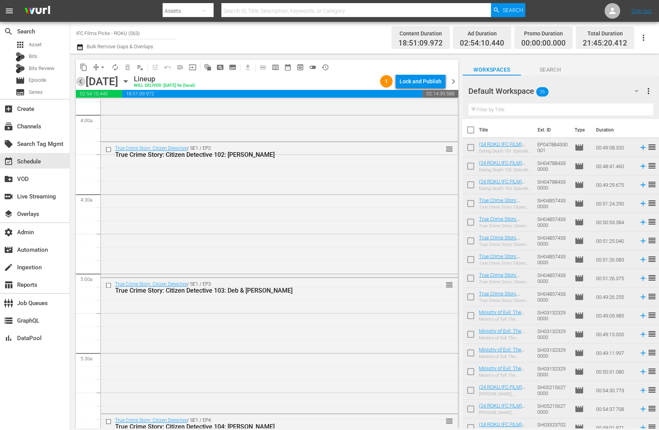
click at [79, 81] on span "chevron_left" at bounding box center [81, 82] width 10 height 10
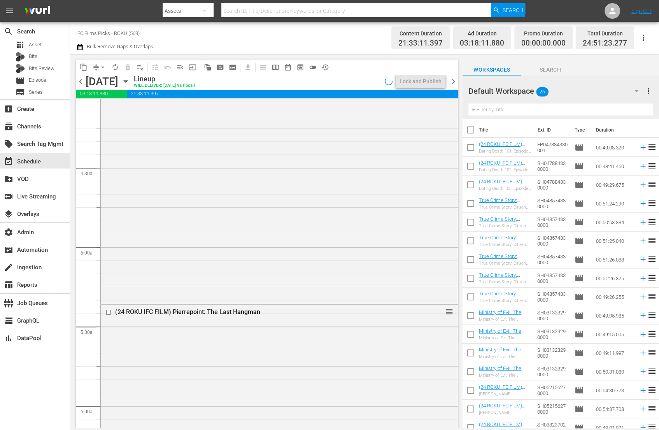
scroll to position [633, 0]
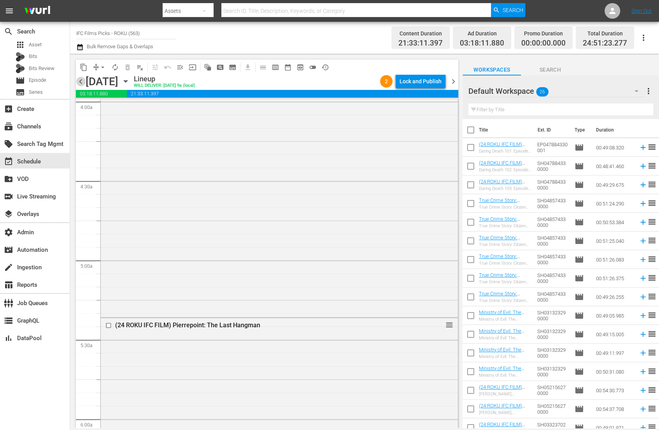
click at [81, 82] on span "chevron_left" at bounding box center [81, 82] width 10 height 10
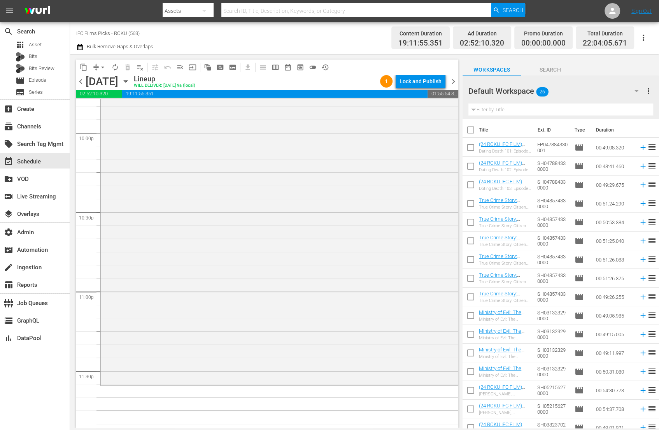
scroll to position [3481, 0]
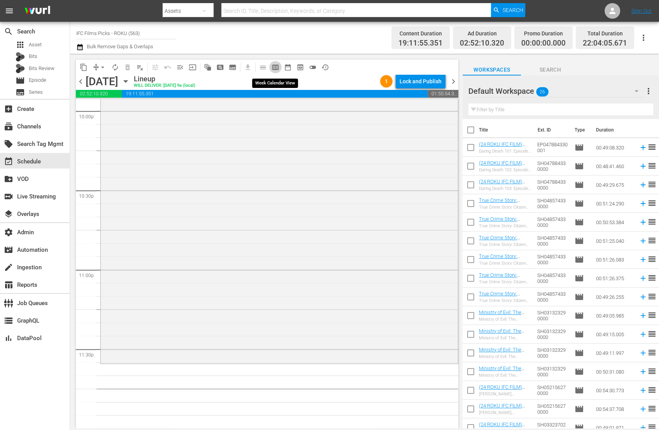
click at [277, 66] on span "calendar_view_week_outlined" at bounding box center [276, 67] width 8 height 8
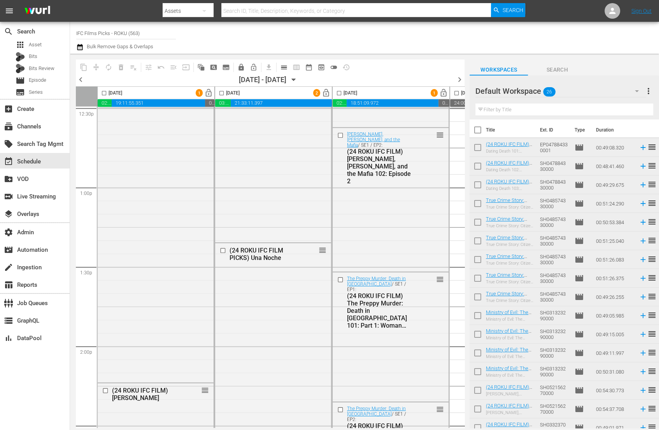
scroll to position [1997, 0]
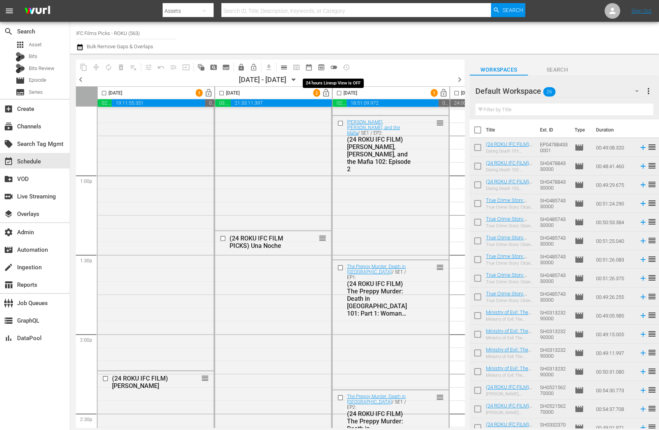
click at [336, 67] on span "toggle_off" at bounding box center [334, 67] width 8 height 8
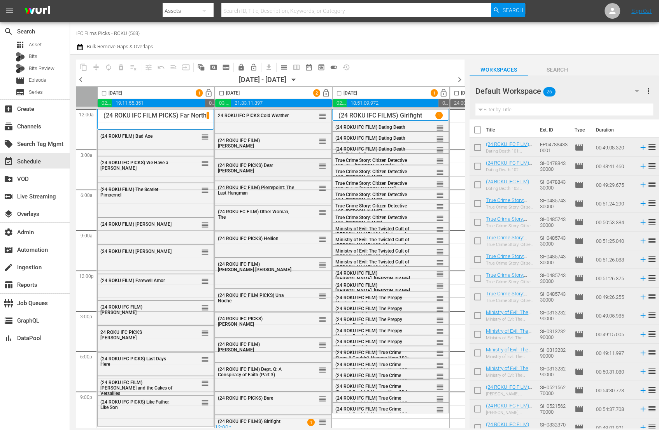
scroll to position [7, 0]
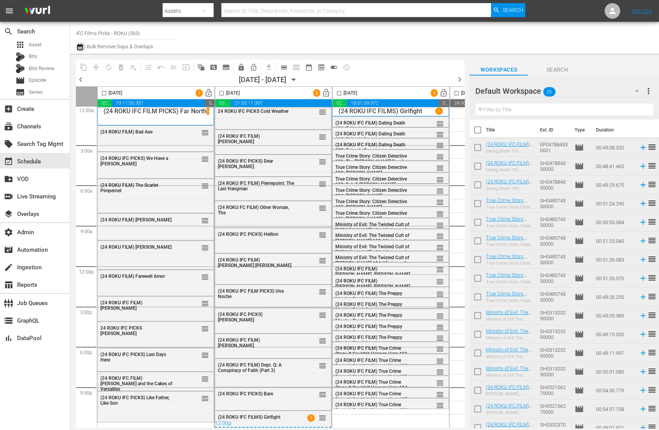
click at [81, 48] on icon "button" at bounding box center [79, 46] width 7 height 9
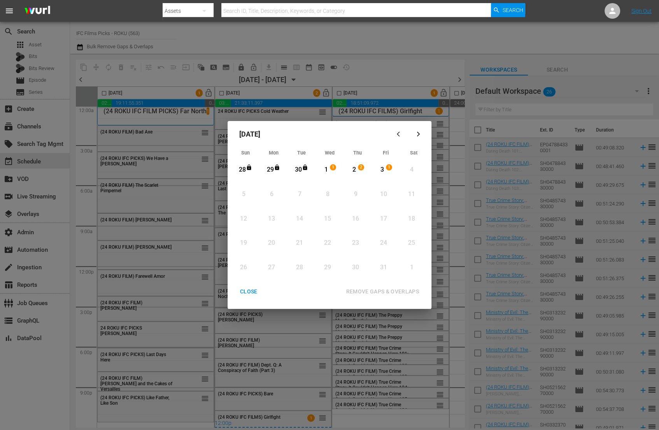
click at [328, 168] on div "1" at bounding box center [326, 169] width 10 height 9
click at [352, 169] on div "2" at bounding box center [354, 169] width 10 height 9
click at [376, 287] on div "REMOVE GAPS & OVERLAPS" at bounding box center [383, 292] width 86 height 10
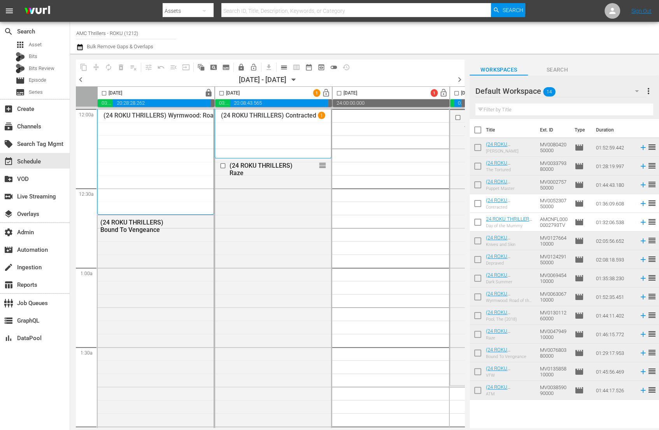
scroll to position [0, 41]
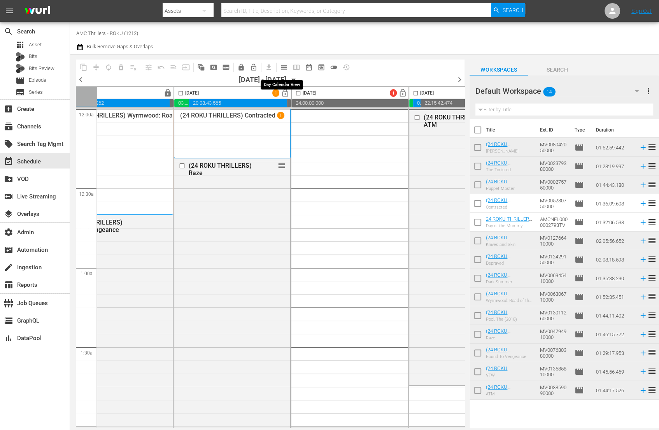
click at [288, 67] on span "calendar_view_day_outlined" at bounding box center [284, 67] width 8 height 8
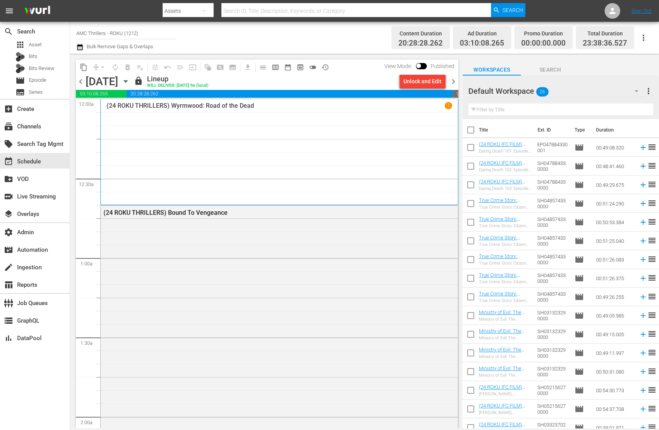
click at [452, 81] on span "chevron_right" at bounding box center [454, 82] width 10 height 10
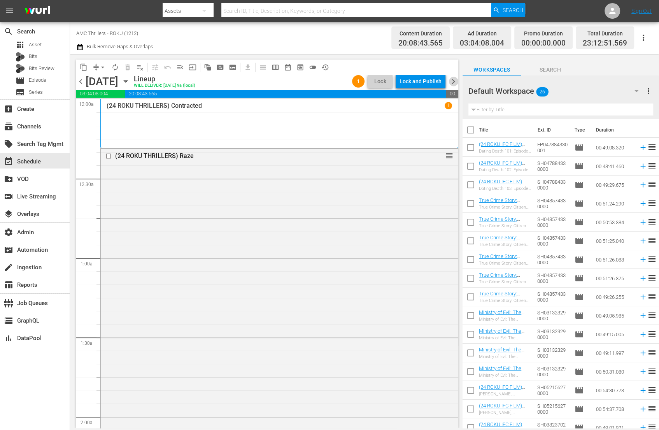
click at [453, 83] on span "chevron_right" at bounding box center [454, 82] width 10 height 10
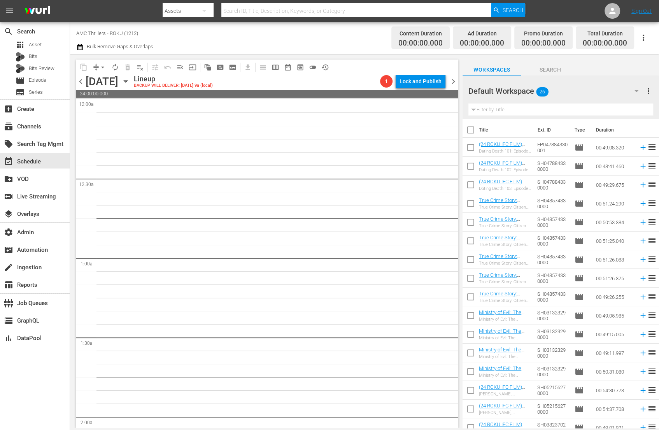
click at [80, 82] on span "chevron_left" at bounding box center [81, 82] width 10 height 10
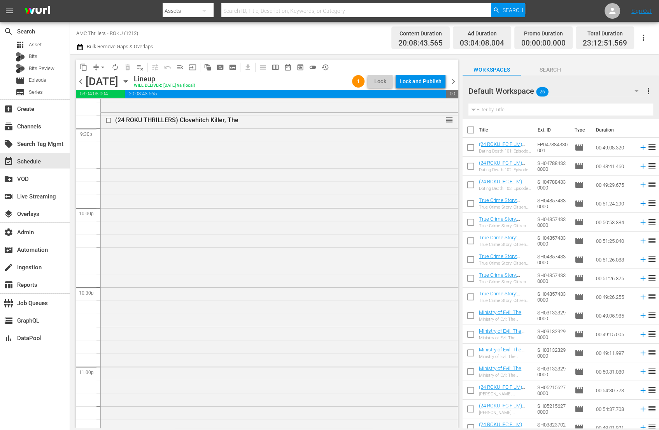
scroll to position [3481, 0]
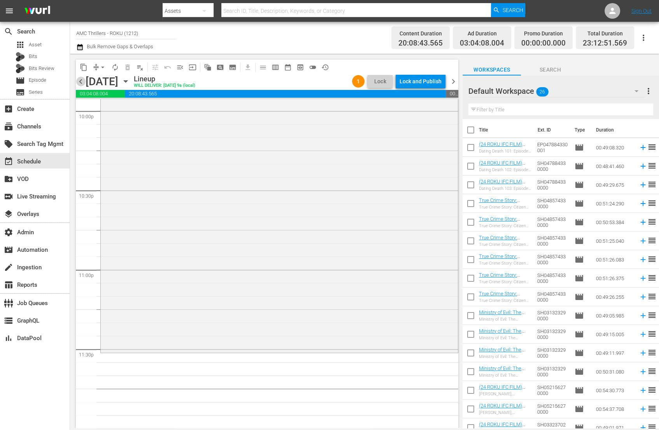
click at [83, 83] on span "chevron_left" at bounding box center [81, 82] width 10 height 10
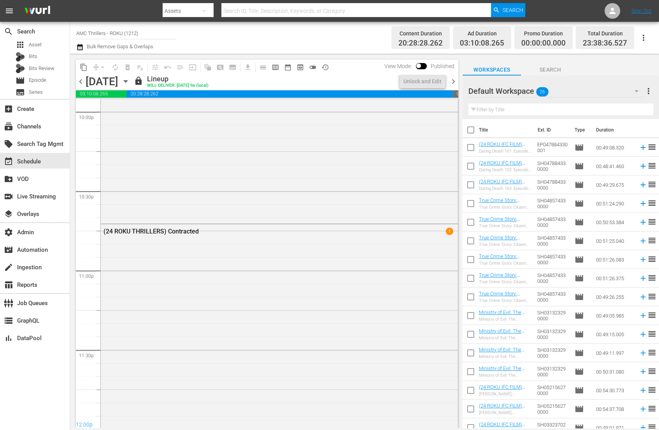
scroll to position [3467, 0]
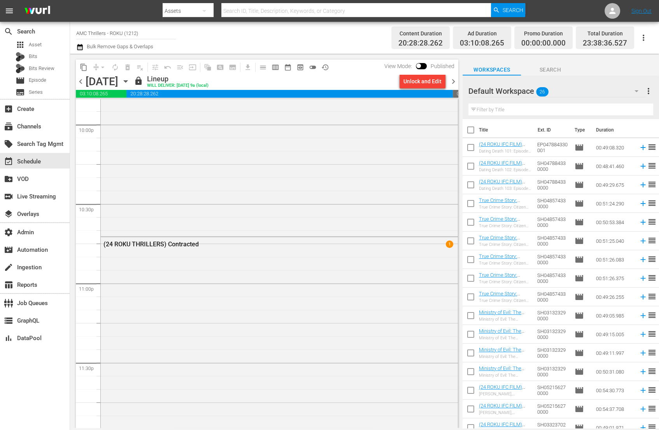
click at [82, 83] on span "chevron_left" at bounding box center [81, 82] width 10 height 10
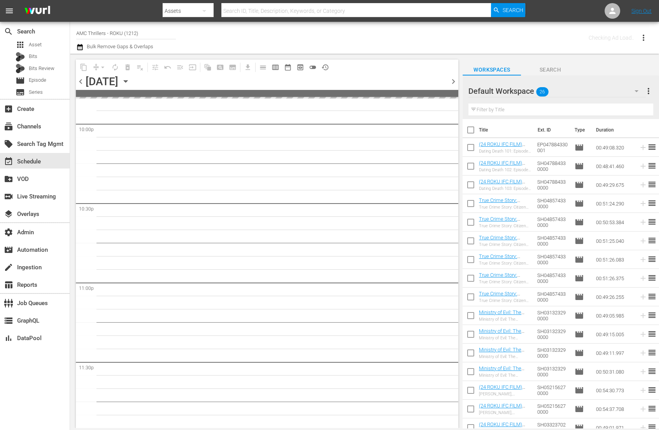
scroll to position [3480, 0]
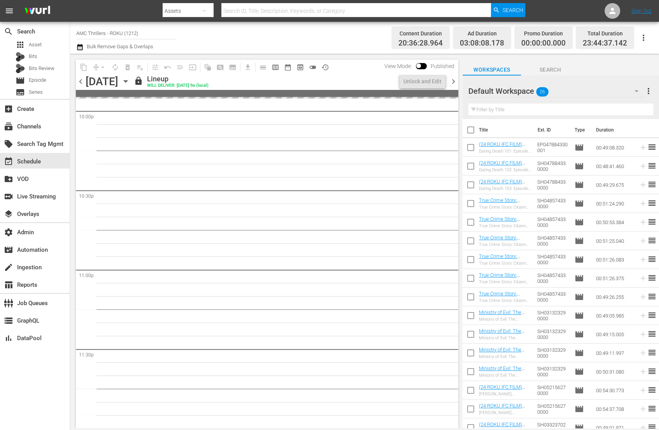
click at [81, 82] on span "chevron_left" at bounding box center [81, 82] width 10 height 10
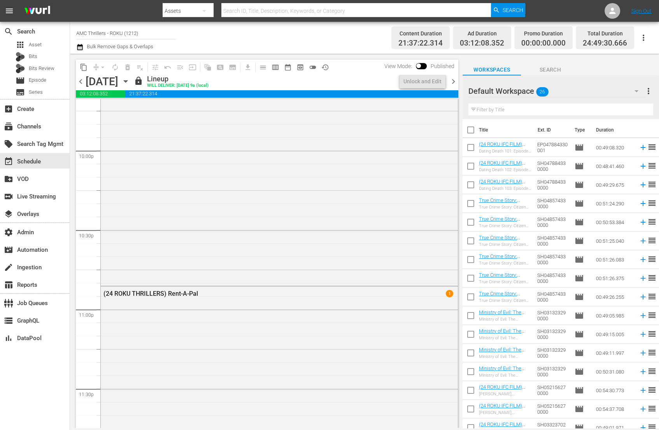
click at [81, 82] on span "chevron_left" at bounding box center [81, 82] width 10 height 10
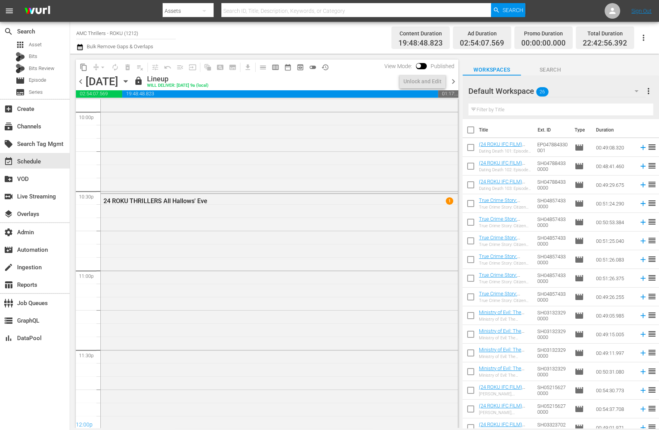
scroll to position [3441, 0]
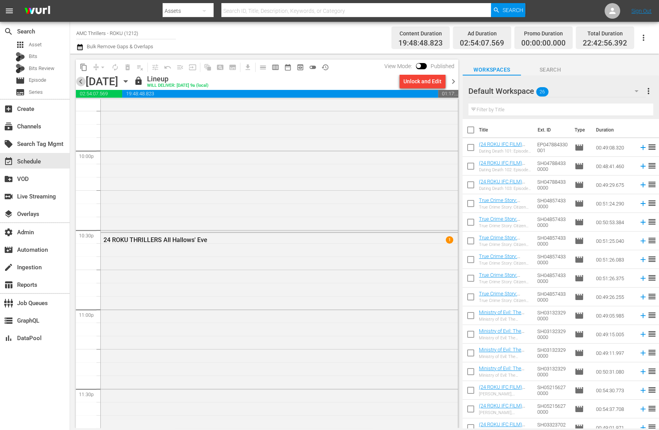
click at [82, 82] on span "chevron_left" at bounding box center [81, 82] width 10 height 10
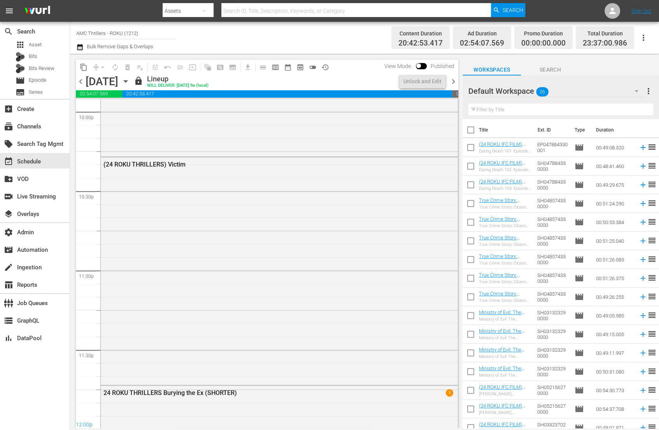
scroll to position [3467, 0]
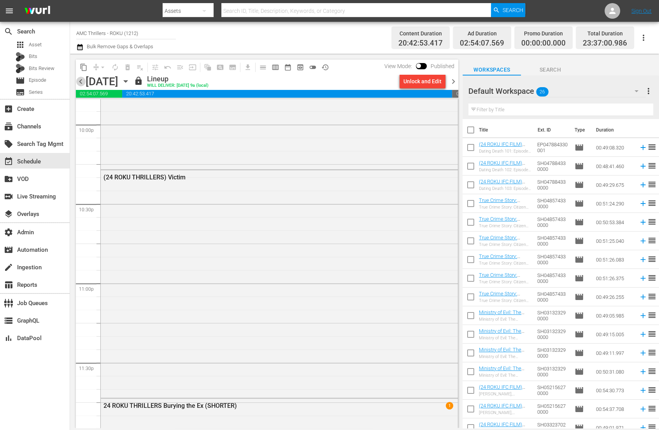
click at [82, 81] on span "chevron_left" at bounding box center [81, 82] width 10 height 10
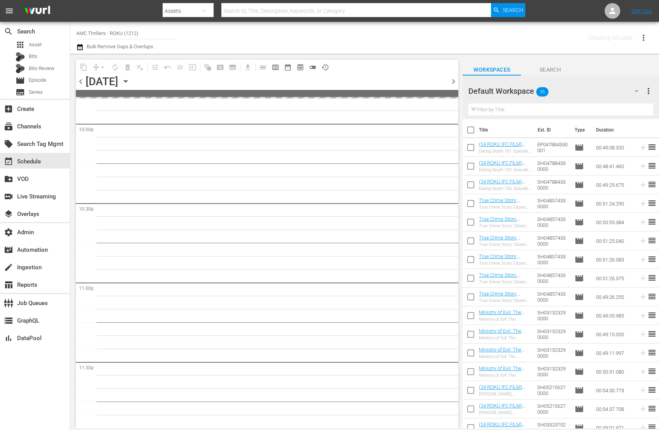
scroll to position [3480, 0]
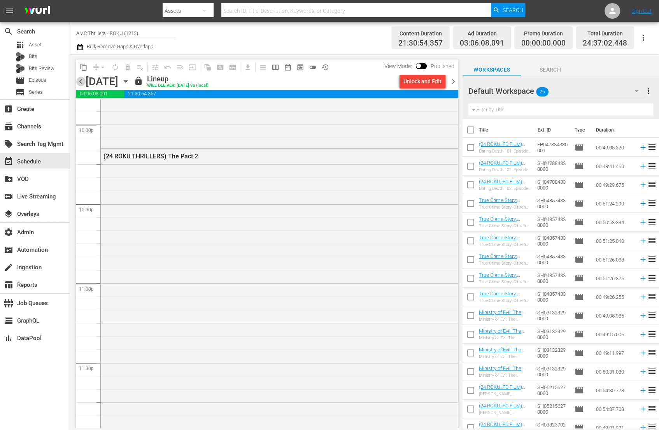
click at [82, 81] on span "chevron_left" at bounding box center [81, 82] width 10 height 10
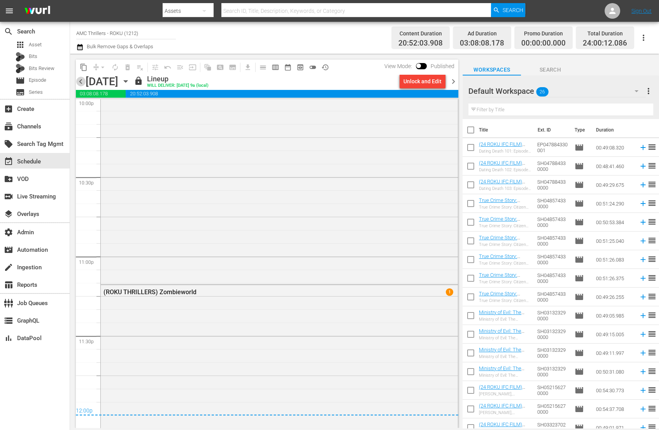
click at [82, 81] on span "chevron_left" at bounding box center [81, 82] width 10 height 10
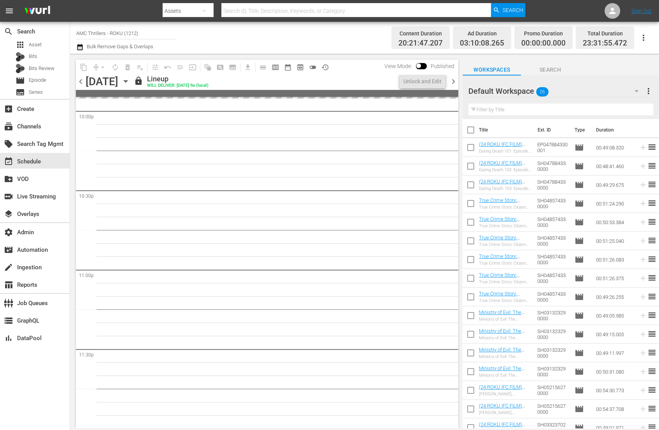
scroll to position [3507, 0]
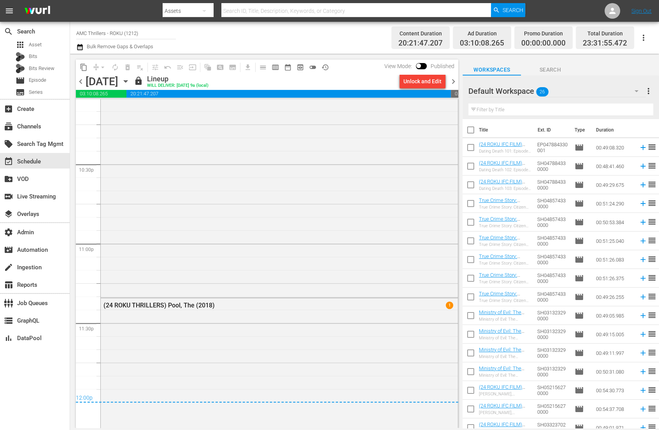
click at [82, 76] on div "chevron_left [DATE] [DATE] lock Lineup WILL DELIVER: [DATE] 9a (local) Unlock a…" at bounding box center [267, 82] width 383 height 15
click at [81, 84] on span "chevron_left" at bounding box center [81, 82] width 10 height 10
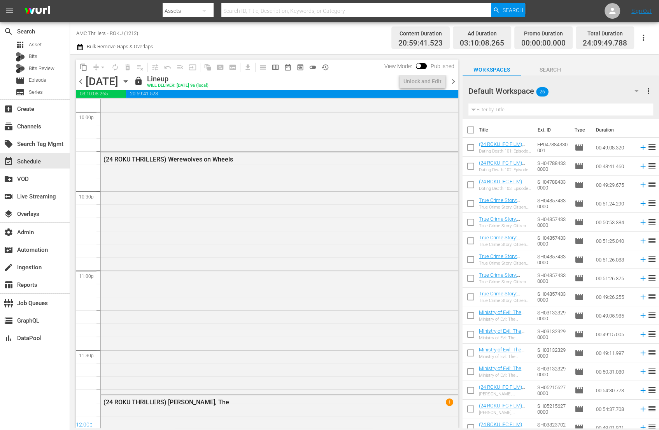
scroll to position [3494, 0]
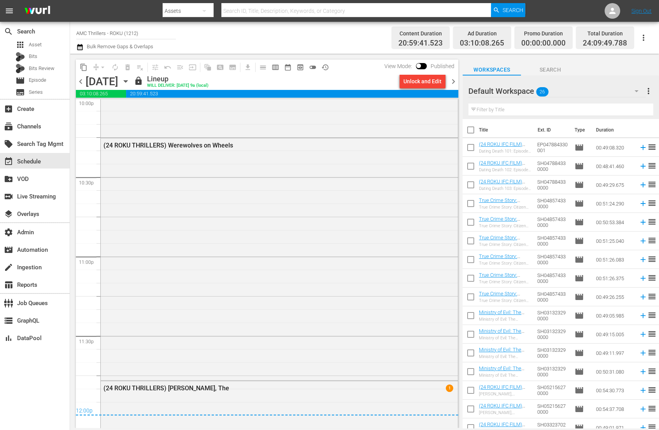
click at [81, 81] on span "chevron_left" at bounding box center [81, 82] width 10 height 10
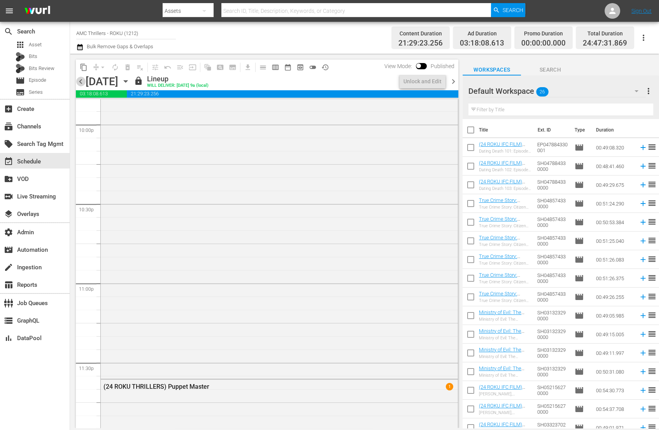
click at [81, 81] on span "chevron_left" at bounding box center [81, 82] width 10 height 10
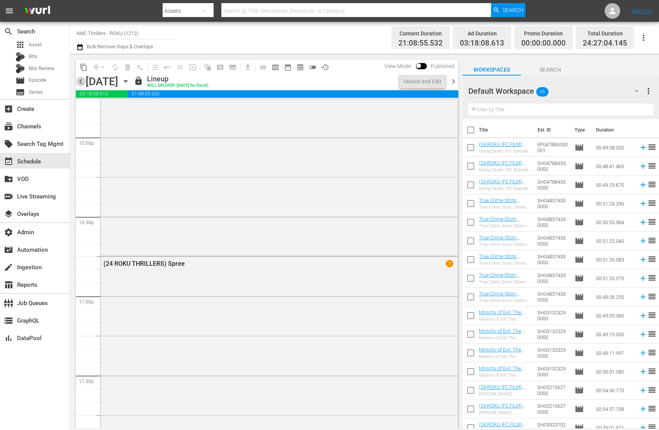
click at [81, 81] on span "chevron_left" at bounding box center [81, 82] width 10 height 10
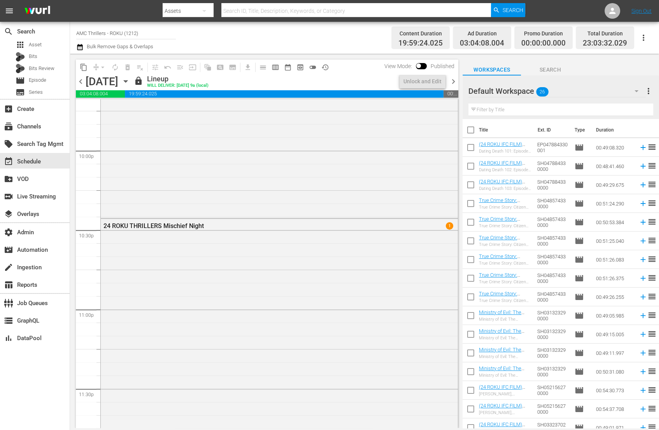
click at [81, 81] on span "chevron_left" at bounding box center [81, 82] width 10 height 10
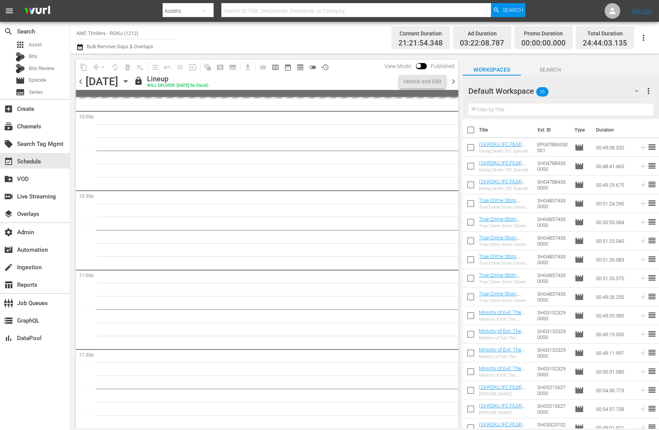
scroll to position [3441, 0]
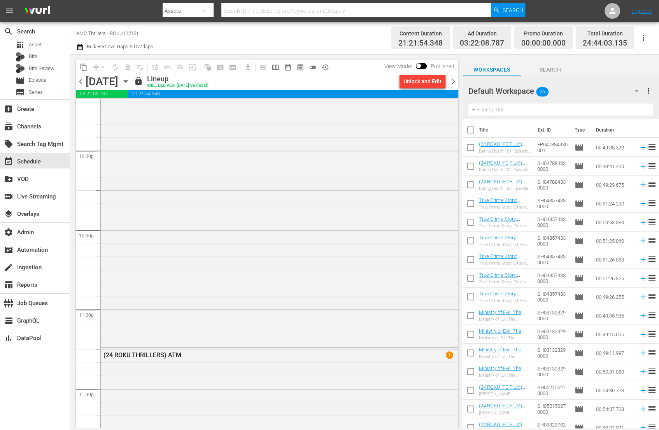
click at [81, 81] on span "chevron_left" at bounding box center [81, 82] width 10 height 10
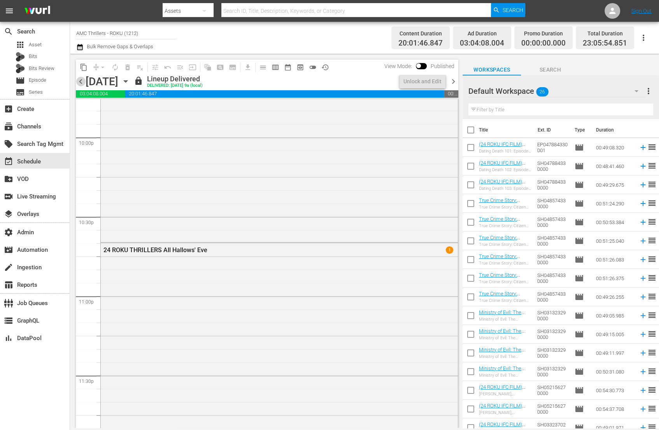
click at [81, 81] on span "chevron_left" at bounding box center [81, 82] width 10 height 10
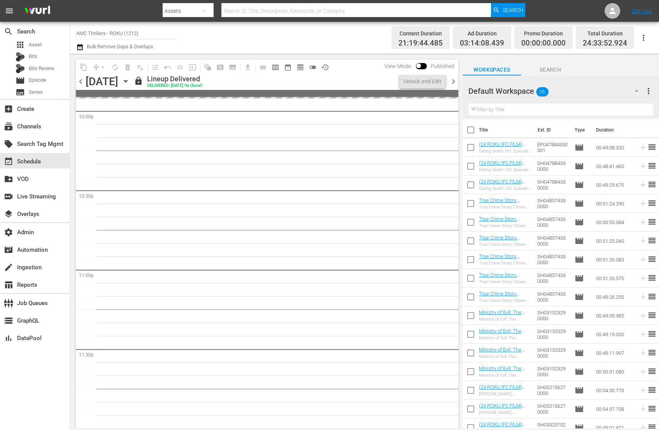
scroll to position [3428, 0]
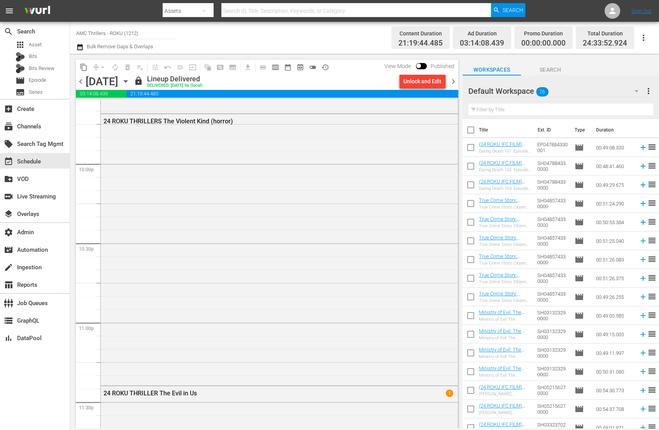
click at [82, 87] on div "chevron_left [DATE] [DATE] lock Lineup Delivered DELIVERED: [DATE] 9a (local) U…" at bounding box center [267, 82] width 383 height 15
click at [455, 80] on span "chevron_right" at bounding box center [454, 82] width 10 height 10
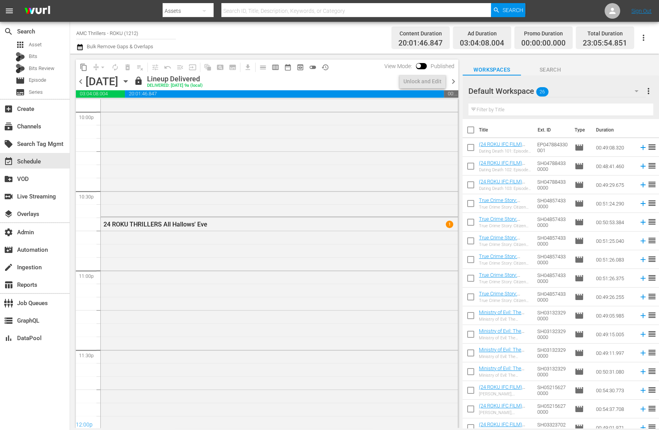
scroll to position [3455, 0]
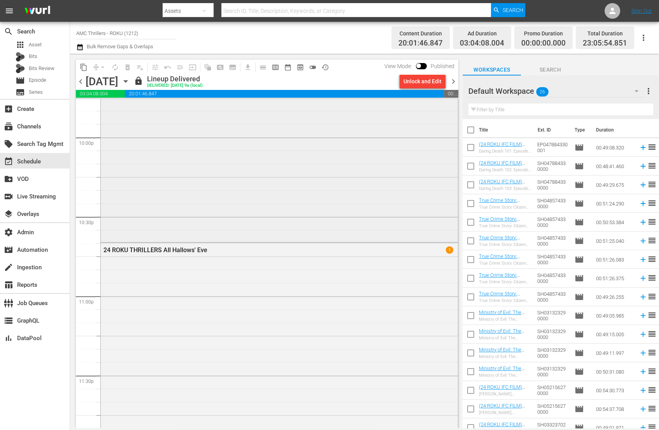
click at [404, 162] on div "(24 ROKU THRILLERS) Rent-A-Pal" at bounding box center [279, 77] width 357 height 326
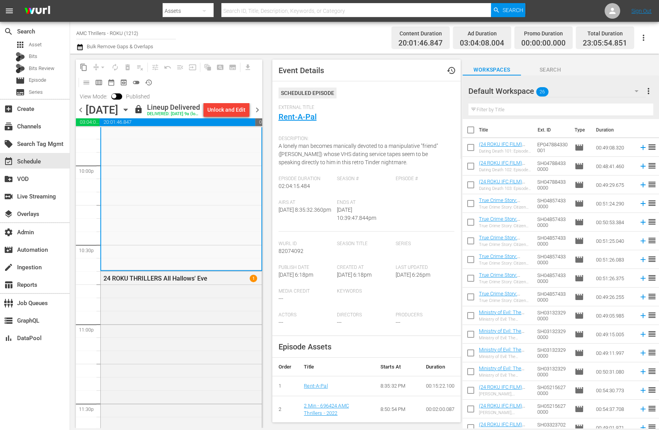
click at [261, 115] on span "chevron_right" at bounding box center [258, 110] width 10 height 10
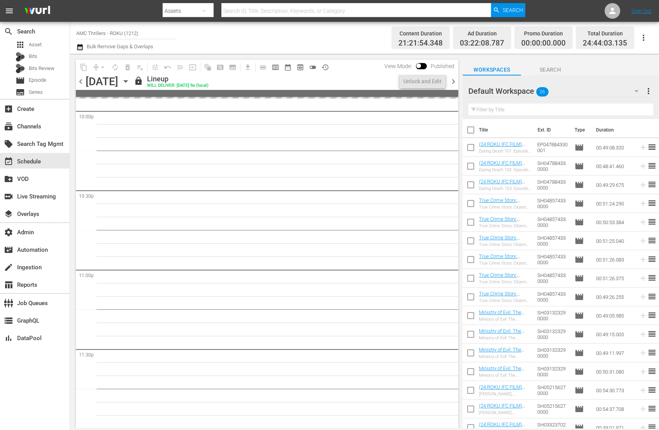
scroll to position [3441, 0]
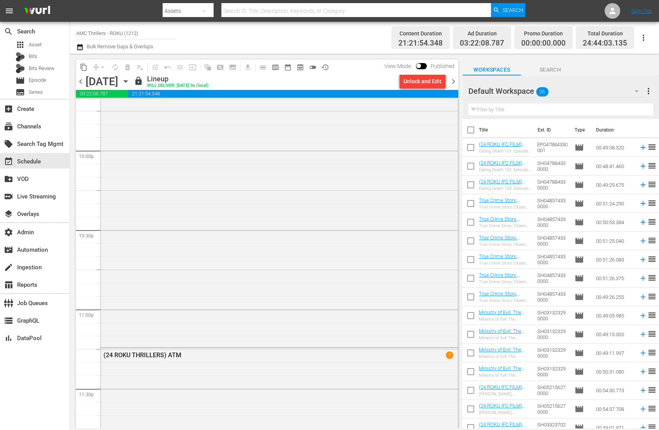
click at [453, 70] on div "View Mode: Published" at bounding box center [420, 66] width 78 height 13
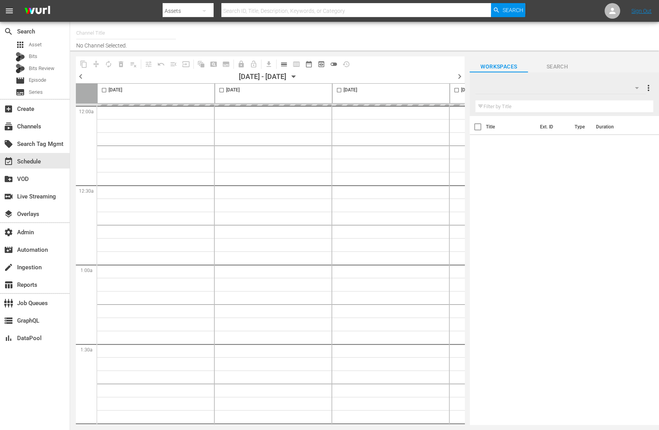
type input "IFC Films Picks - ROKU (563)"
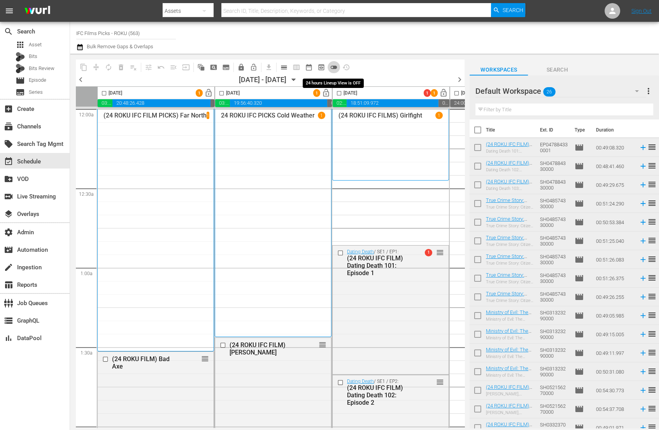
click at [335, 67] on span "toggle_off" at bounding box center [334, 67] width 8 height 8
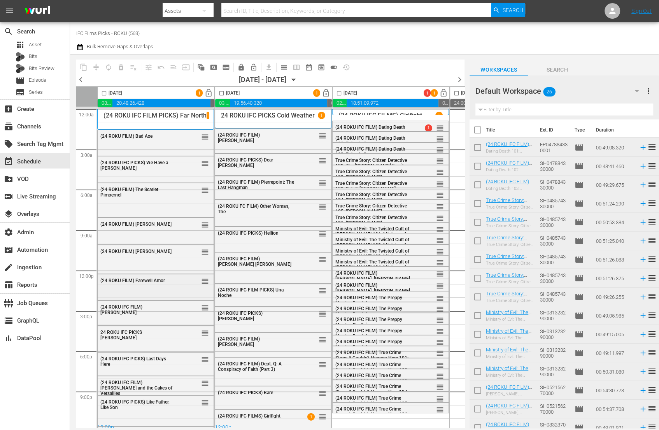
scroll to position [7, 0]
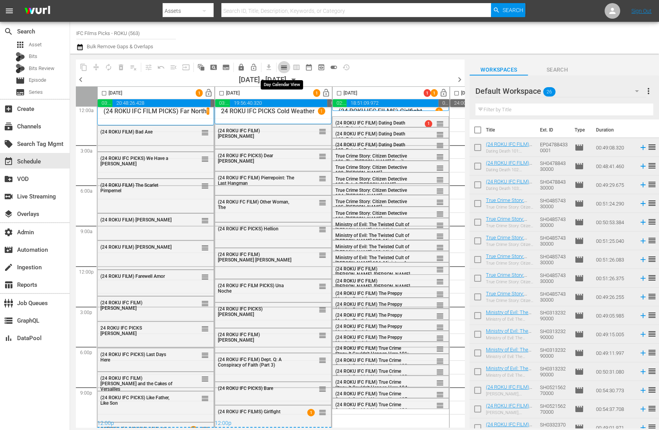
click at [284, 67] on span "calendar_view_day_outlined" at bounding box center [284, 67] width 8 height 8
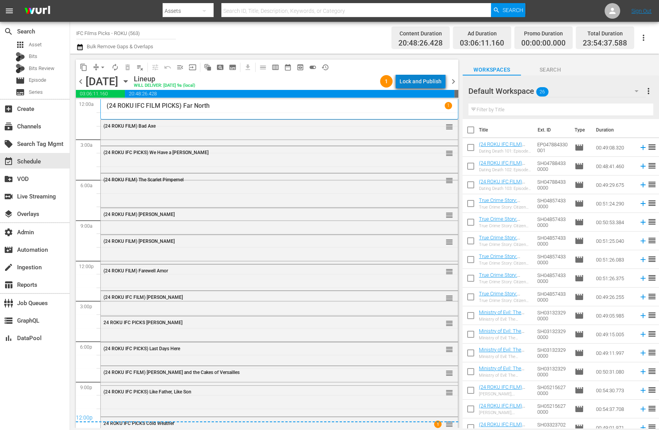
click at [424, 77] on div "Lock and Publish" at bounding box center [421, 81] width 42 height 14
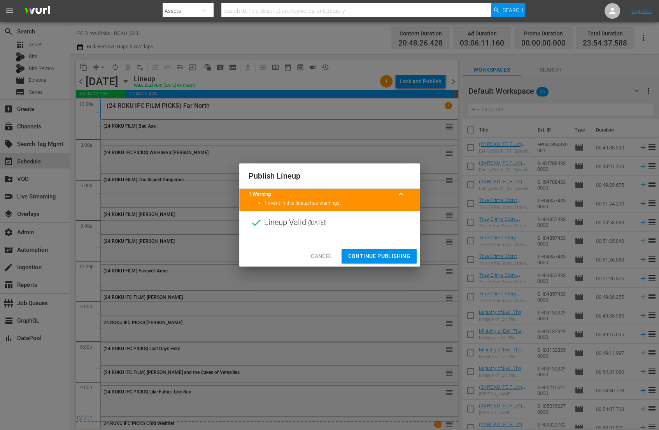
click at [382, 255] on span "Continue Publishing" at bounding box center [379, 256] width 63 height 10
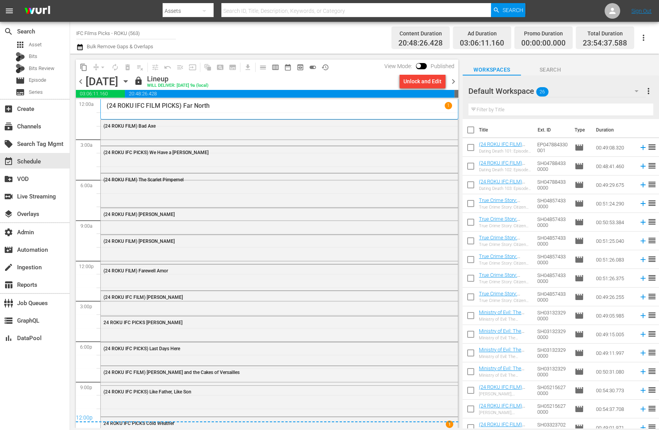
click at [457, 80] on span "chevron_right" at bounding box center [454, 82] width 10 height 10
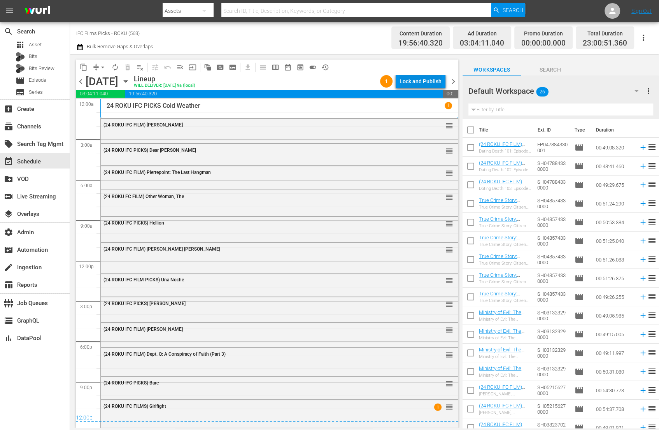
click at [439, 81] on div "Lock and Publish" at bounding box center [421, 81] width 42 height 14
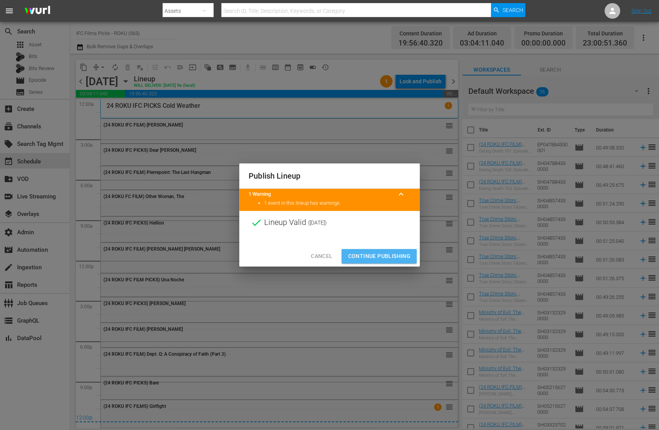
click at [404, 256] on span "Continue Publishing" at bounding box center [379, 256] width 63 height 10
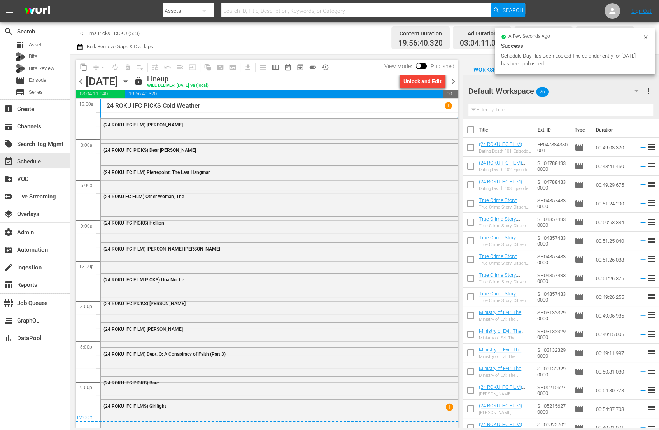
click at [82, 81] on span "chevron_left" at bounding box center [81, 82] width 10 height 10
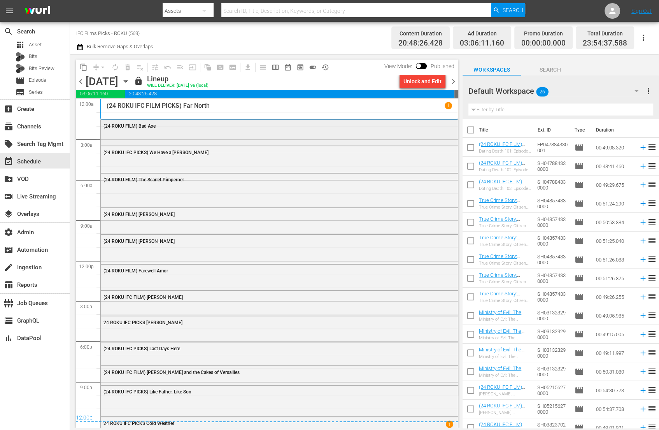
scroll to position [13, 0]
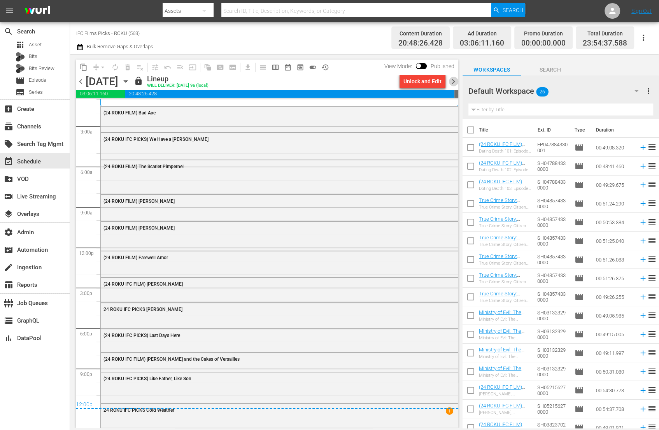
click at [454, 81] on span "chevron_right" at bounding box center [454, 82] width 10 height 10
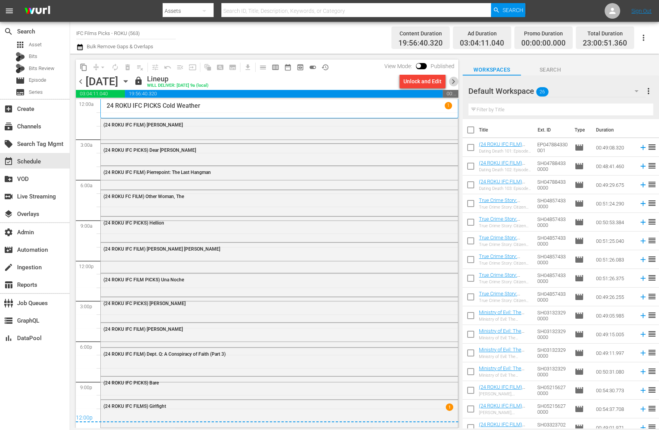
click at [454, 82] on span "chevron_right" at bounding box center [454, 82] width 10 height 10
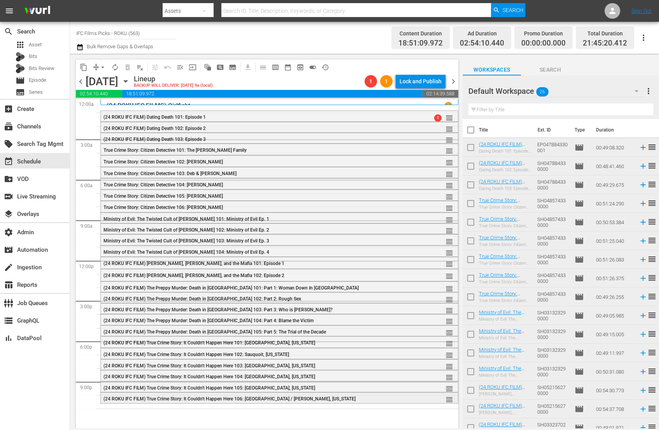
click at [315, 399] on div "(24 ROKU IFC FILM) True Crime Story: It Couldn't Happen Here 106: [GEOGRAPHIC_D…" at bounding box center [259, 398] width 310 height 5
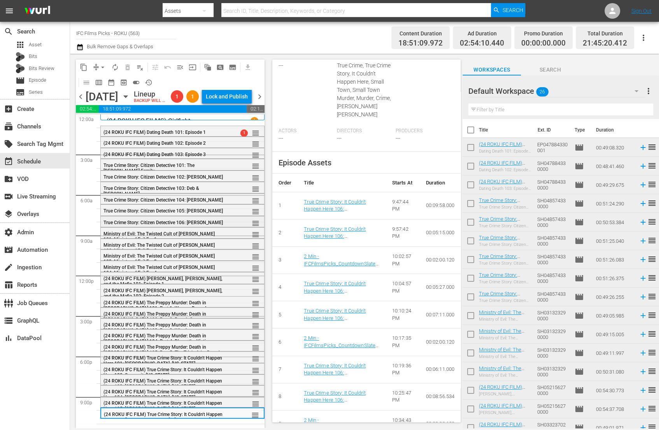
scroll to position [21, 0]
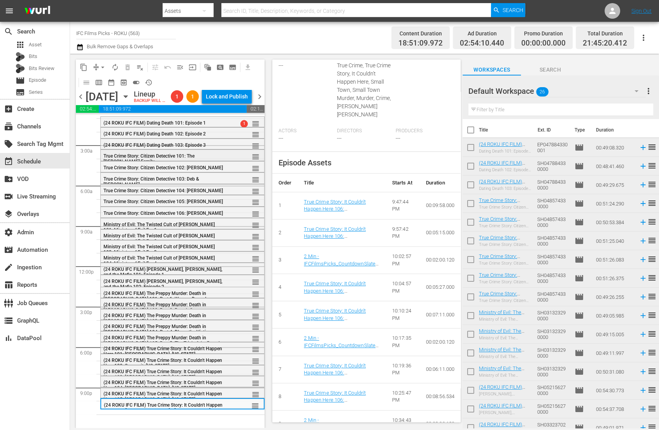
click at [176, 153] on div "True Crime Story: Citizen Detective 101: The [PERSON_NAME] Family" at bounding box center [164, 159] width 121 height 12
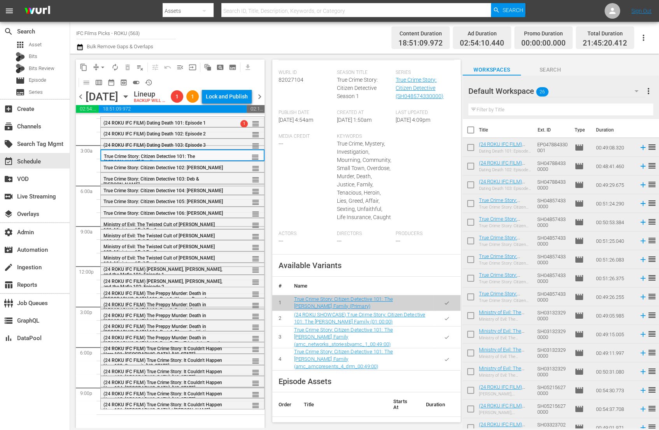
scroll to position [191, 0]
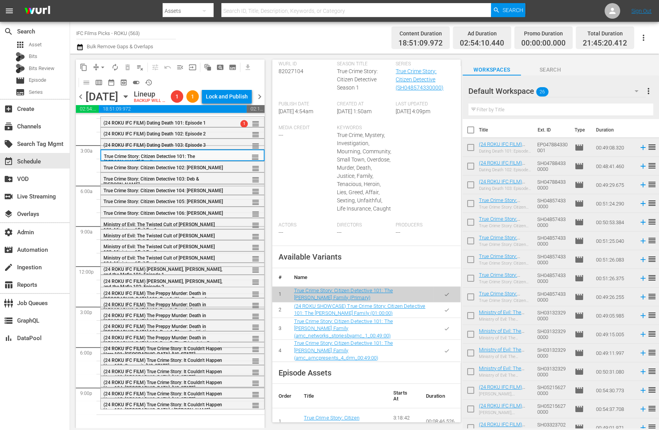
click at [444, 313] on icon "button" at bounding box center [447, 310] width 6 height 6
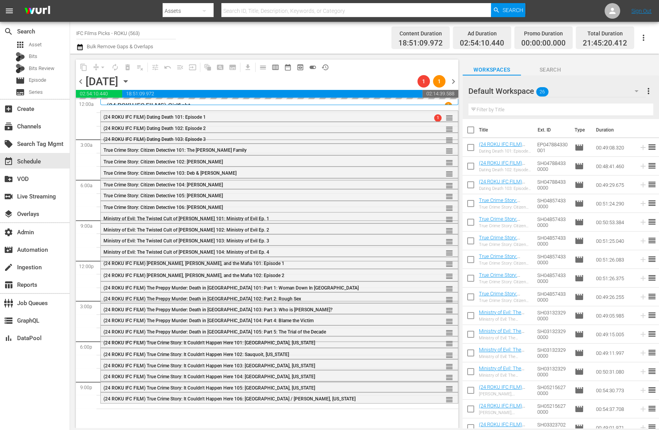
scroll to position [0, 0]
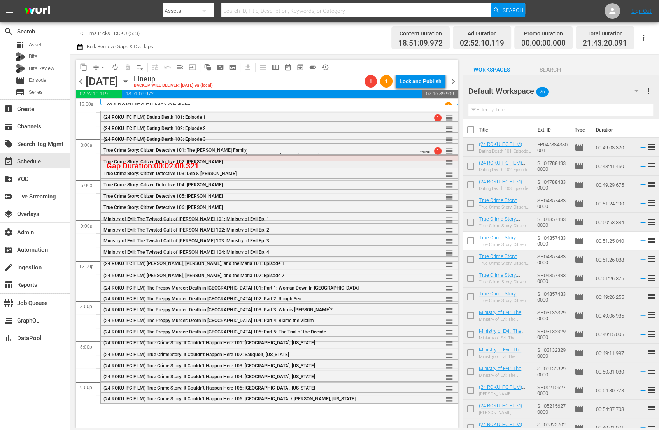
click at [341, 161] on div "True Crime Story: Citizen Detective 102: [PERSON_NAME]" at bounding box center [259, 161] width 310 height 5
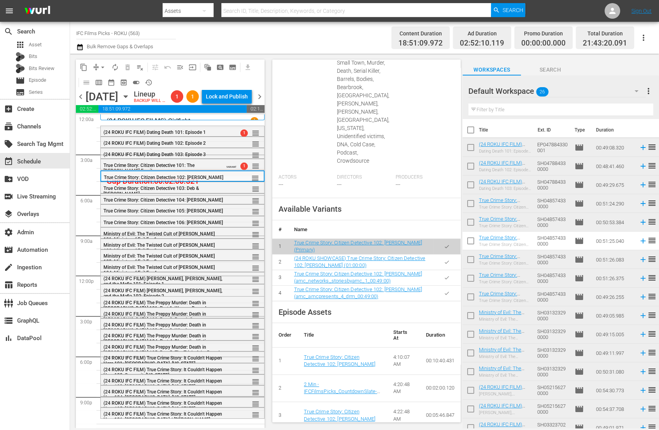
scroll to position [291, 0]
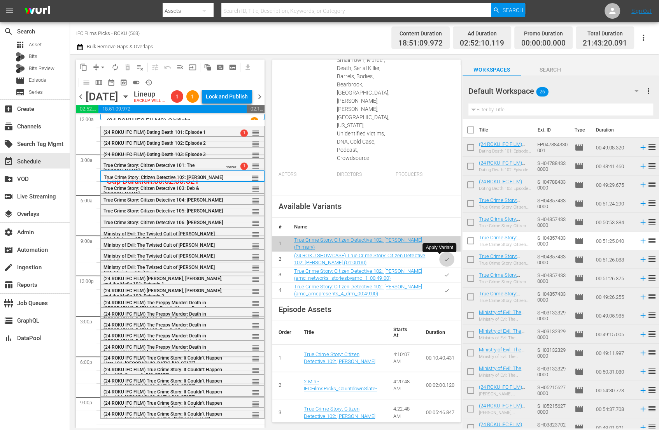
click at [444, 260] on icon "button" at bounding box center [447, 259] width 6 height 6
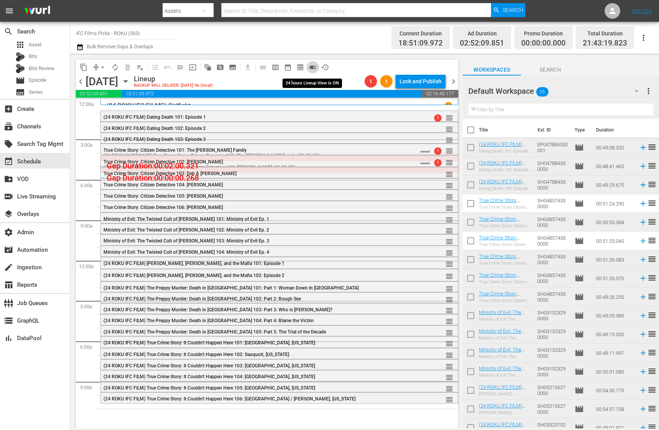
click at [314, 67] on span "toggle_on" at bounding box center [313, 67] width 8 height 8
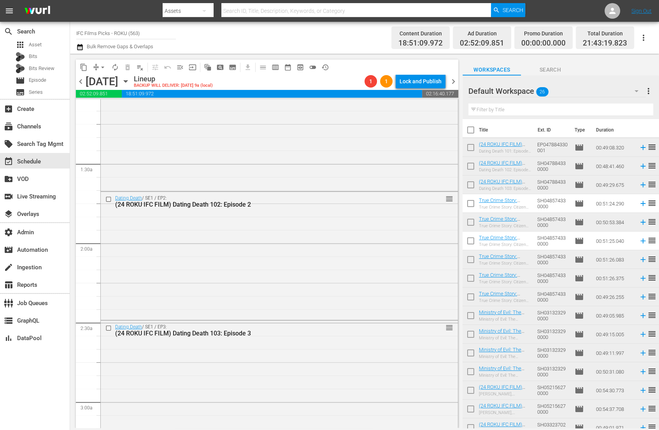
scroll to position [172, 0]
click at [141, 68] on span "playlist_remove_outlined" at bounding box center [140, 67] width 8 height 8
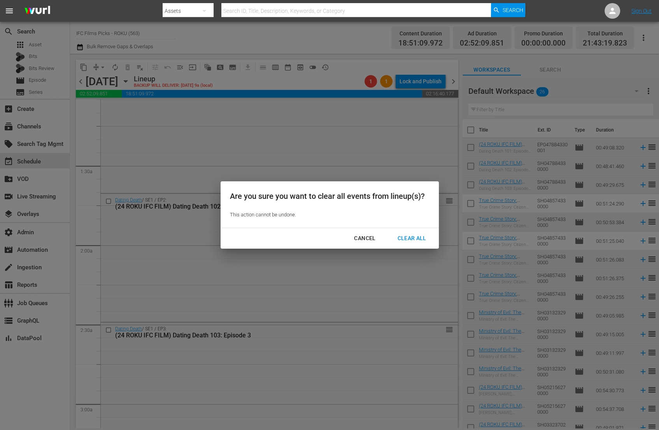
click at [409, 242] on div "Clear All" at bounding box center [411, 238] width 41 height 10
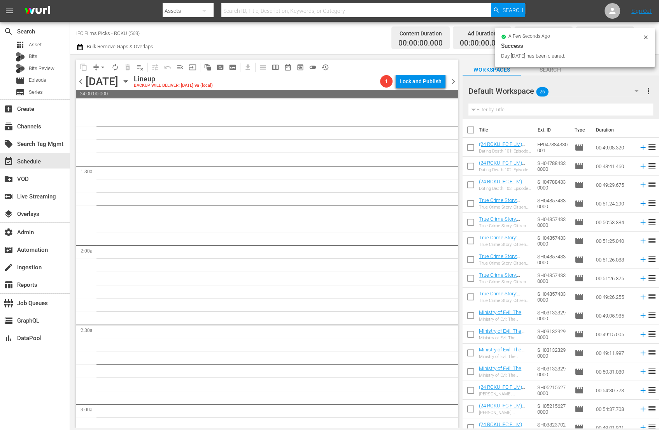
click at [473, 127] on input "checkbox" at bounding box center [471, 131] width 16 height 16
checkbox input "true"
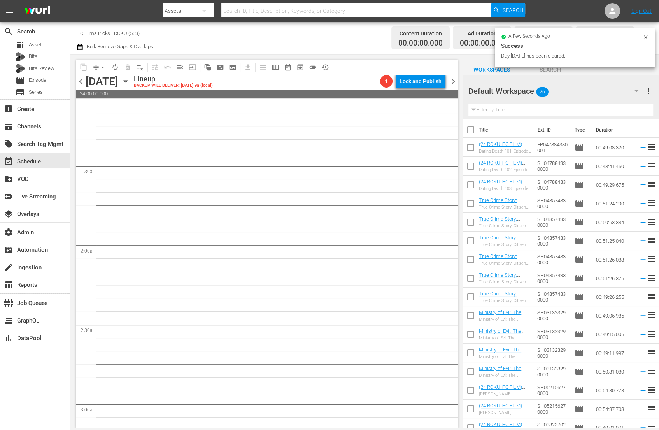
checkbox input "true"
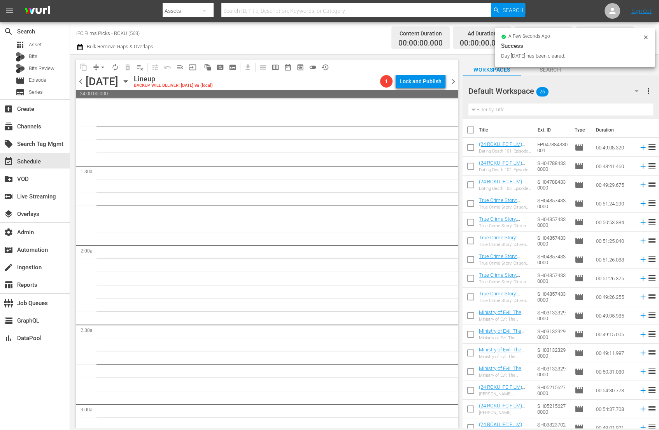
checkbox input "true"
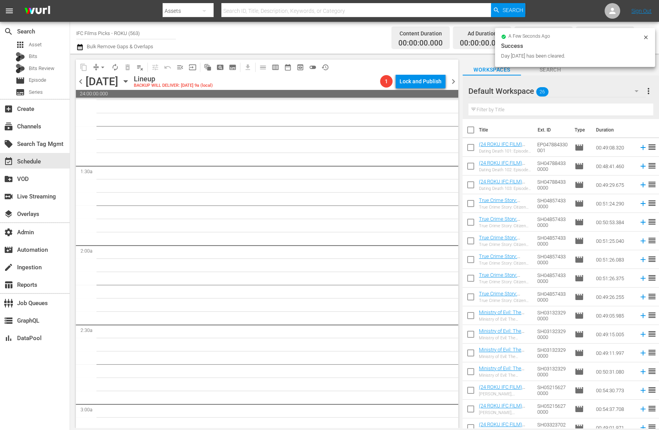
checkbox input "true"
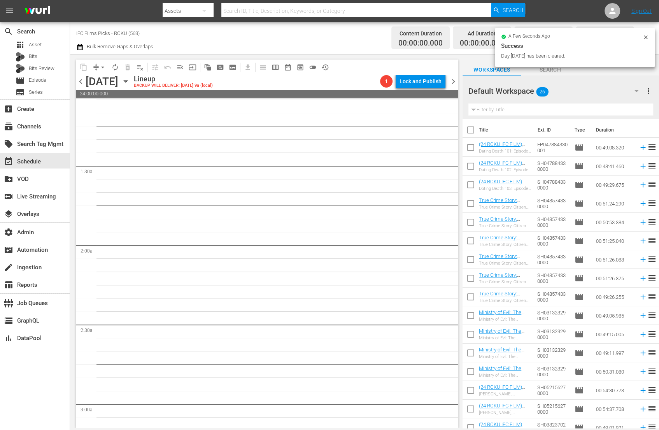
checkbox input "true"
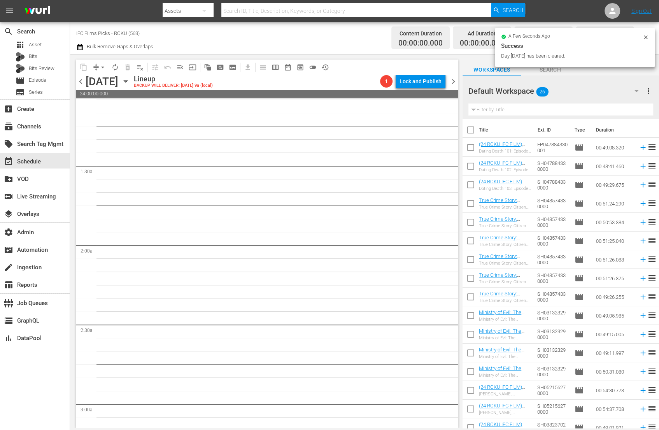
checkbox input "true"
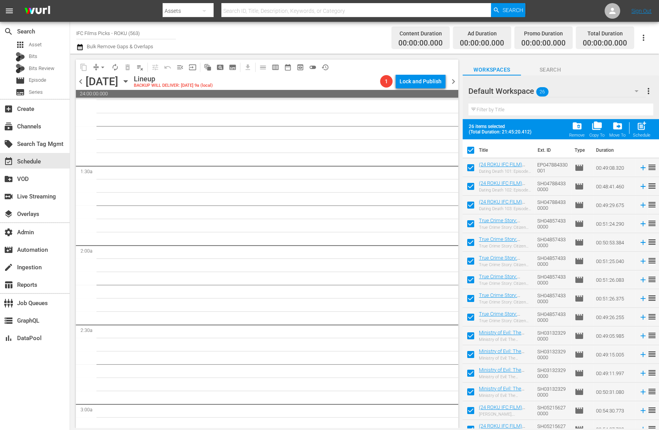
click at [642, 129] on span "post_add" at bounding box center [642, 126] width 11 height 11
checkbox input "false"
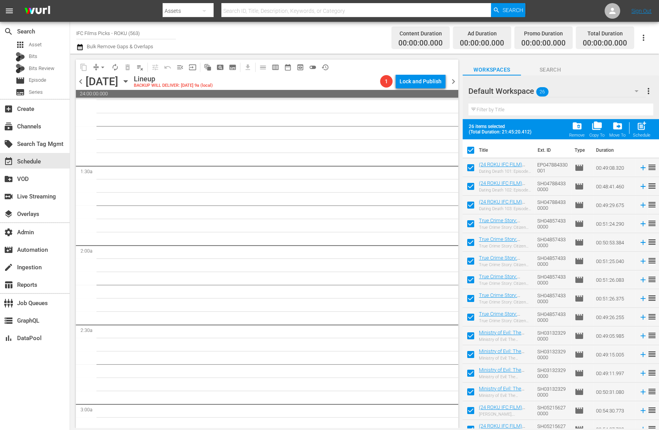
checkbox input "false"
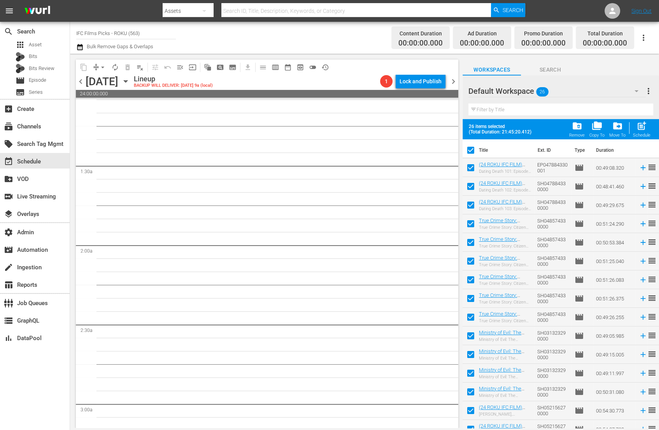
checkbox input "false"
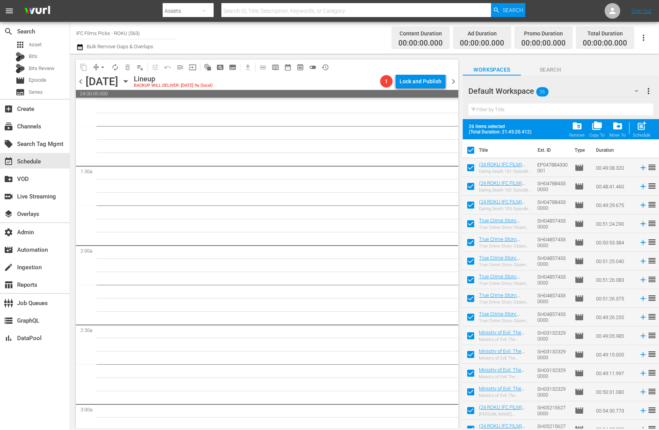
checkbox input "false"
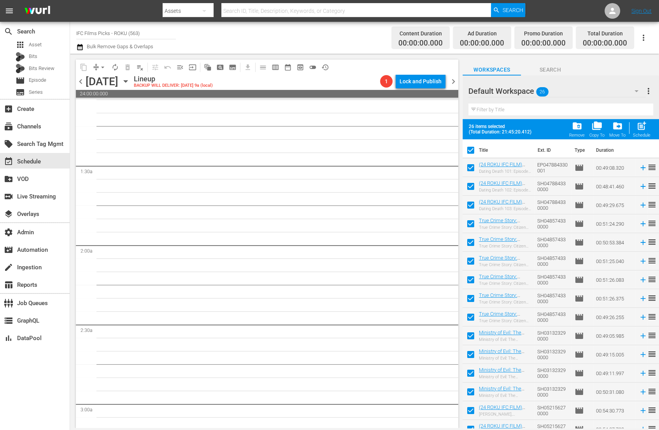
checkbox input "false"
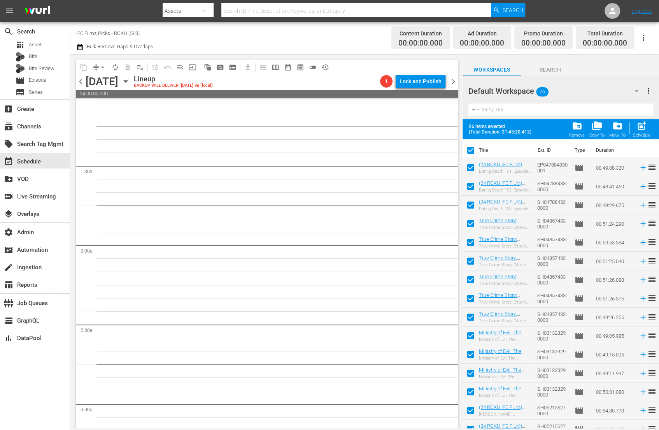
checkbox input "false"
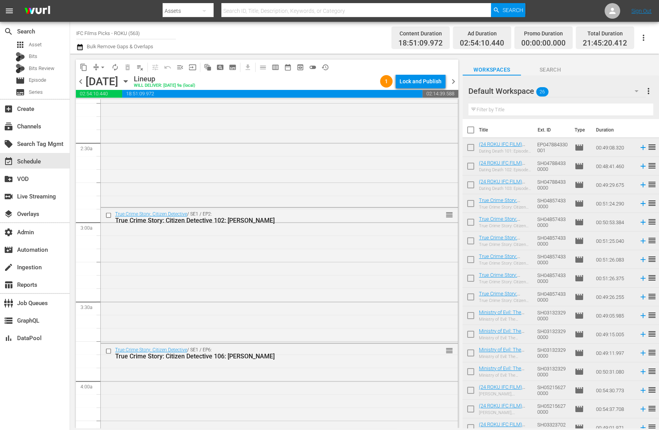
scroll to position [356, 0]
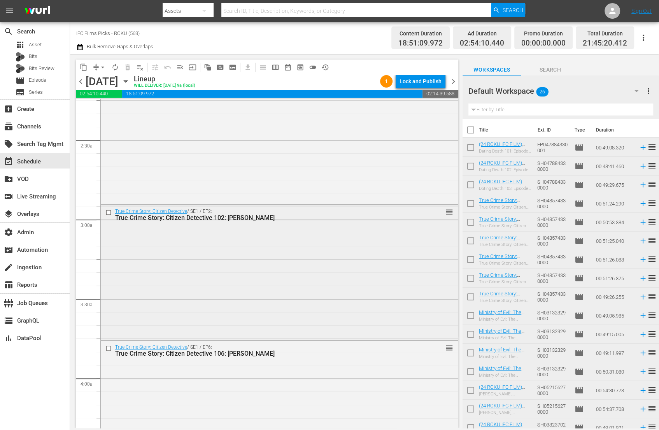
click at [335, 236] on div "True Crime Story: Citizen Detective / SE1 / EP2: True Crime Story: Citizen Dete…" at bounding box center [279, 272] width 357 height 134
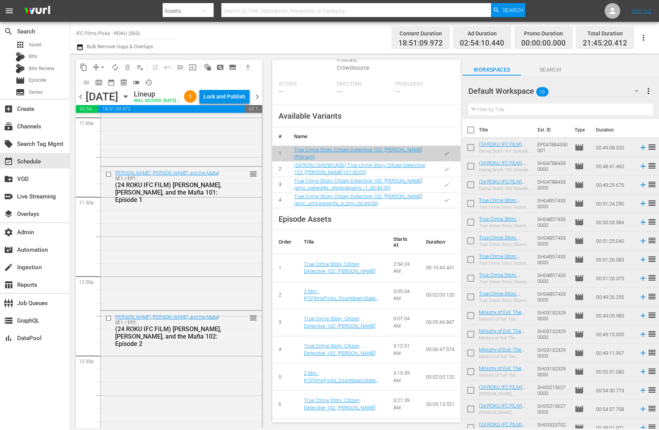
scroll to position [1744, 0]
click at [83, 102] on span "chevron_left" at bounding box center [81, 97] width 10 height 10
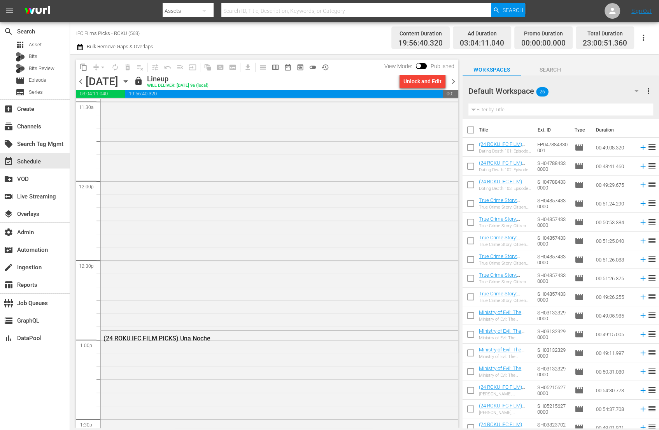
scroll to position [1757, 0]
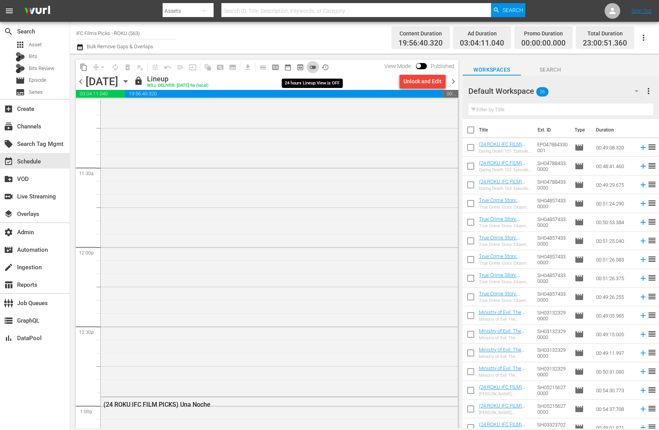
click at [315, 67] on span "toggle_off" at bounding box center [313, 67] width 8 height 8
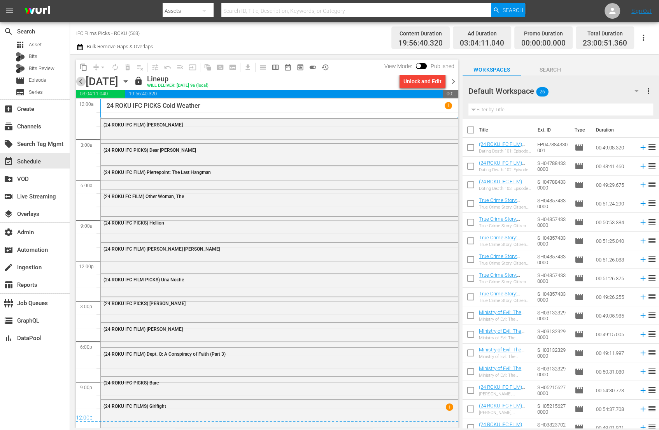
click at [81, 81] on span "chevron_left" at bounding box center [81, 82] width 10 height 10
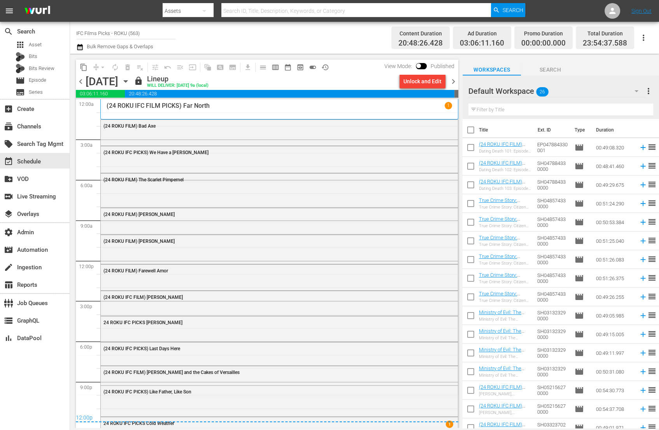
click at [81, 81] on span "chevron_left" at bounding box center [81, 82] width 10 height 10
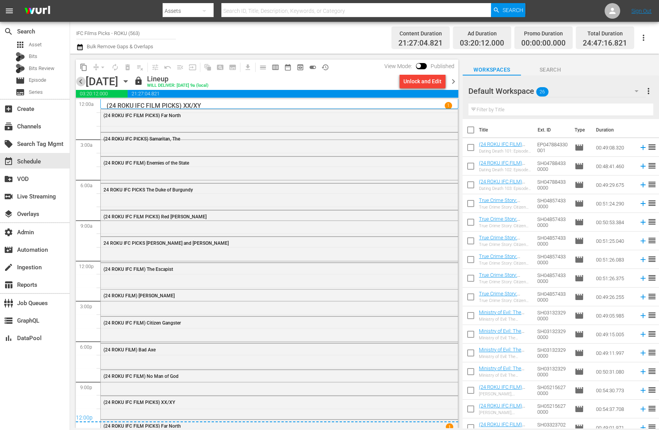
click at [81, 82] on span "chevron_left" at bounding box center [81, 82] width 10 height 10
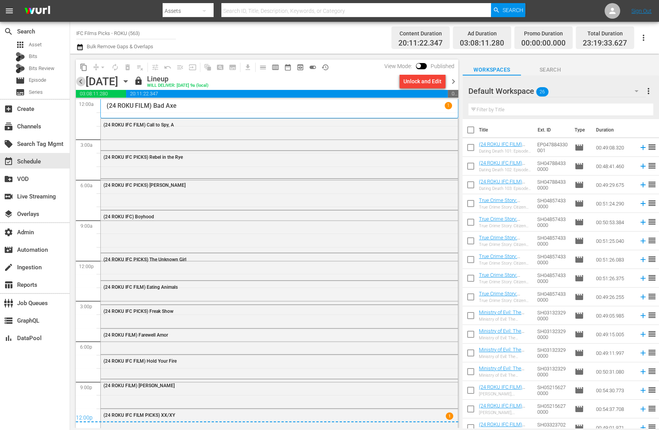
click at [81, 82] on span "chevron_left" at bounding box center [81, 82] width 10 height 10
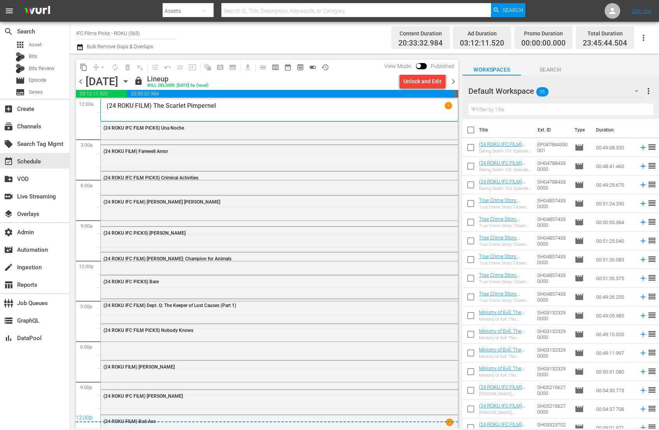
click at [455, 82] on span "chevron_right" at bounding box center [454, 82] width 10 height 10
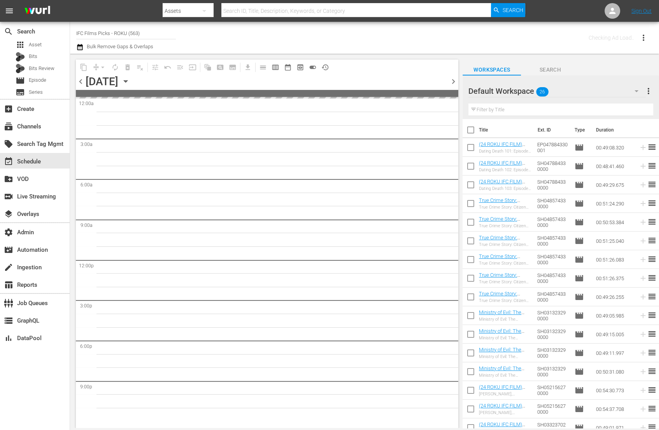
click at [455, 82] on span "chevron_right" at bounding box center [454, 82] width 10 height 10
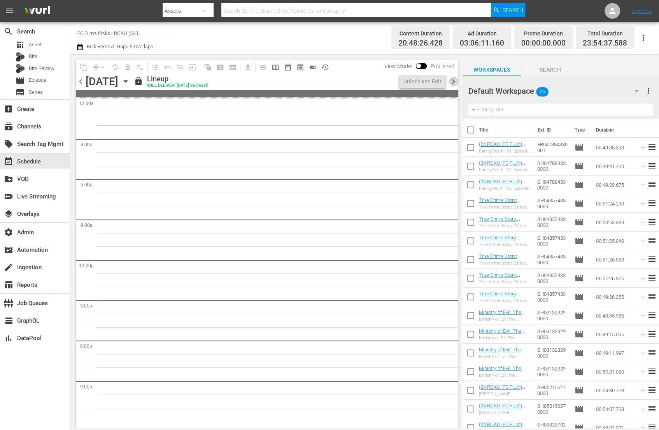
click at [455, 82] on span "chevron_right" at bounding box center [454, 82] width 10 height 10
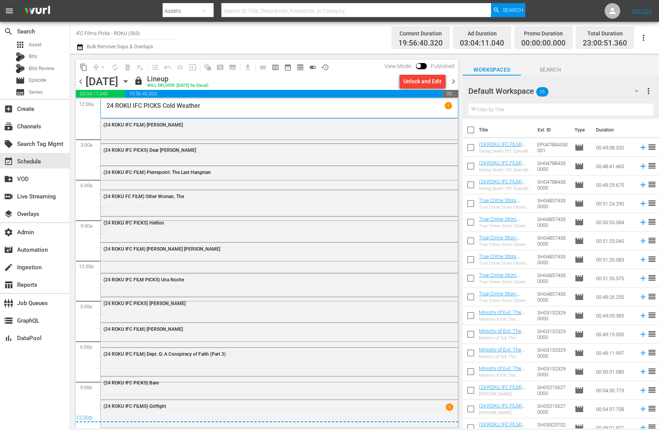
click at [455, 82] on span "chevron_right" at bounding box center [454, 82] width 10 height 10
